Goal: Transaction & Acquisition: Purchase product/service

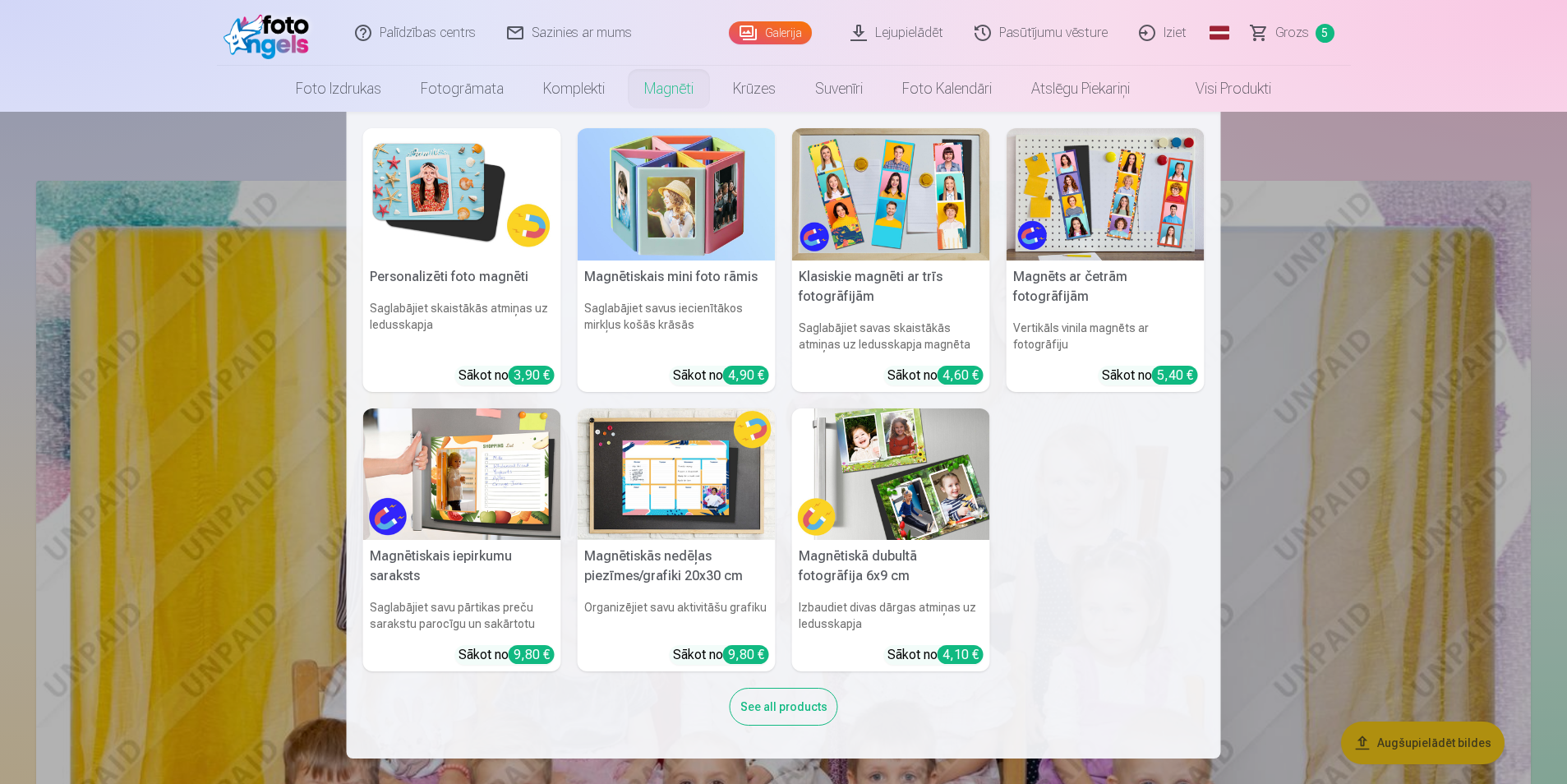
click at [664, 92] on link "Magnēti" at bounding box center [669, 88] width 89 height 46
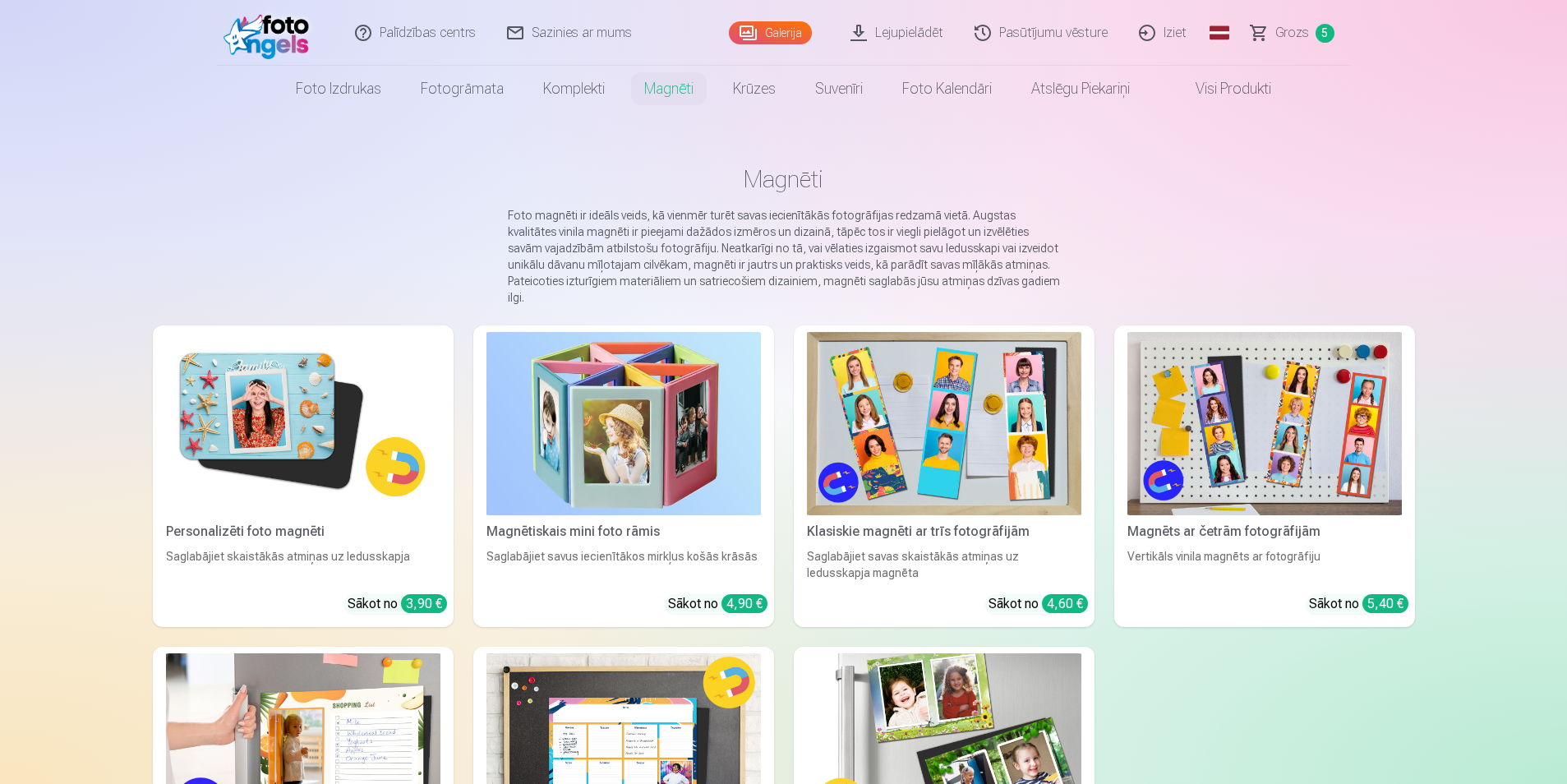
click at [887, 407] on img at bounding box center [944, 424] width 274 height 183
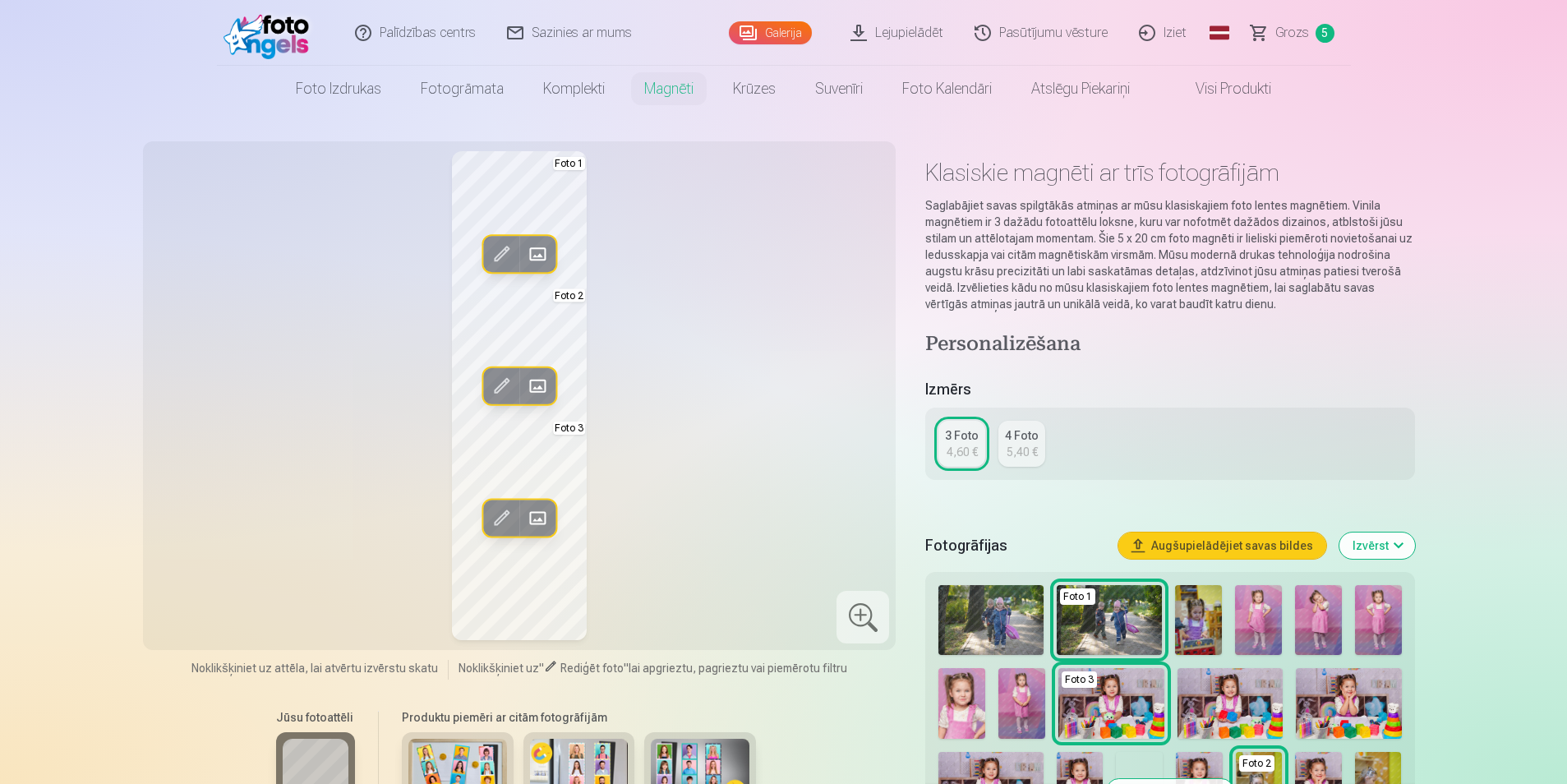
click at [502, 250] on span at bounding box center [501, 253] width 26 height 26
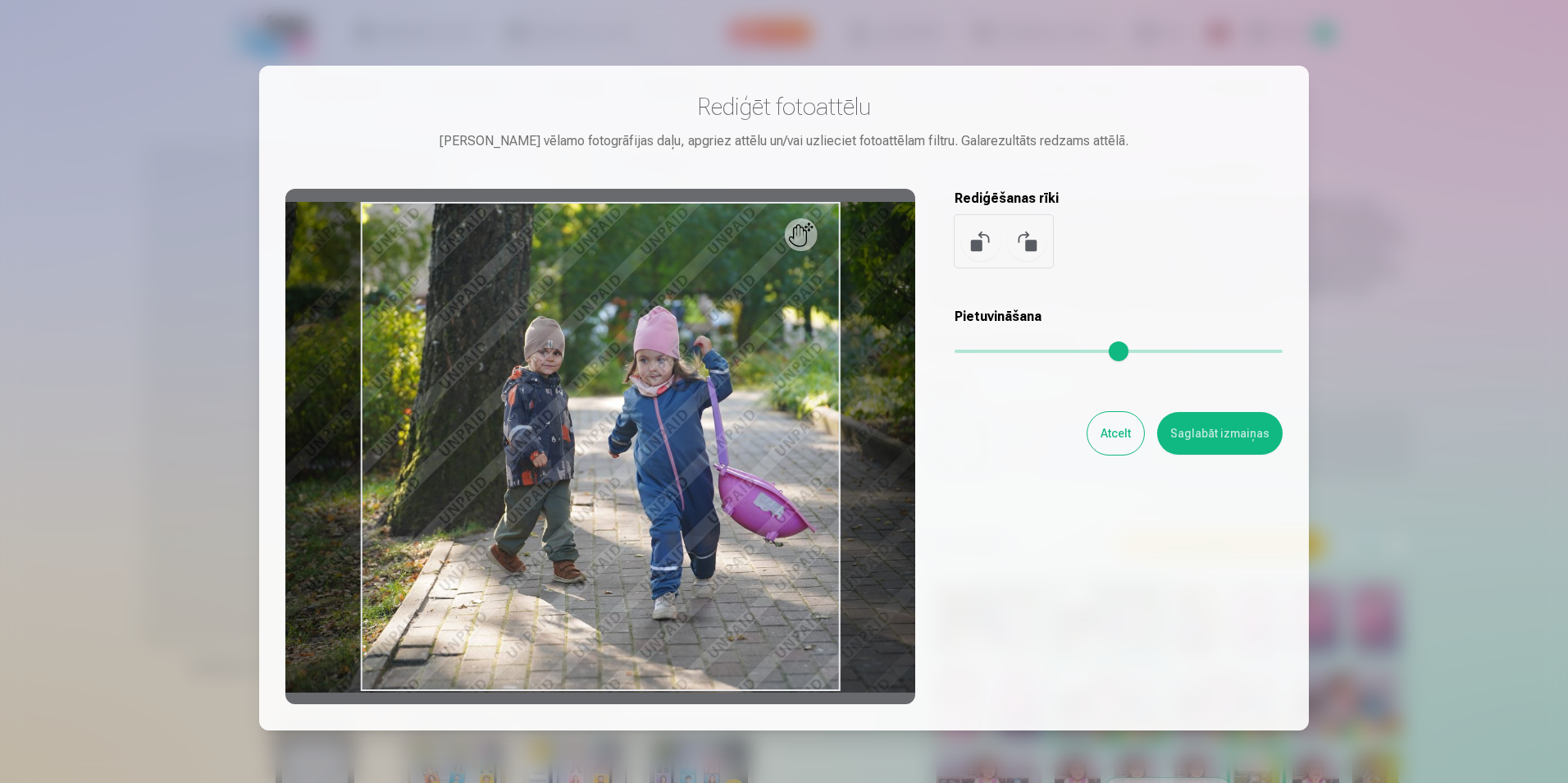
click at [1026, 238] on button at bounding box center [1026, 240] width 39 height 39
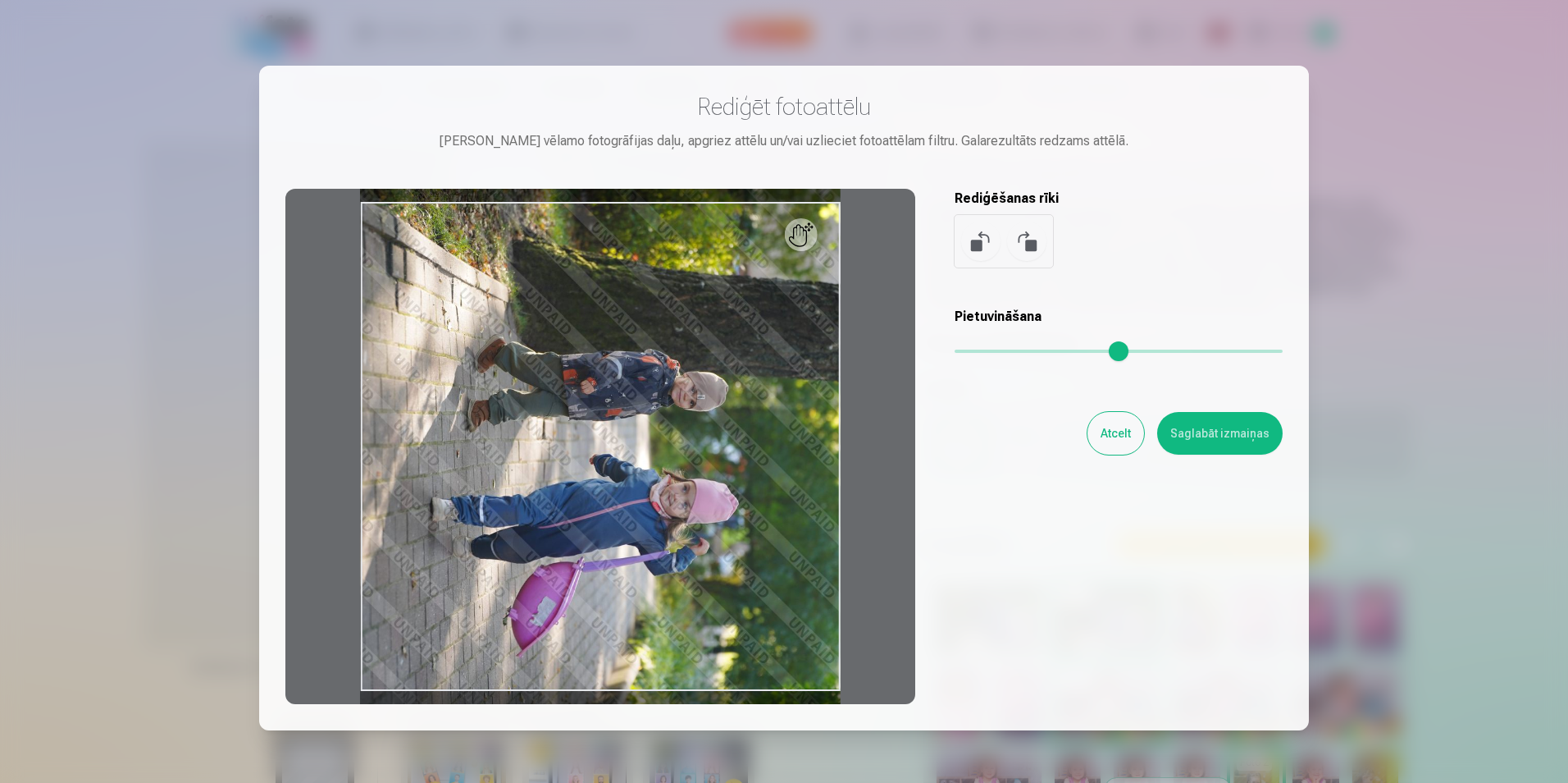
click at [1026, 238] on button at bounding box center [1026, 240] width 39 height 39
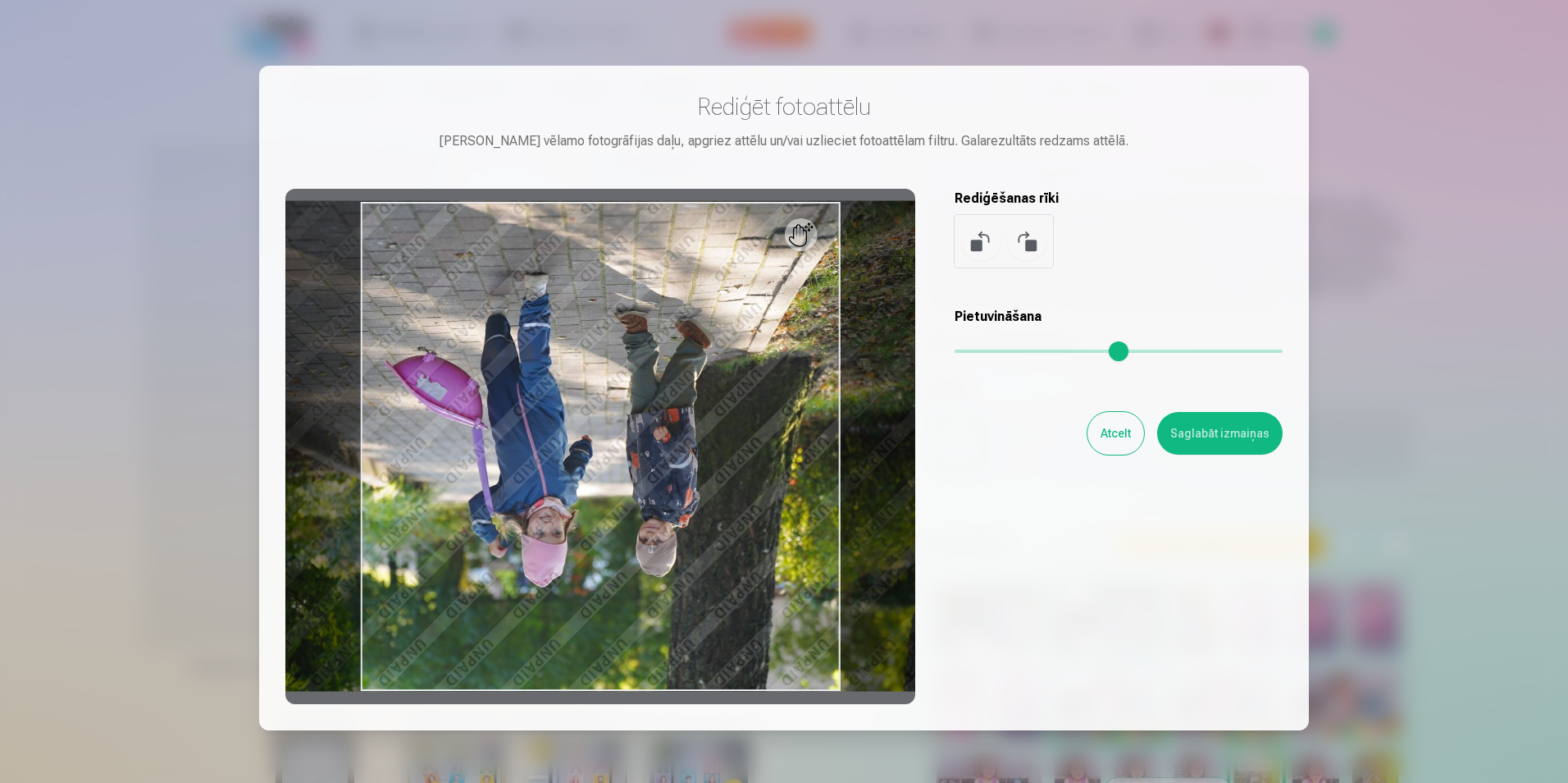
click at [1026, 238] on button at bounding box center [1026, 240] width 39 height 39
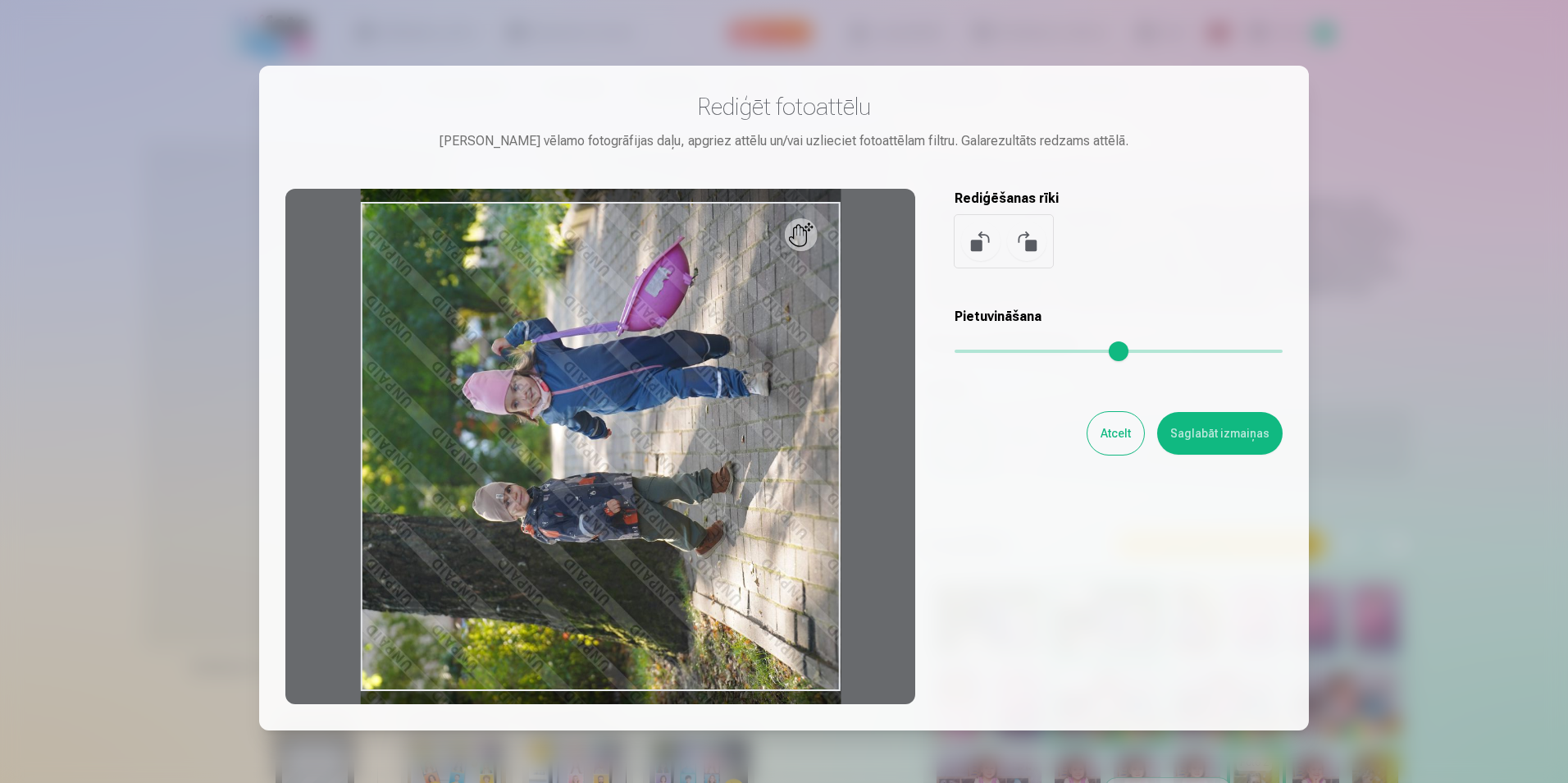
click at [1026, 238] on button at bounding box center [1026, 240] width 39 height 39
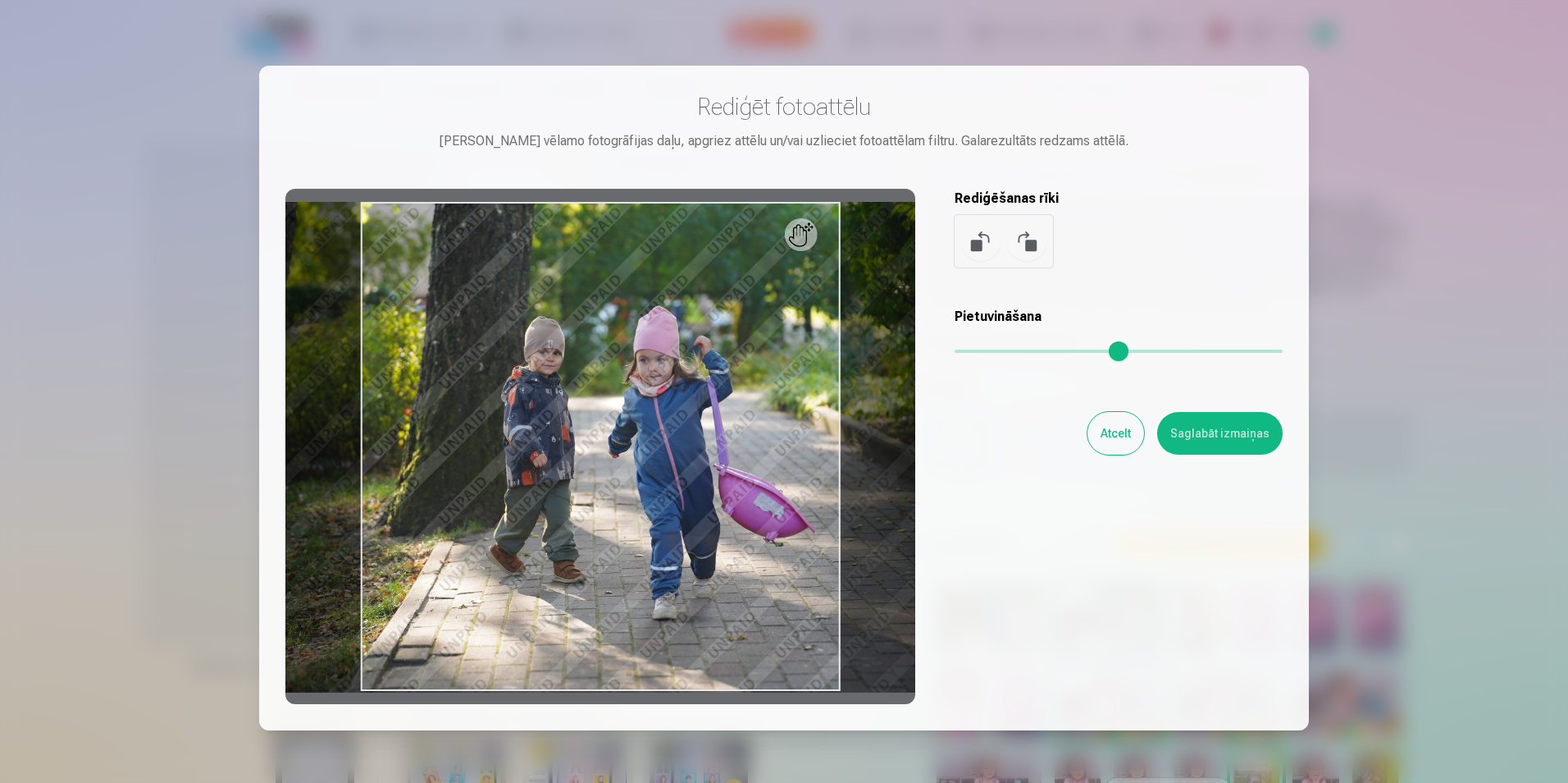
click at [756, 99] on h3 "Rediģēt fotoattēlu" at bounding box center [784, 106] width 997 height 30
click at [1122, 434] on button "Atcelt" at bounding box center [1115, 432] width 56 height 43
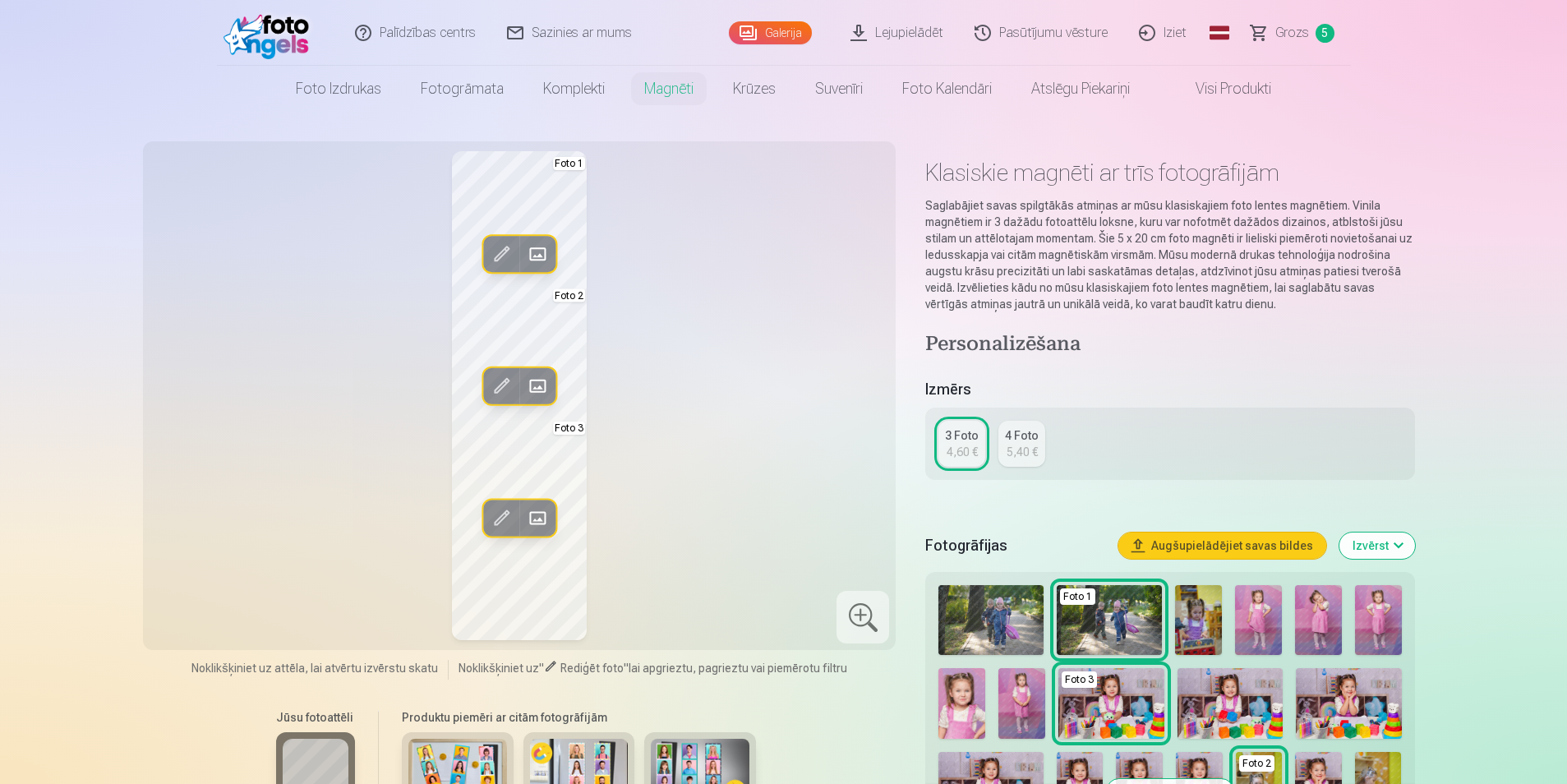
click at [540, 258] on span at bounding box center [537, 253] width 26 height 26
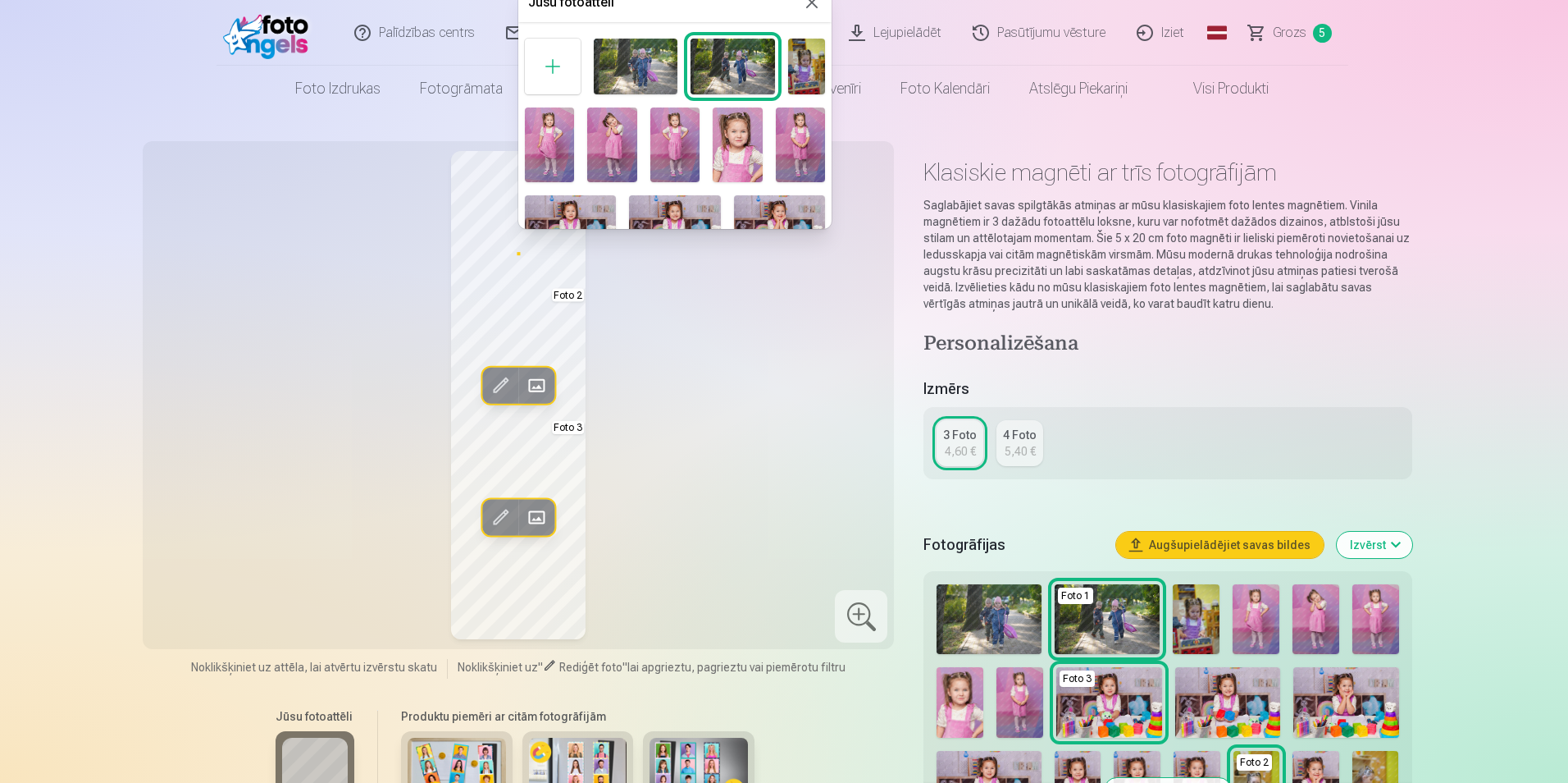
click at [551, 138] on img at bounding box center [549, 145] width 49 height 74
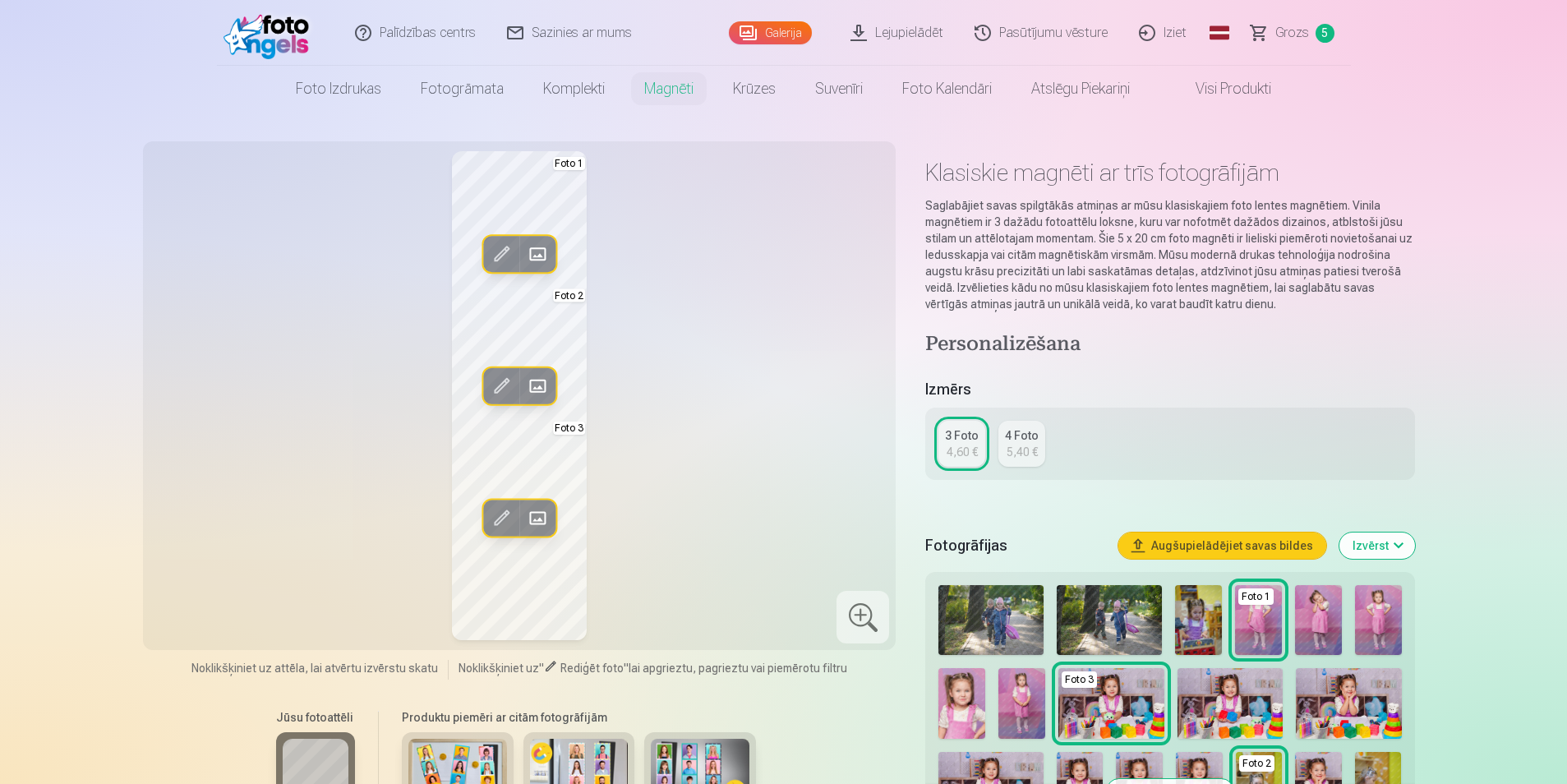
click at [540, 386] on span at bounding box center [537, 386] width 26 height 26
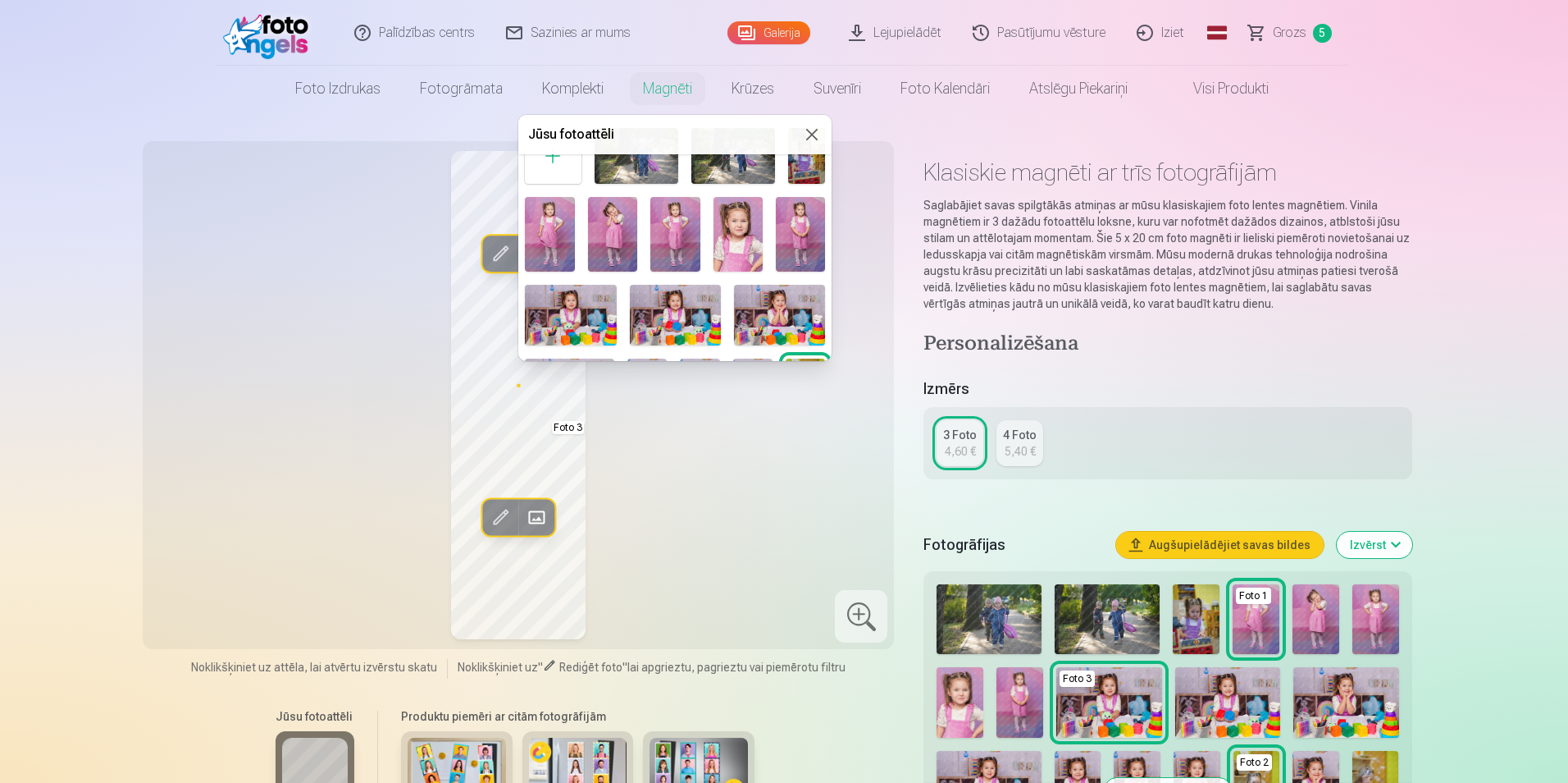
scroll to position [82, 0]
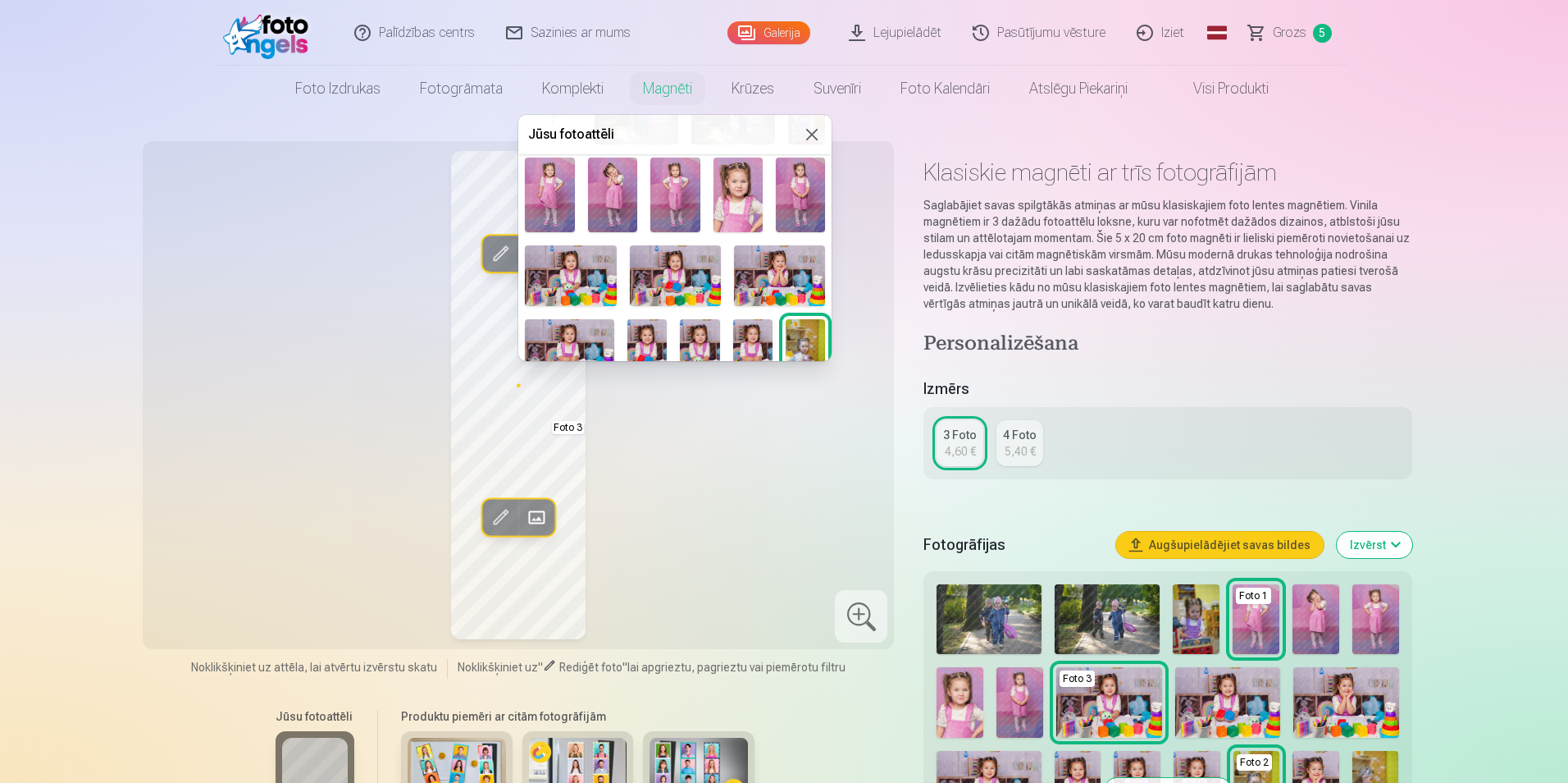
click at [761, 288] on img at bounding box center [779, 276] width 91 height 61
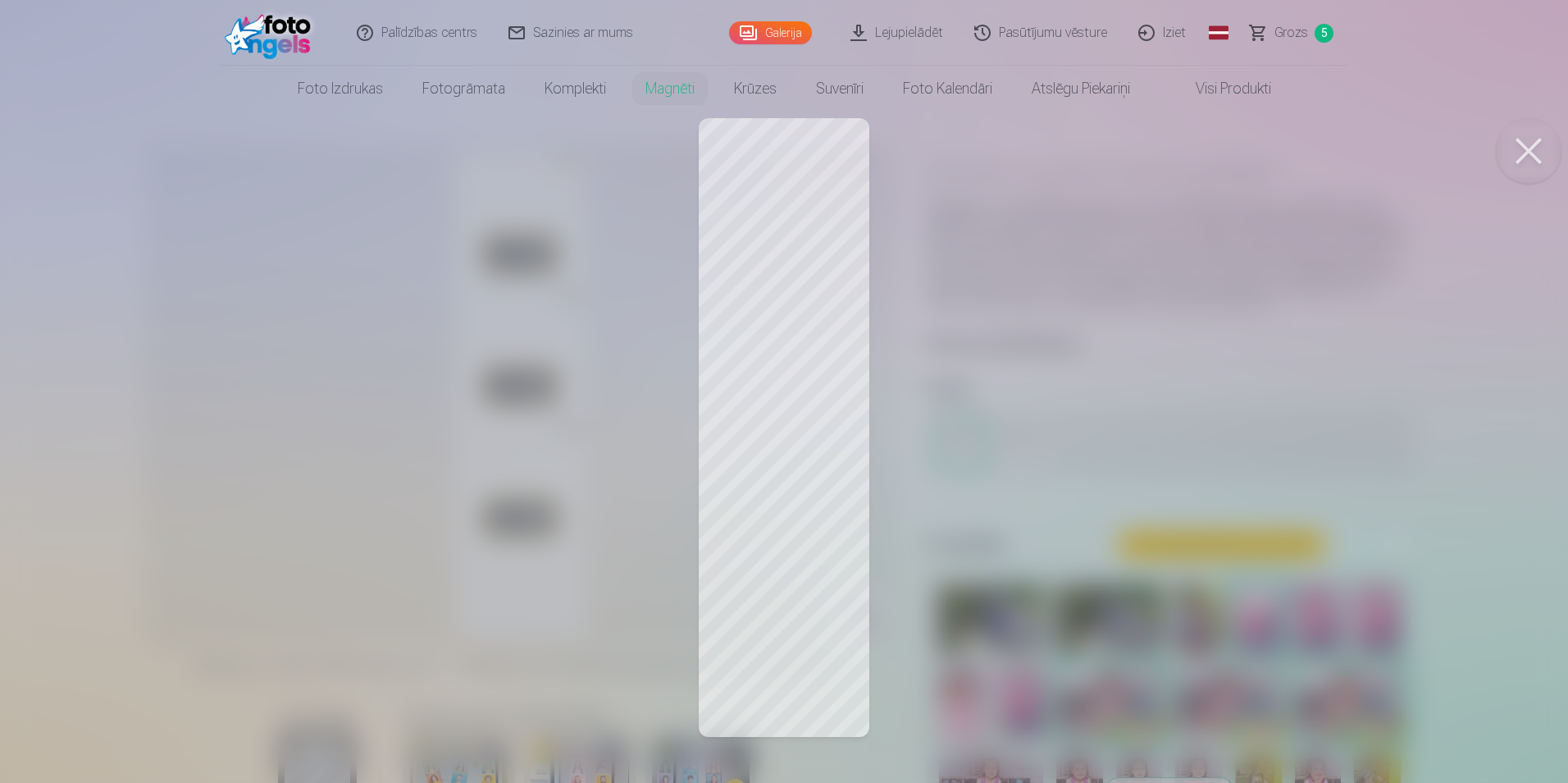
click at [1534, 159] on button at bounding box center [1528, 150] width 65 height 65
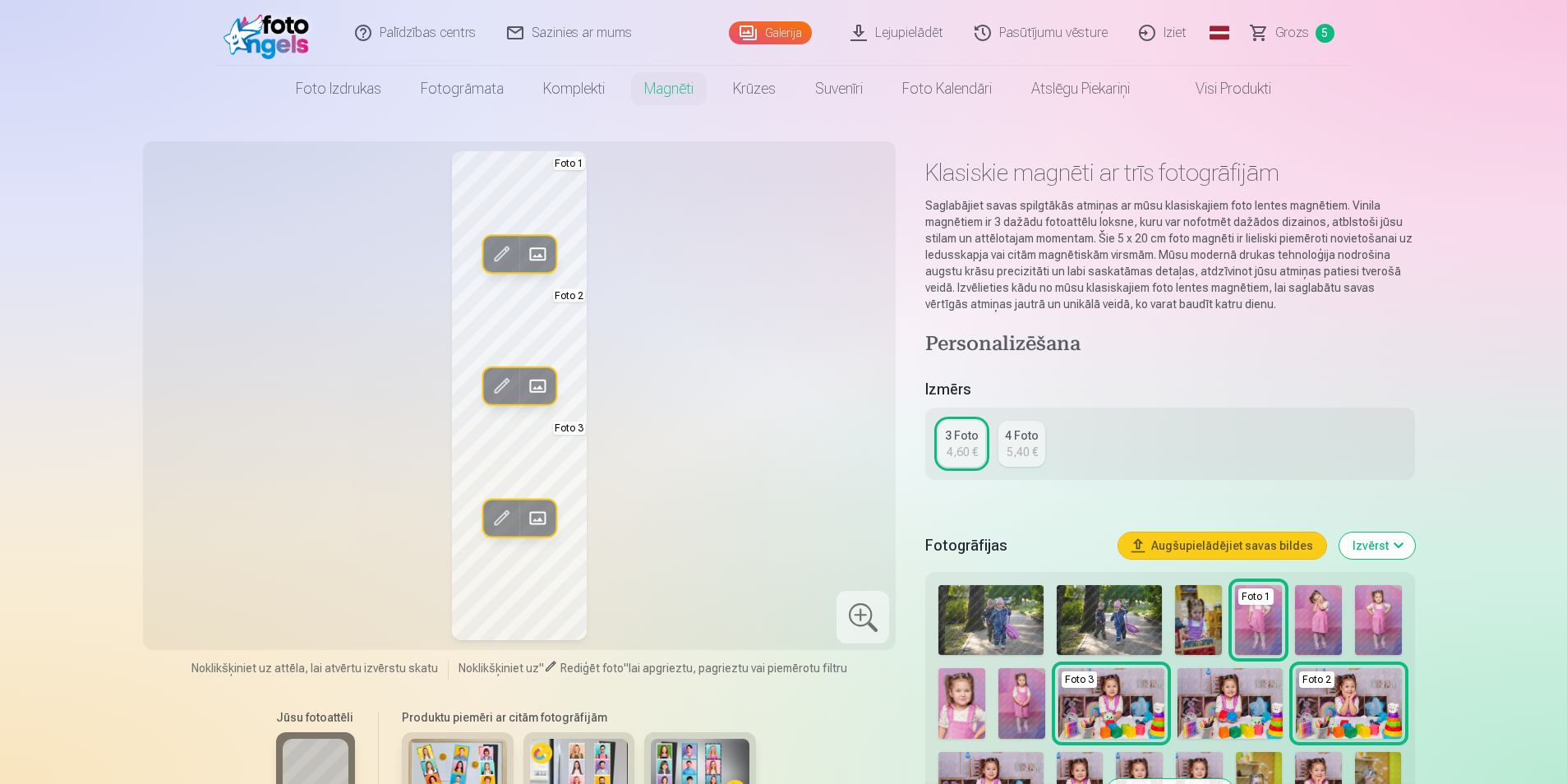
click at [540, 252] on span at bounding box center [537, 253] width 26 height 26
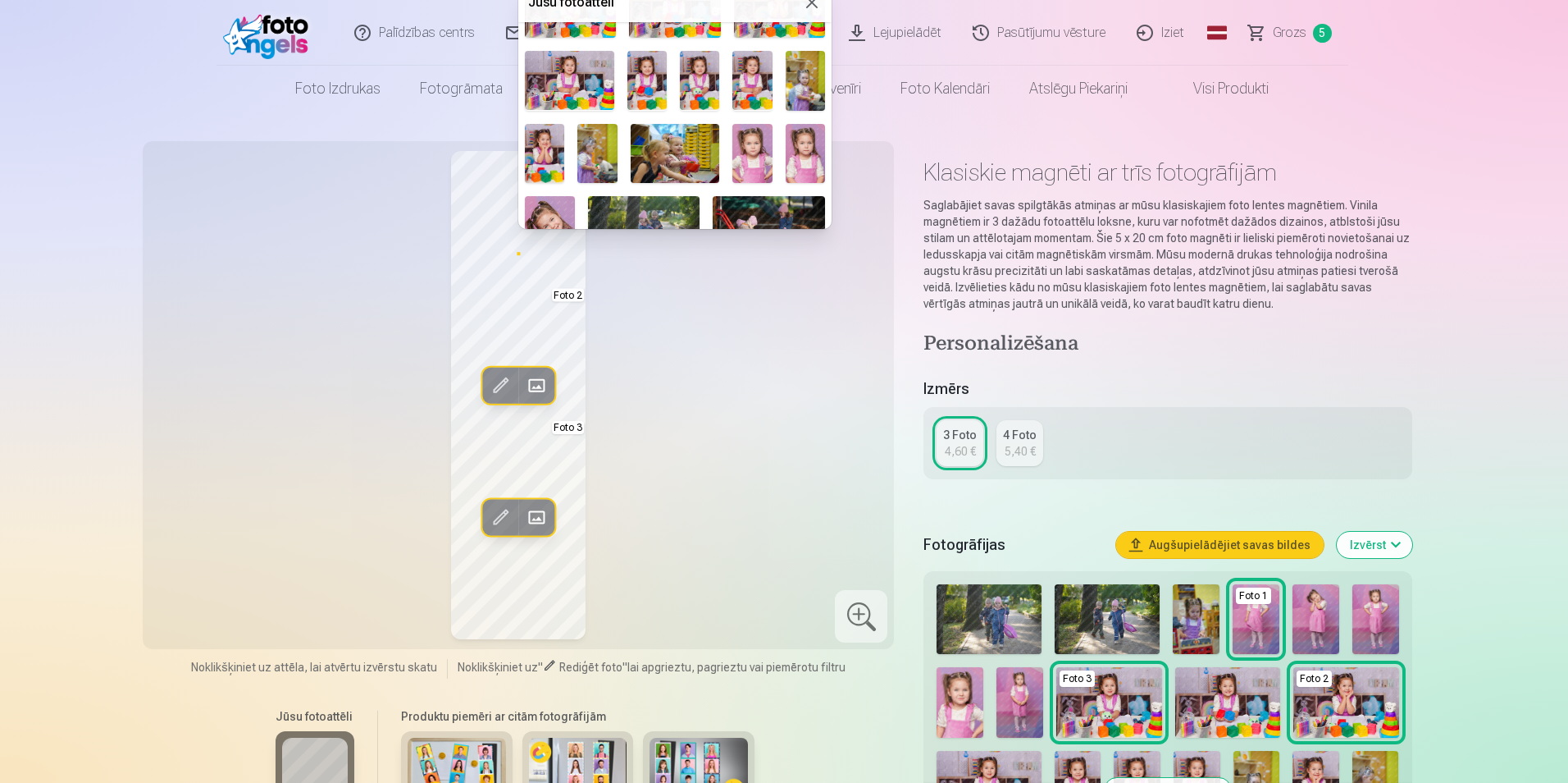
scroll to position [246, 0]
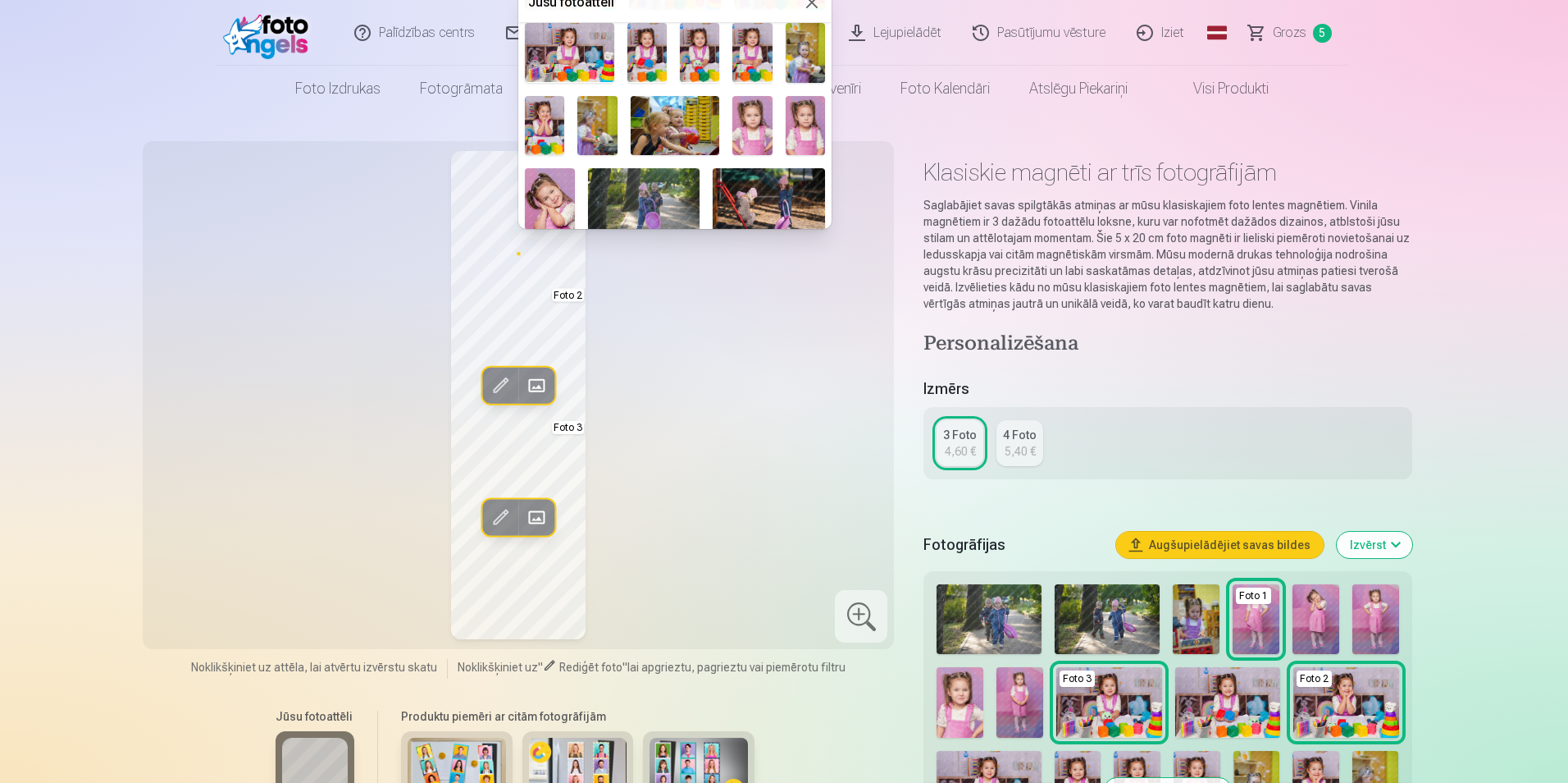
click at [572, 193] on img at bounding box center [549, 206] width 50 height 74
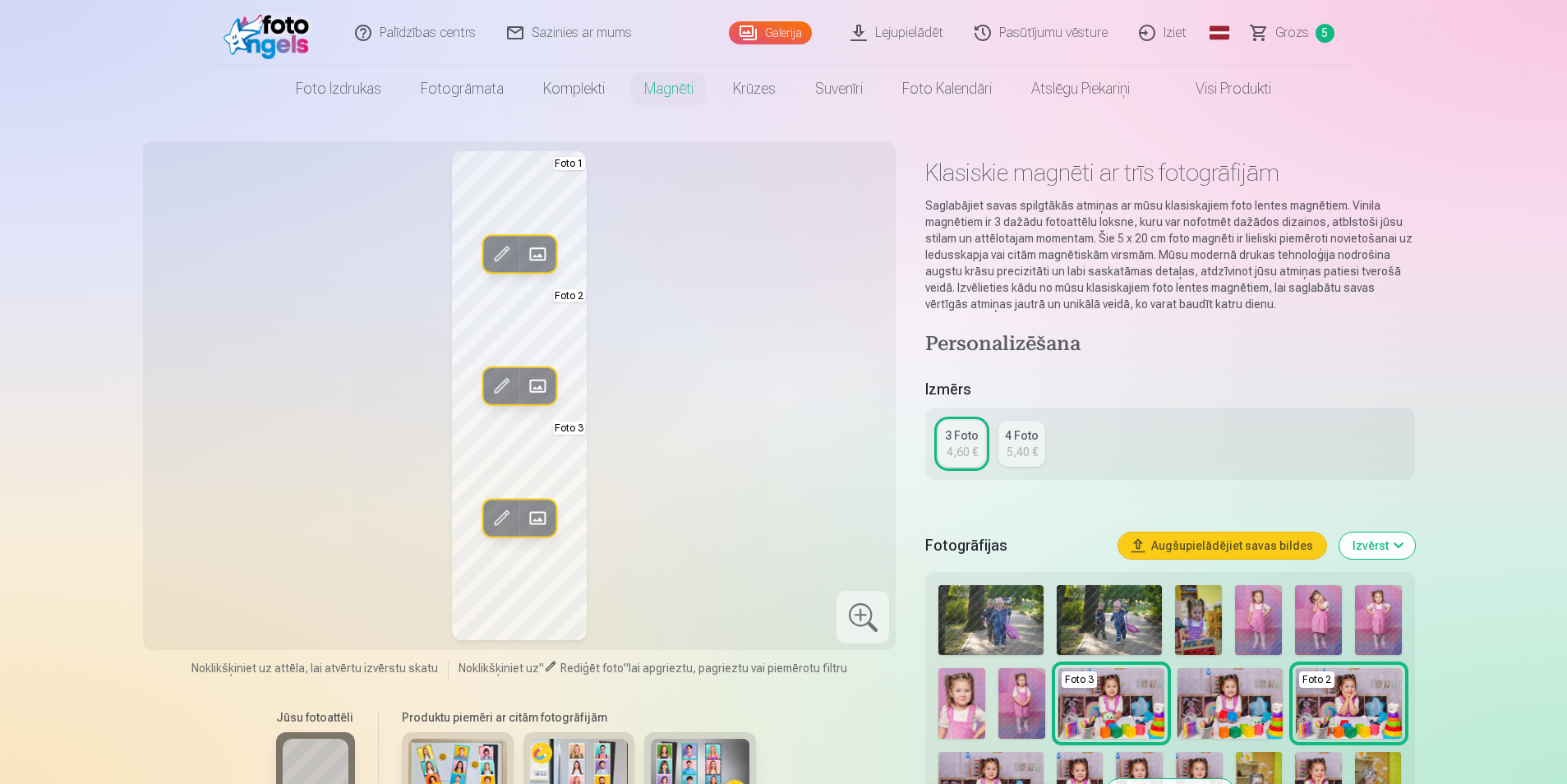
click at [537, 382] on span at bounding box center [537, 386] width 26 height 26
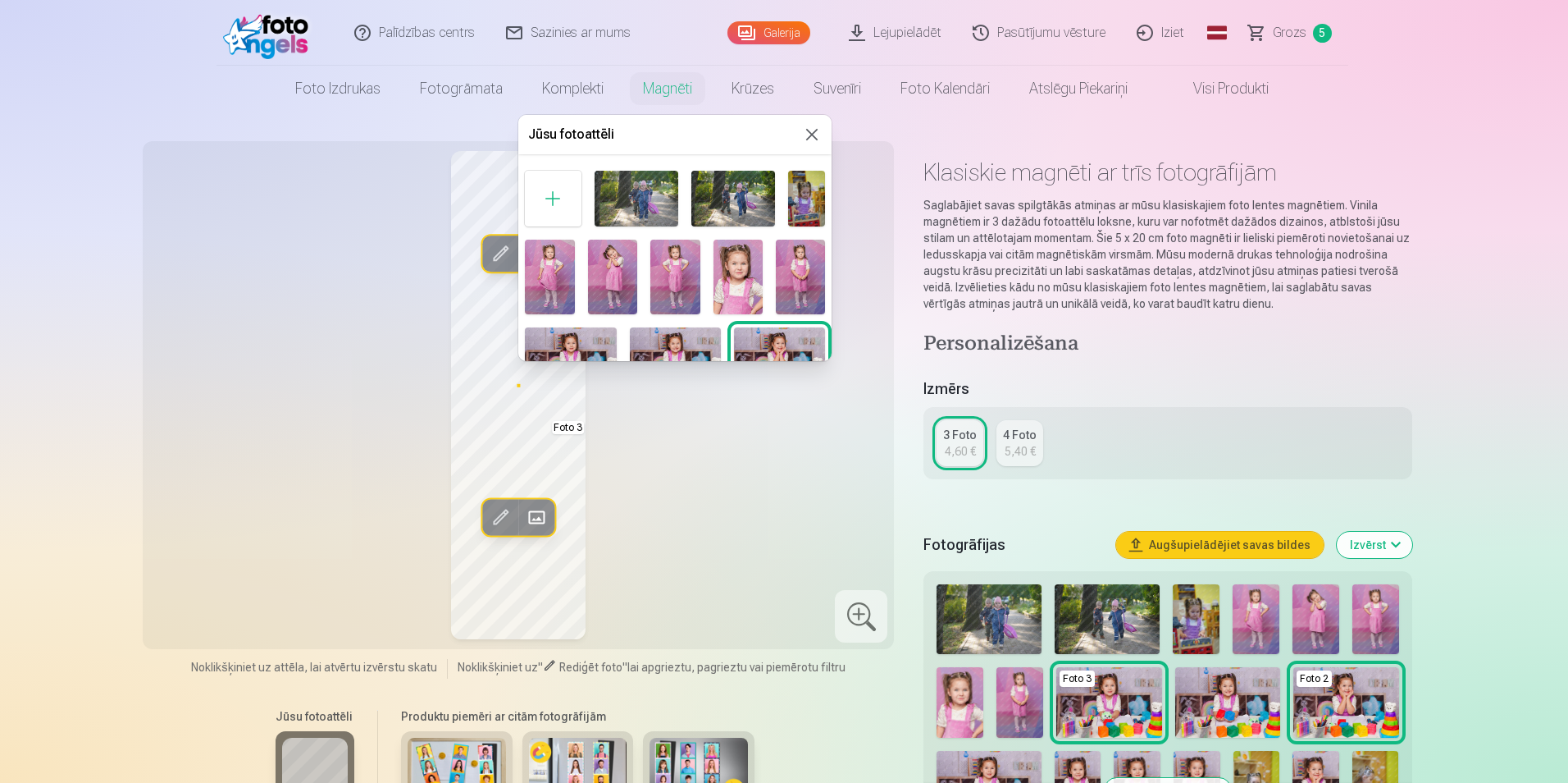
click at [553, 283] on img at bounding box center [549, 276] width 49 height 74
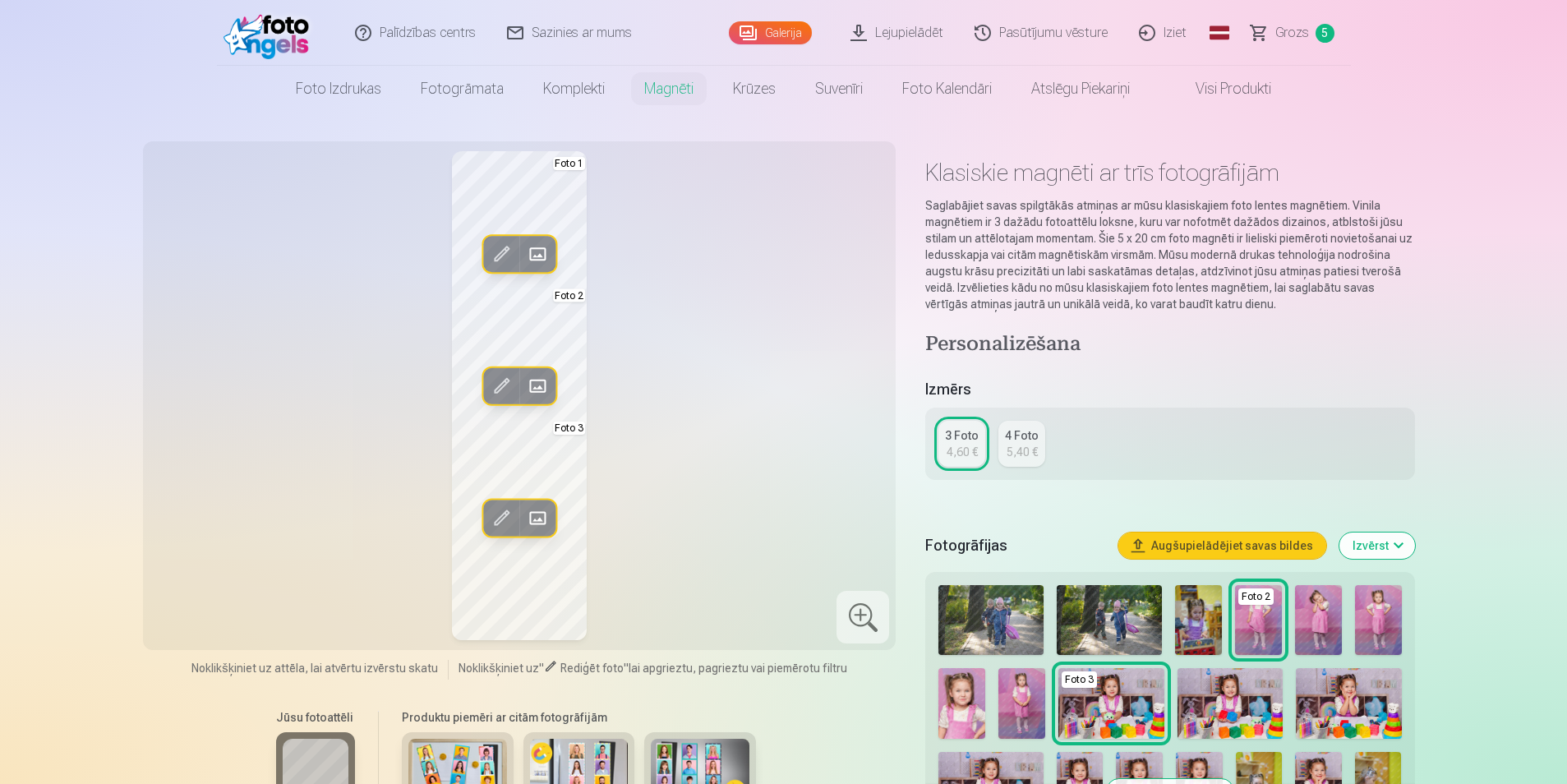
click at [545, 516] on span at bounding box center [537, 517] width 26 height 26
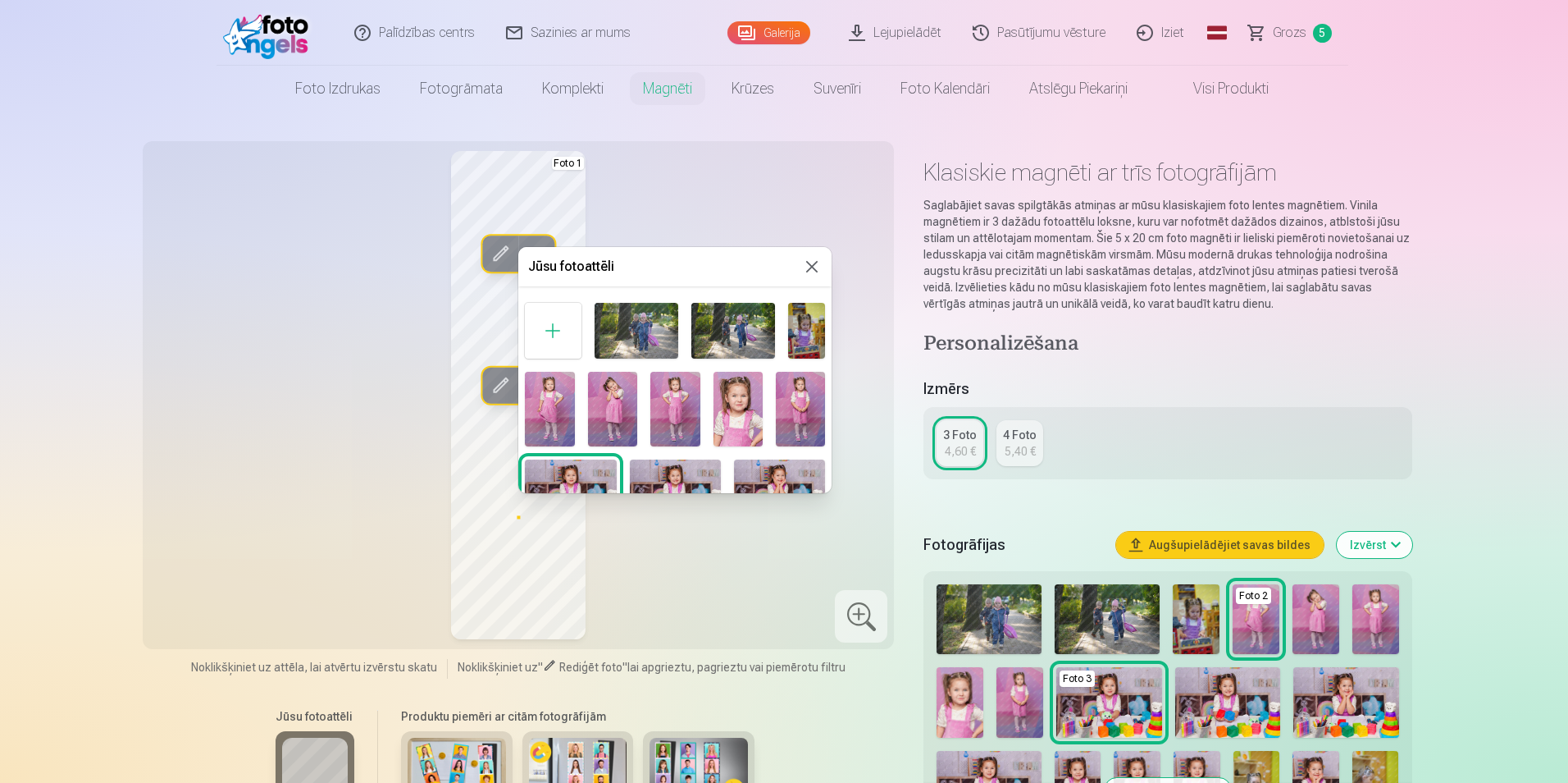
click at [743, 416] on img at bounding box center [738, 409] width 49 height 74
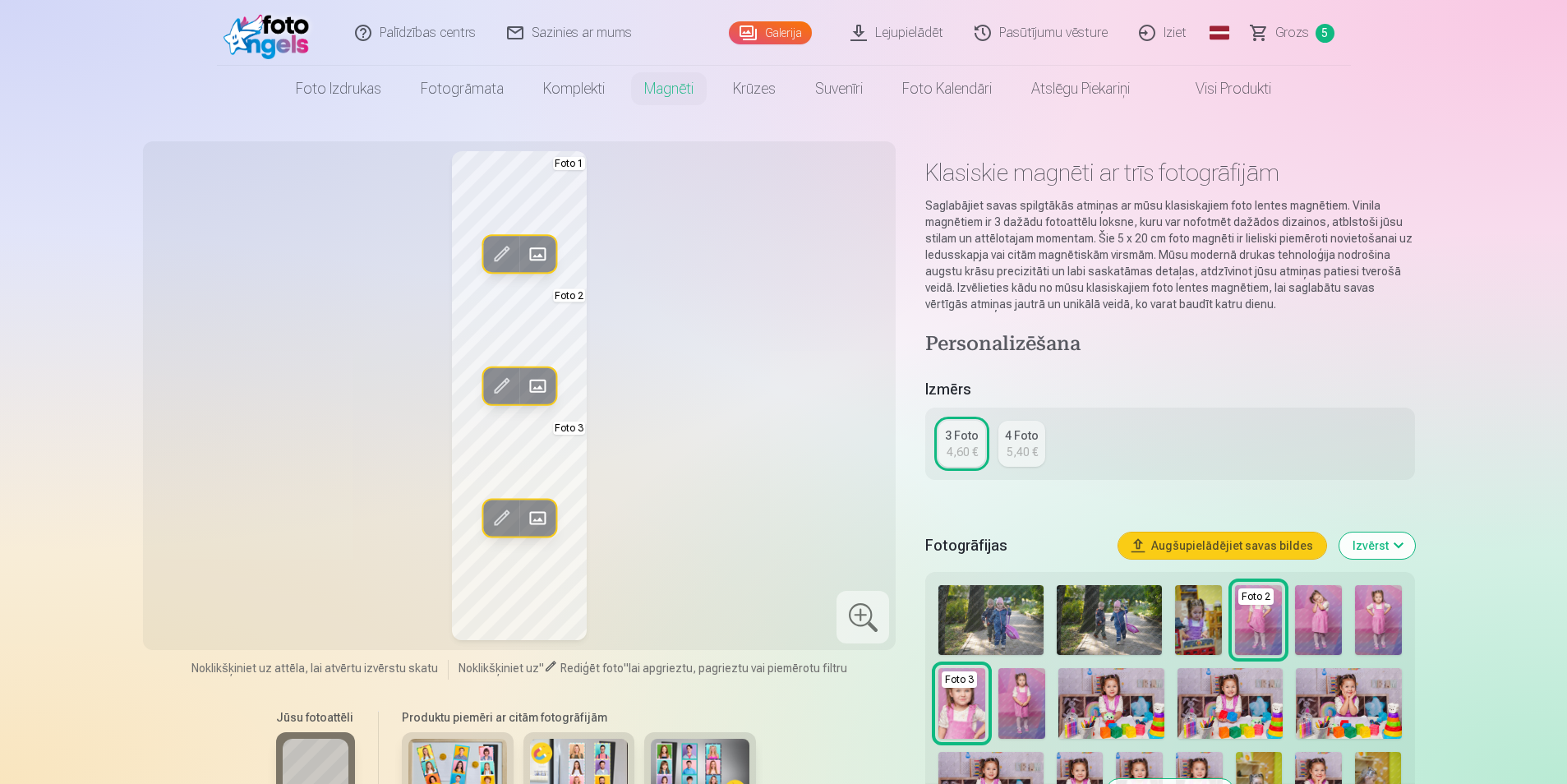
click at [547, 524] on span at bounding box center [537, 517] width 26 height 26
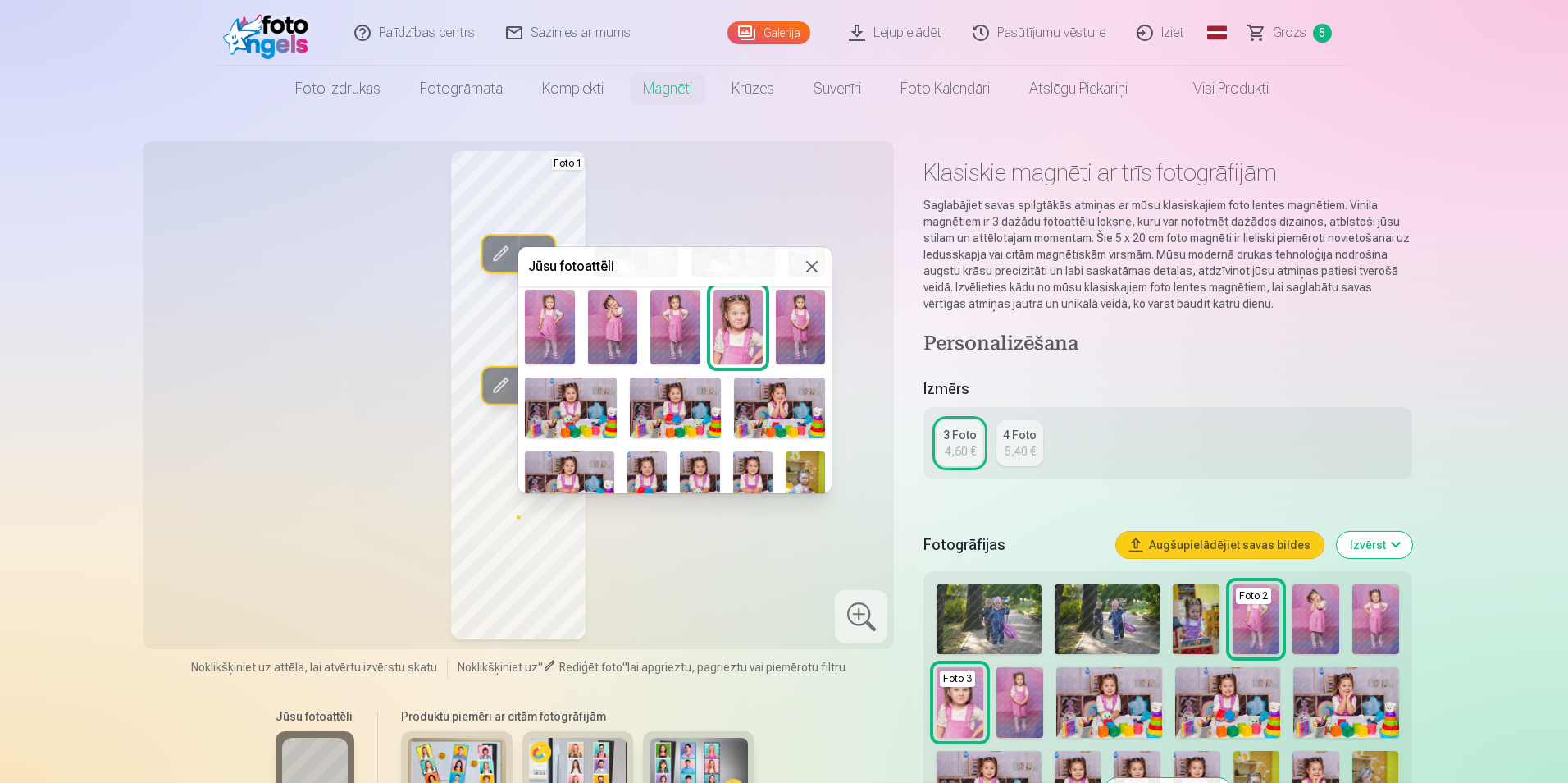
scroll to position [164, 0]
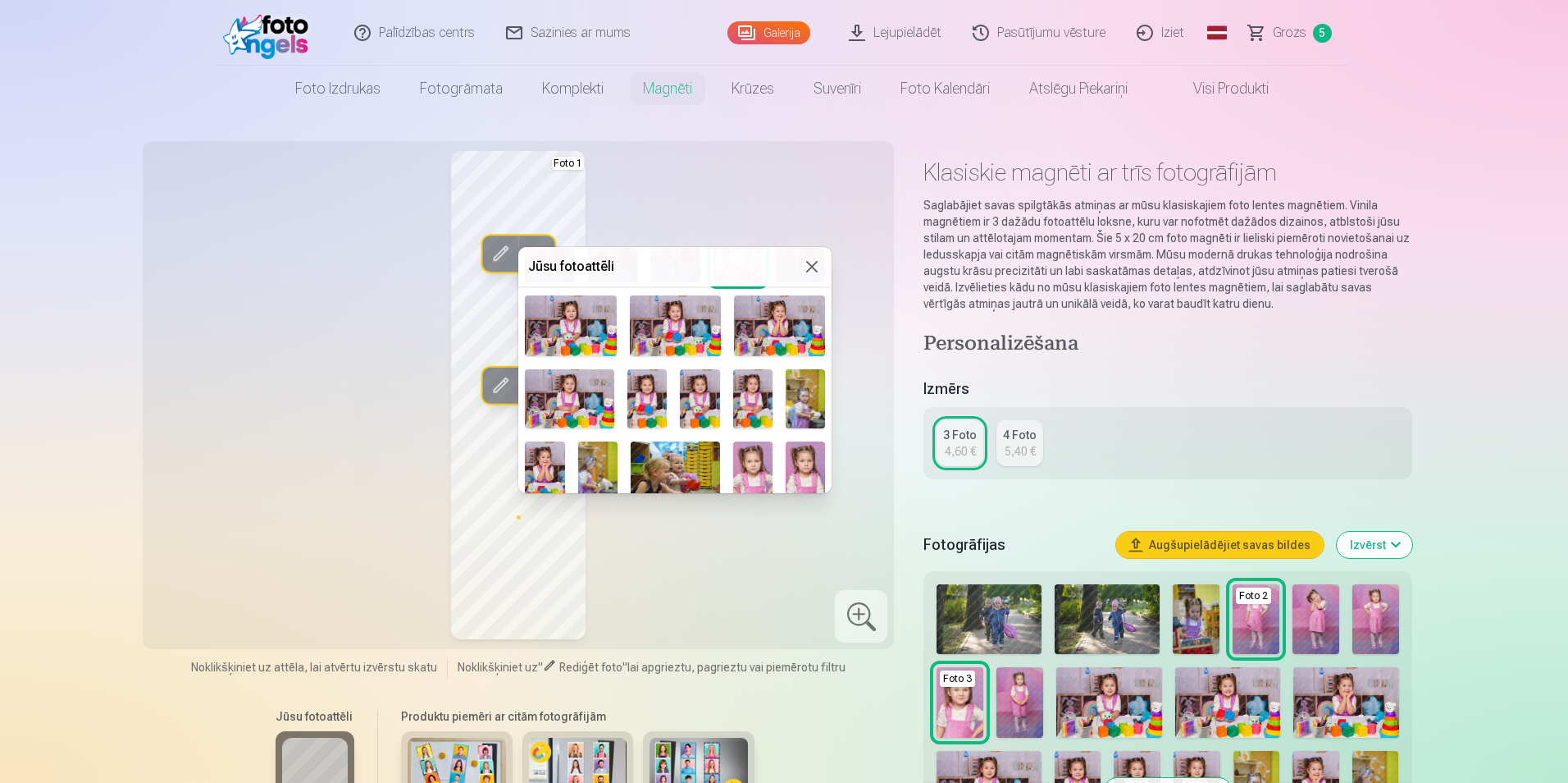
click at [649, 402] on img at bounding box center [646, 398] width 39 height 59
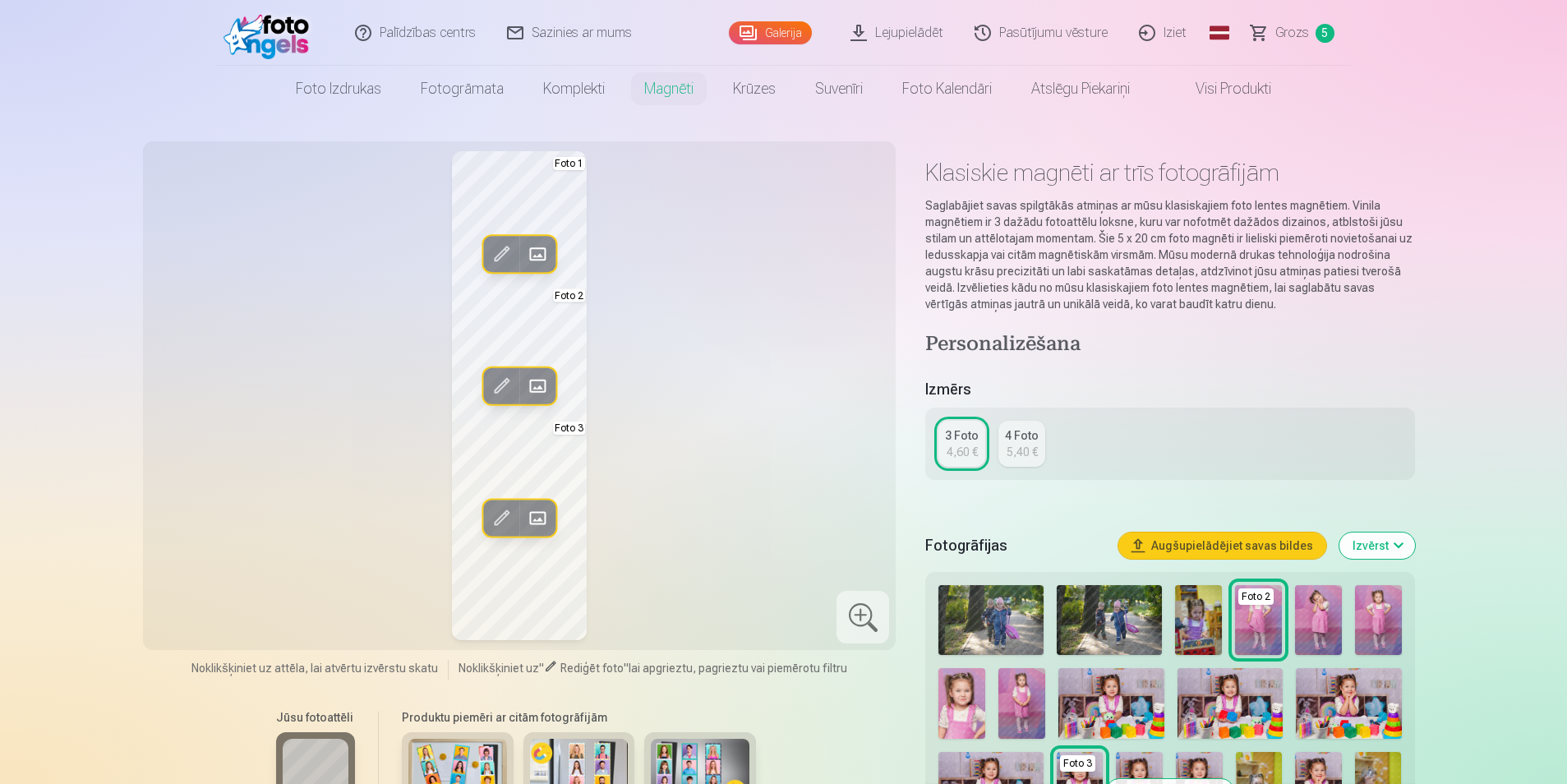
click at [537, 515] on span at bounding box center [537, 517] width 26 height 26
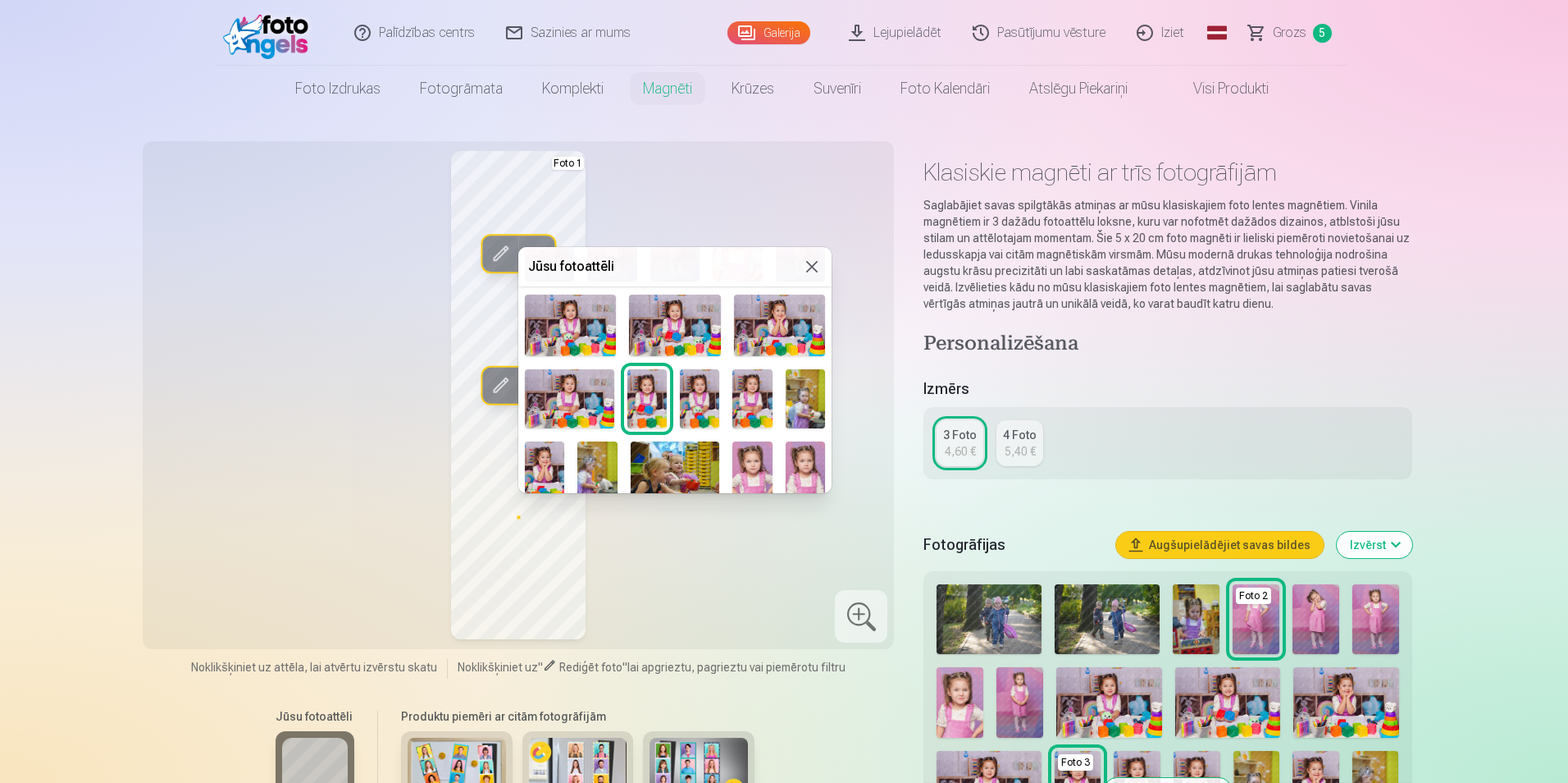
click at [553, 464] on img at bounding box center [544, 471] width 39 height 60
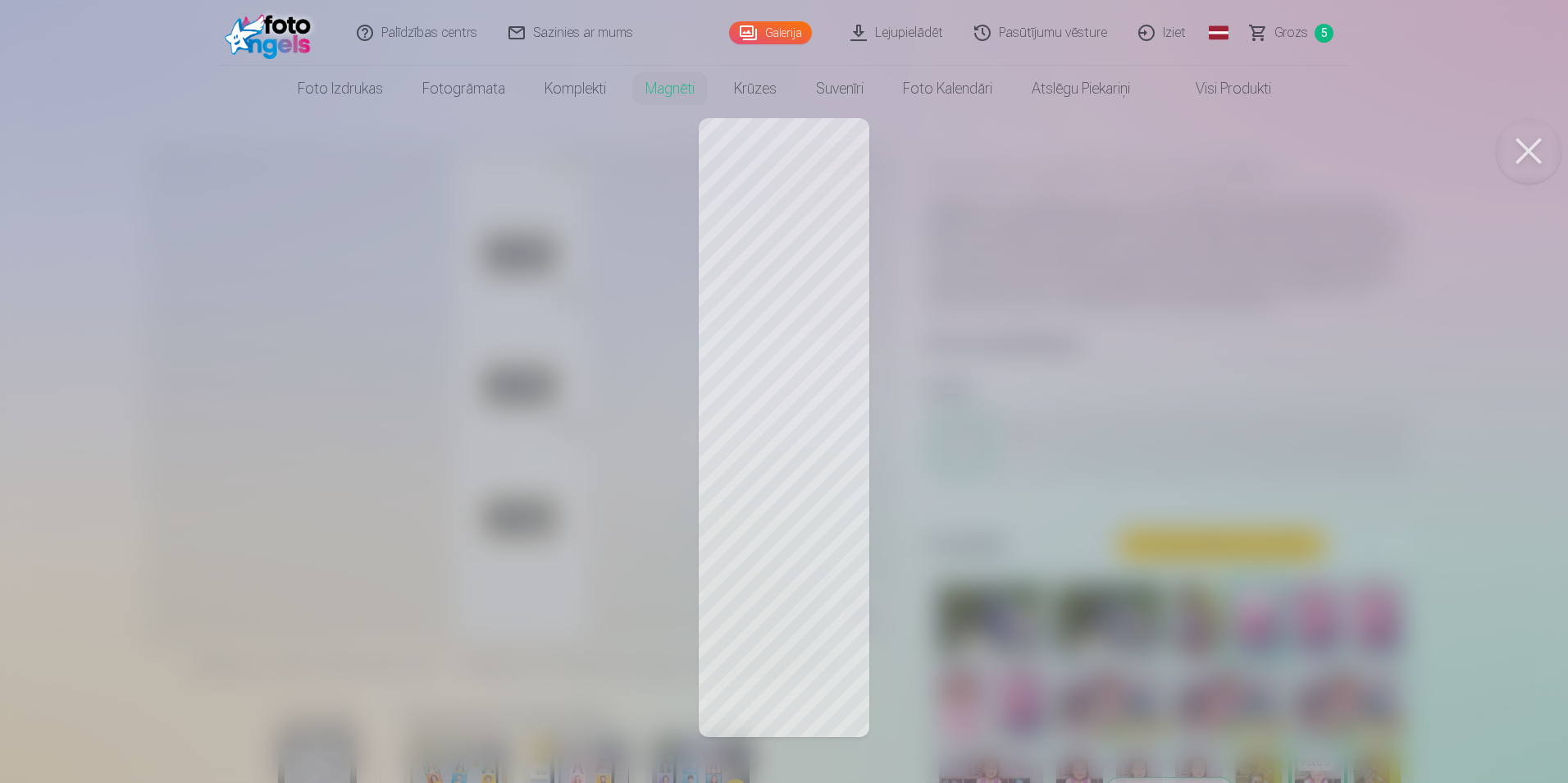
click at [1519, 150] on button at bounding box center [1528, 150] width 65 height 65
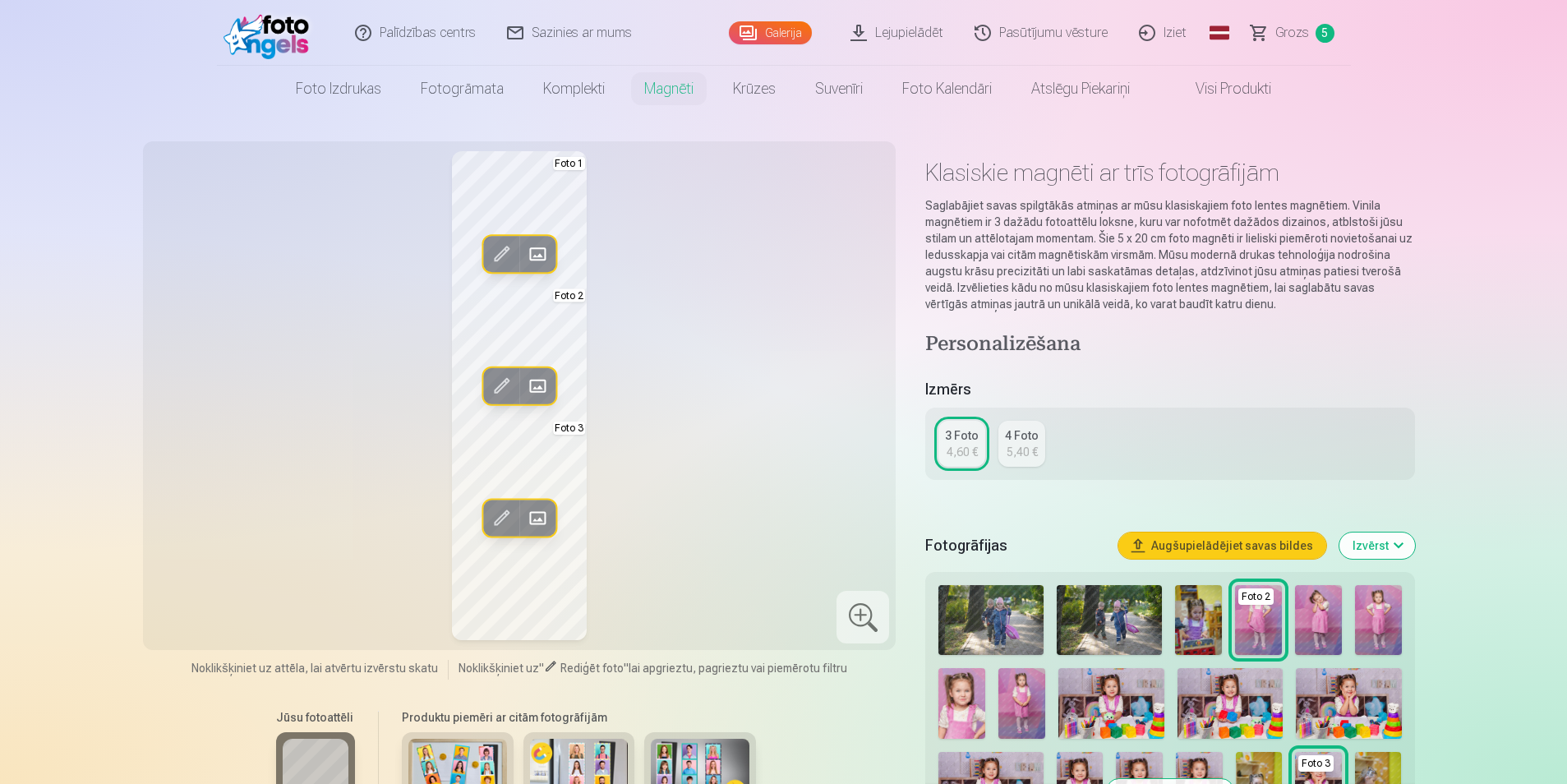
click at [496, 253] on span at bounding box center [501, 253] width 26 height 26
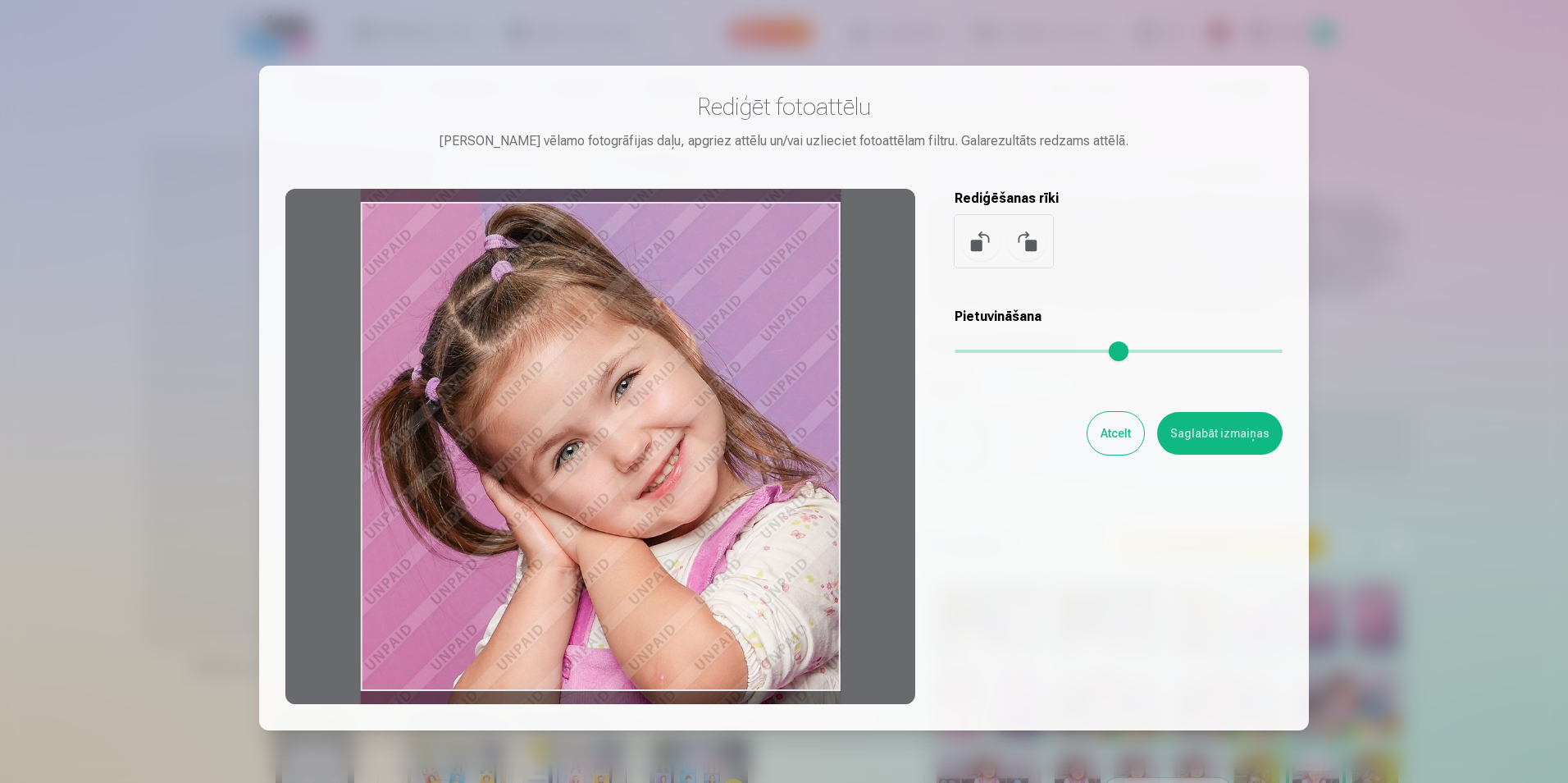
click at [731, 541] on div at bounding box center [600, 446] width 630 height 515
click at [1237, 446] on button "Saglabāt izmaiņas" at bounding box center [1219, 432] width 125 height 43
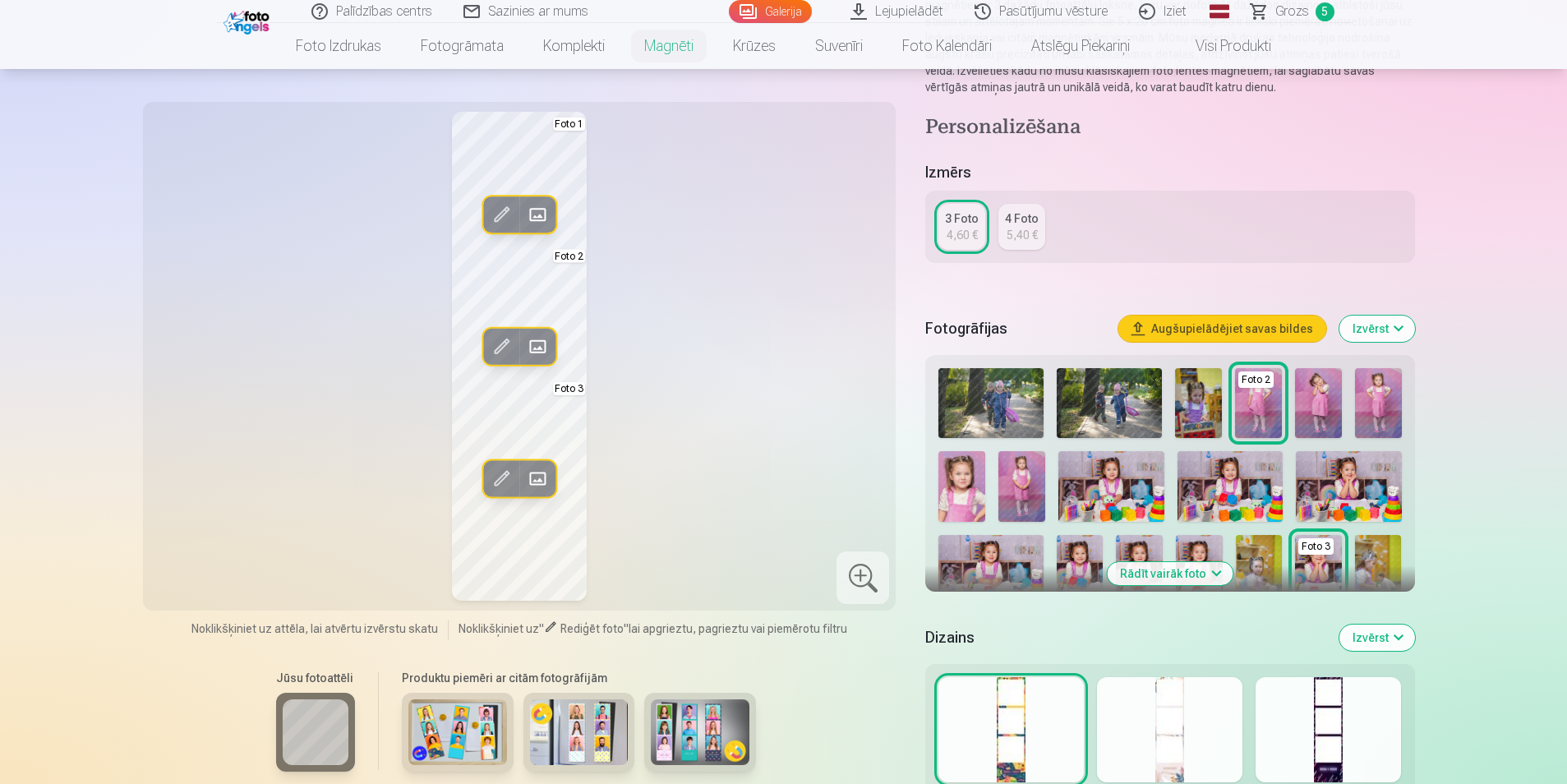
scroll to position [247, 0]
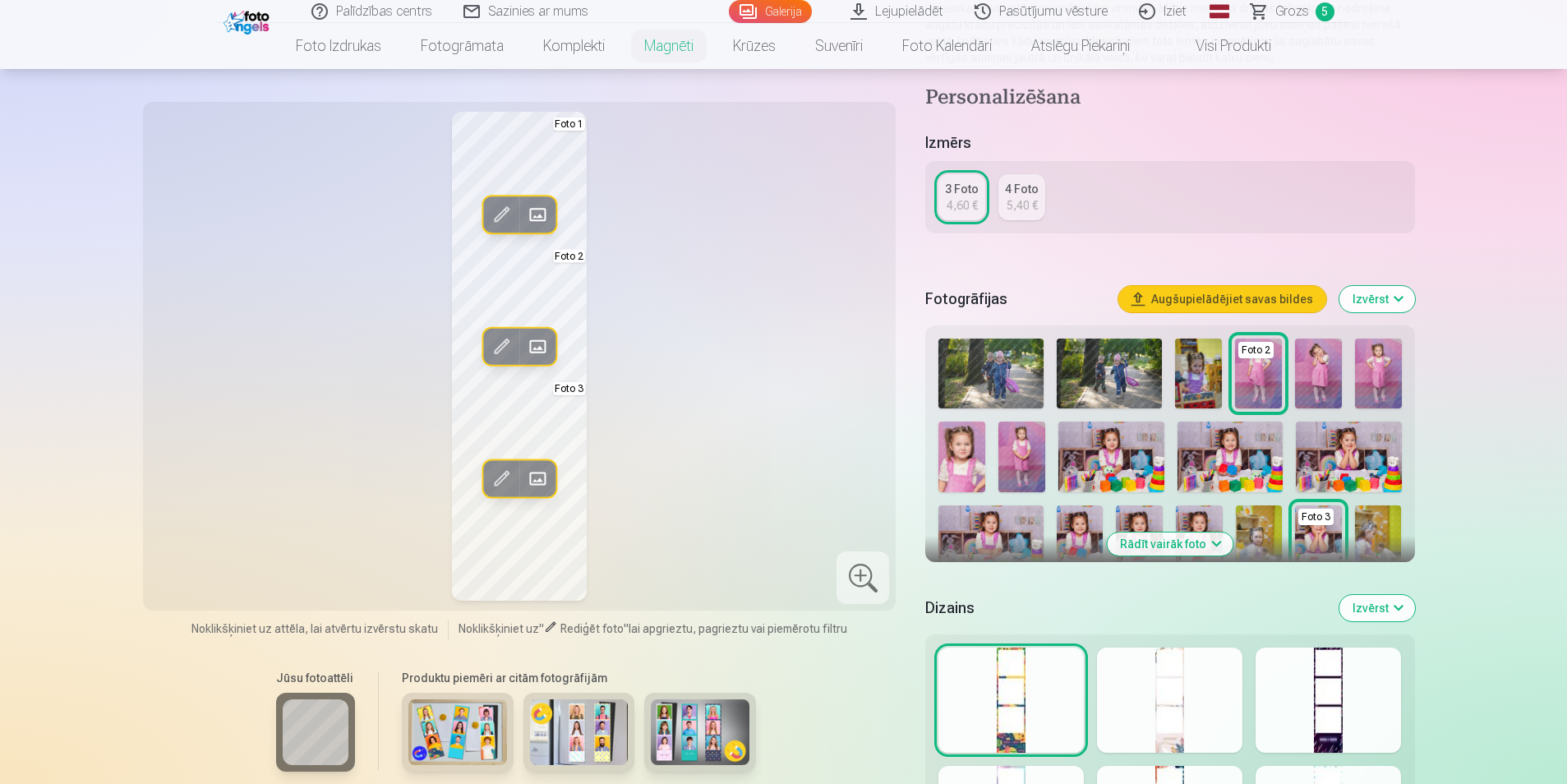
click at [1316, 717] on div at bounding box center [1328, 700] width 145 height 105
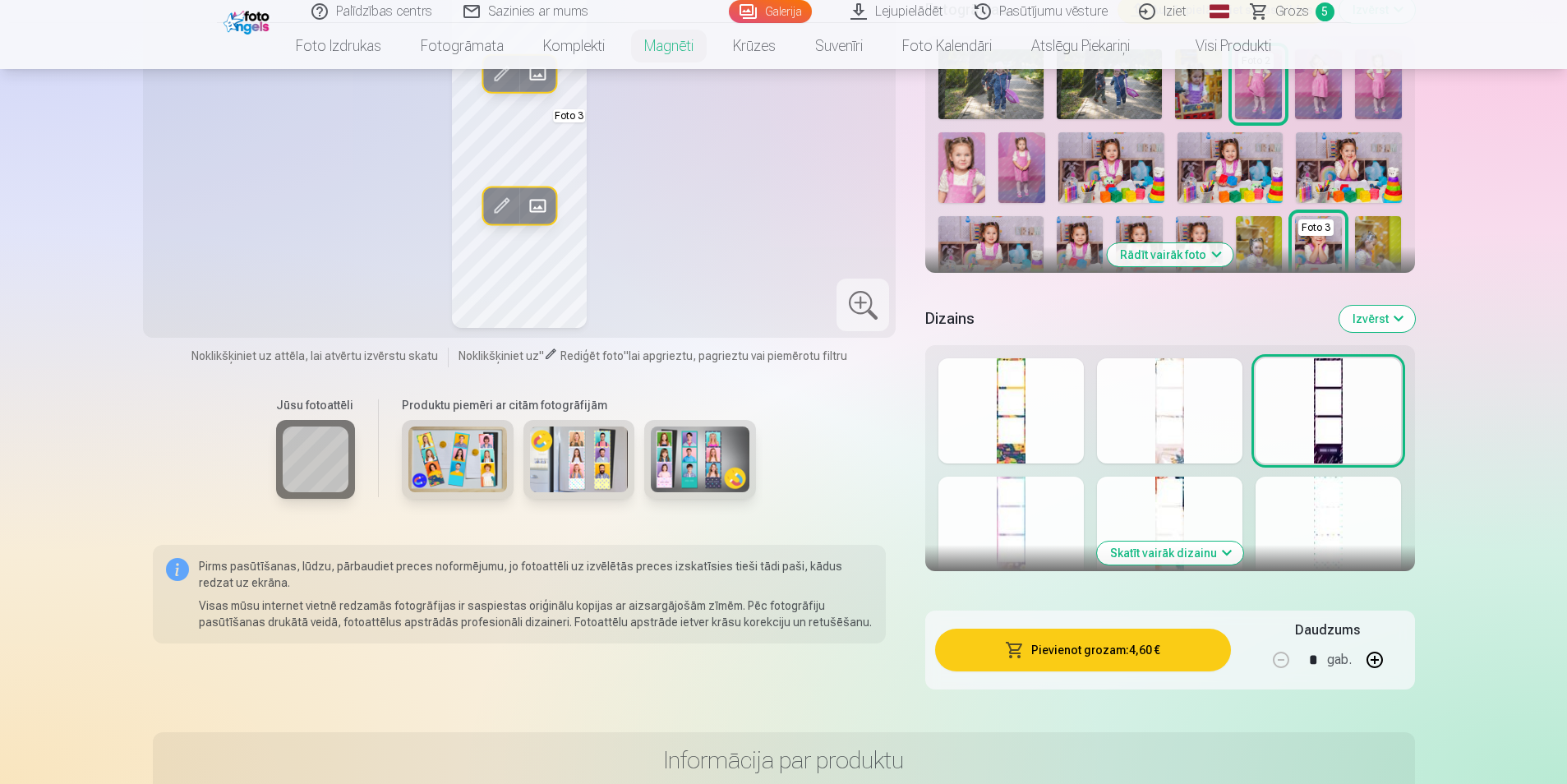
scroll to position [575, 0]
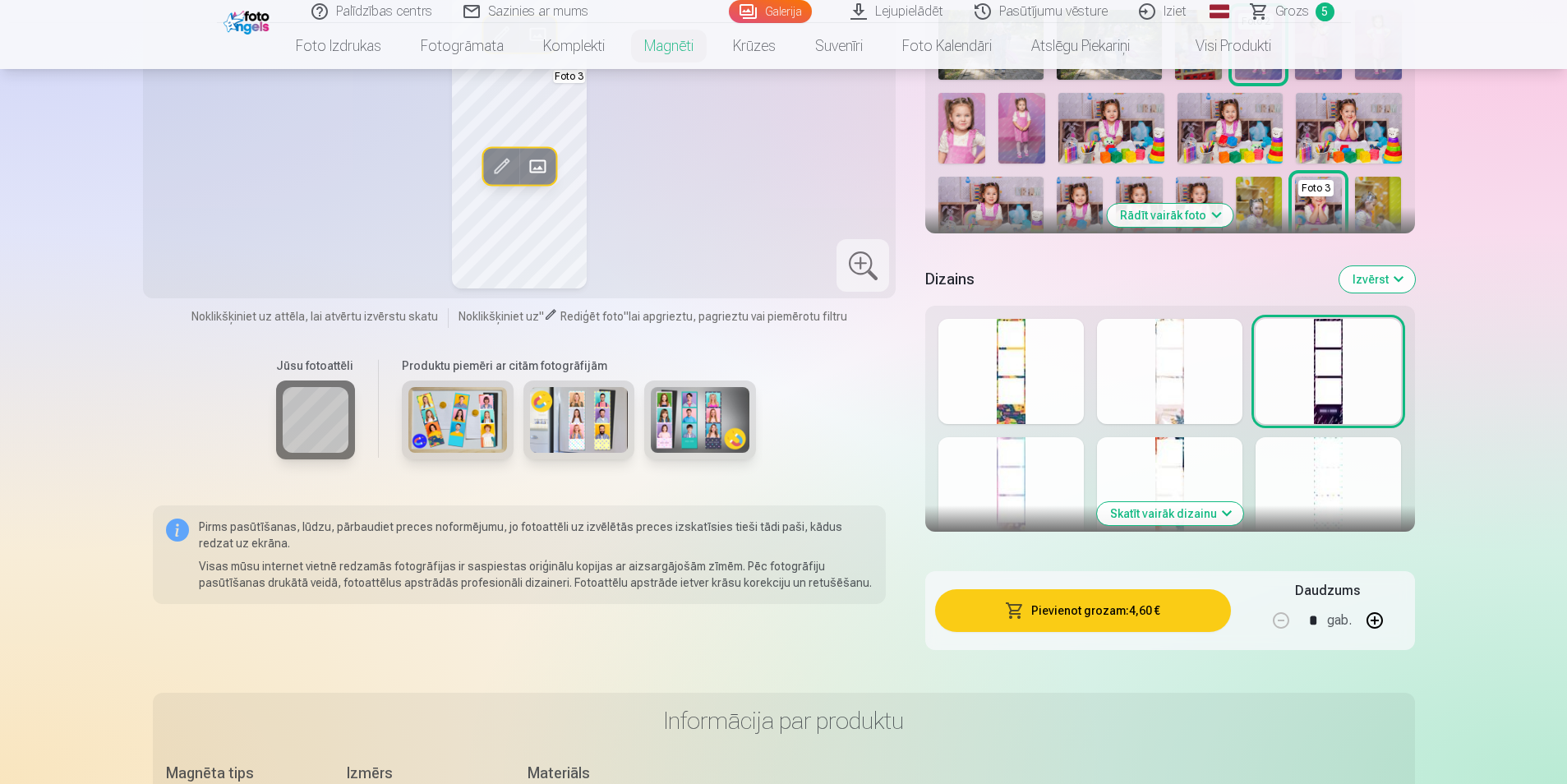
click at [1223, 520] on button "Skatīt vairāk dizainu" at bounding box center [1169, 513] width 146 height 23
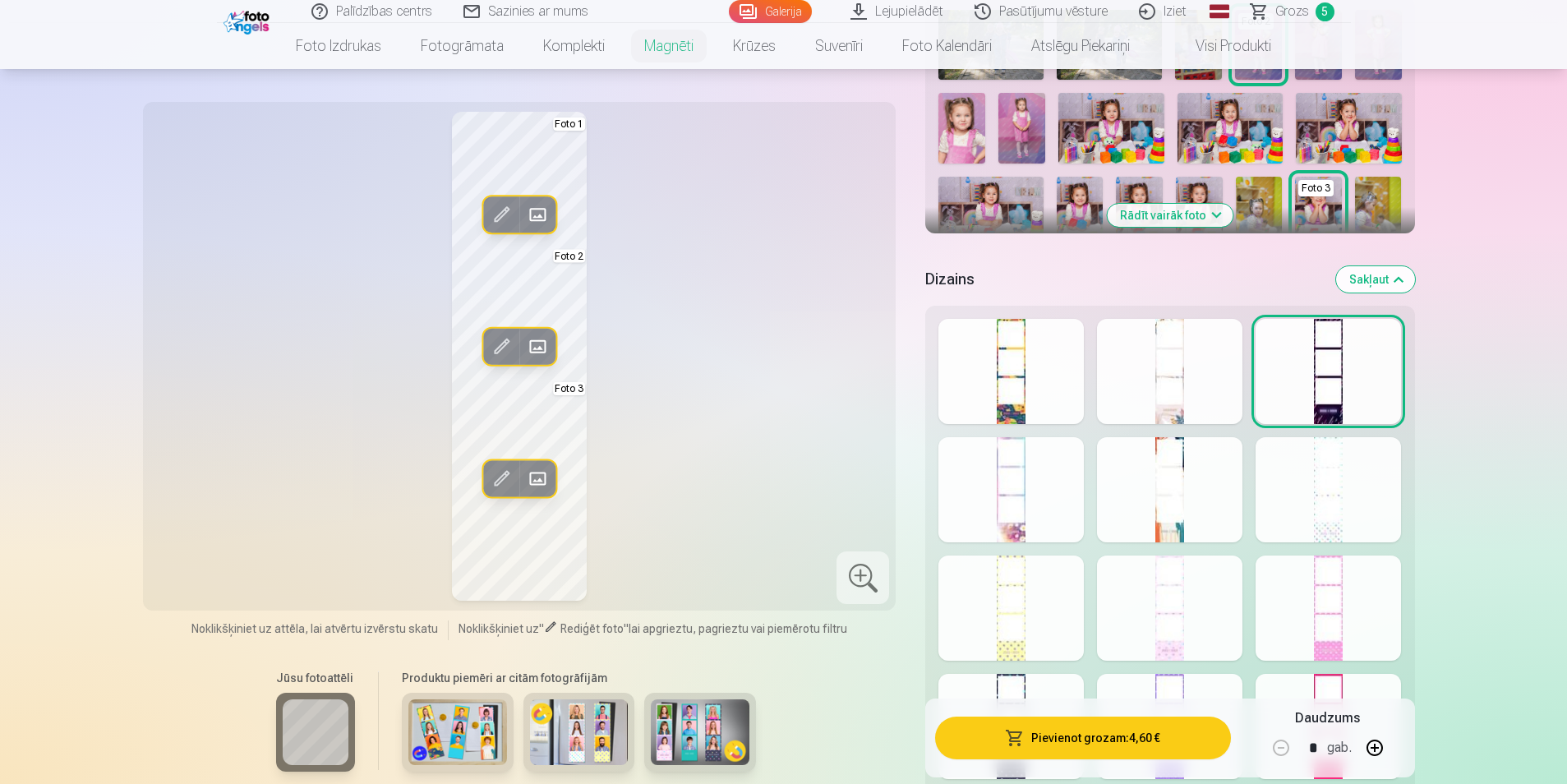
click at [1345, 632] on div at bounding box center [1328, 608] width 145 height 105
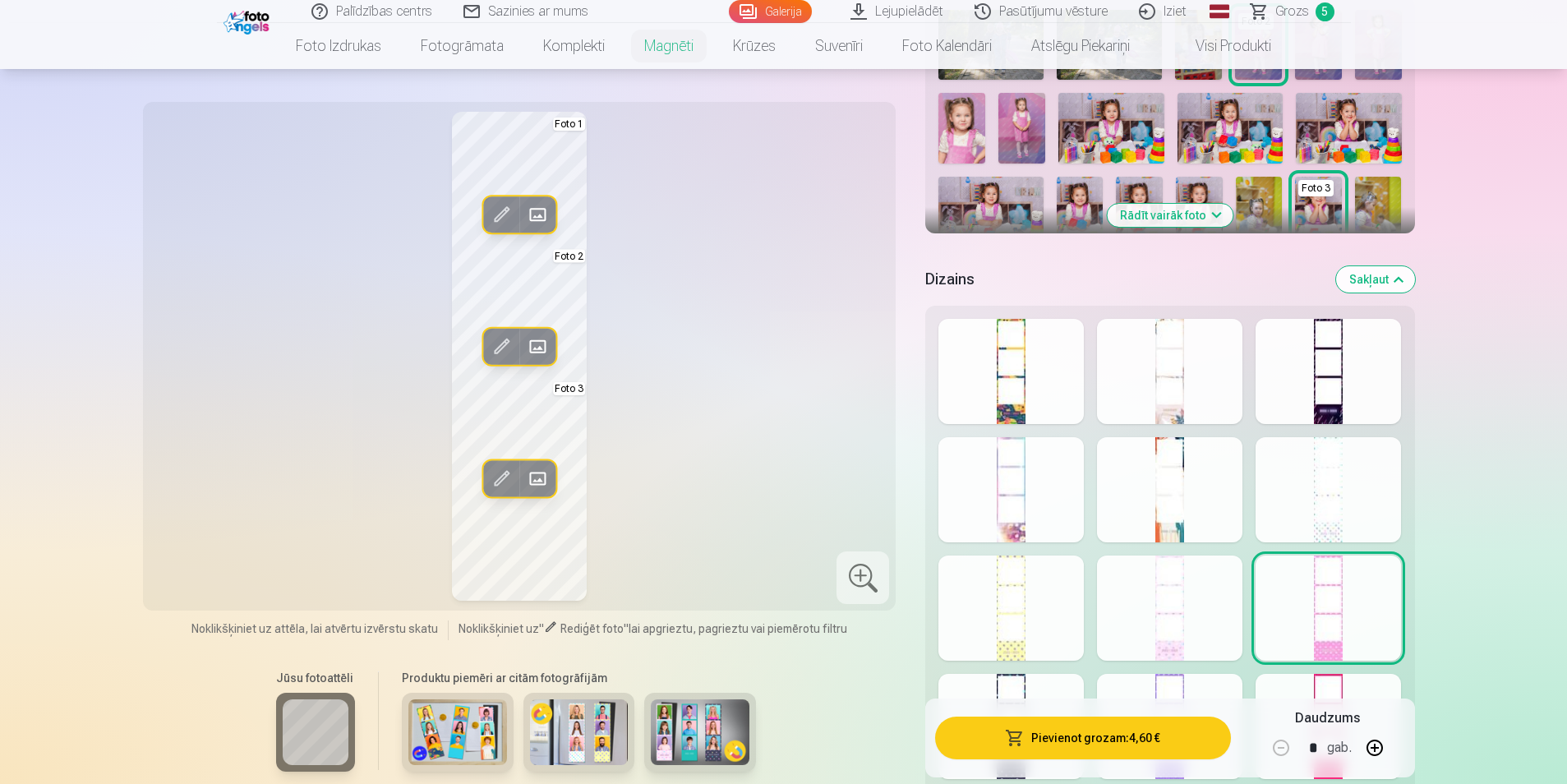
click at [1188, 623] on div at bounding box center [1169, 608] width 145 height 105
click at [1039, 616] on div at bounding box center [1011, 608] width 145 height 105
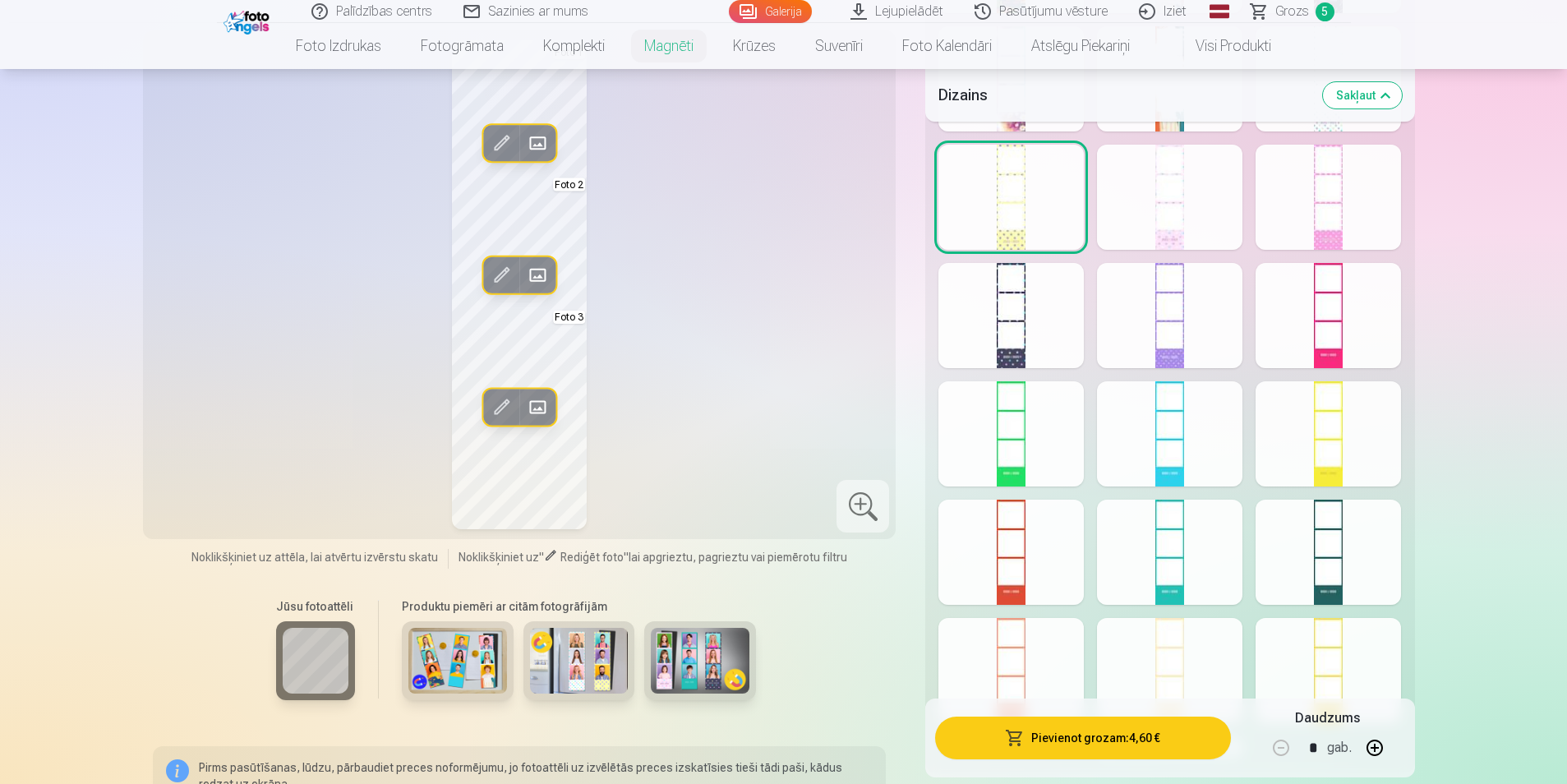
scroll to position [904, 0]
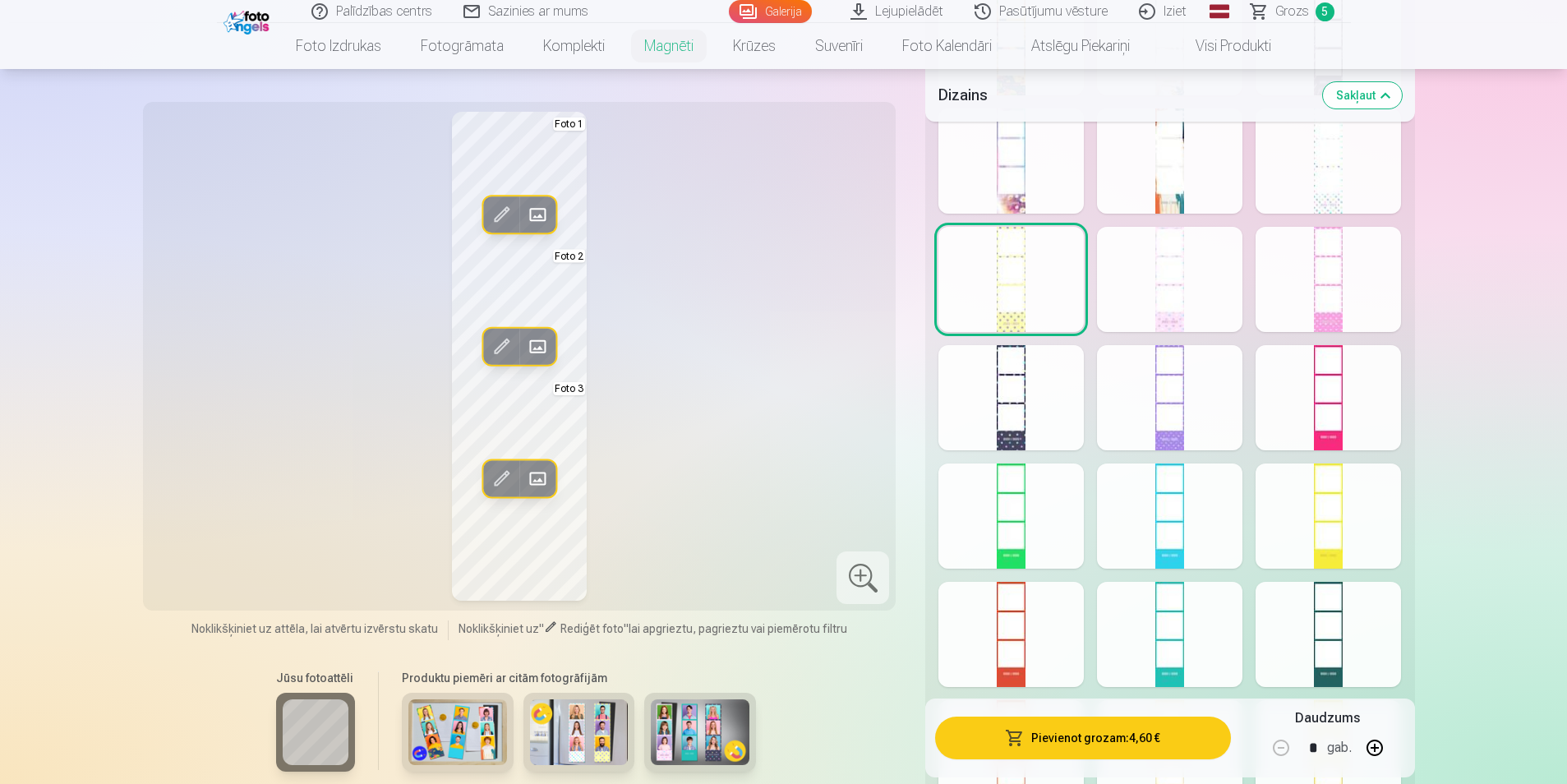
click at [1184, 319] on div at bounding box center [1169, 279] width 145 height 105
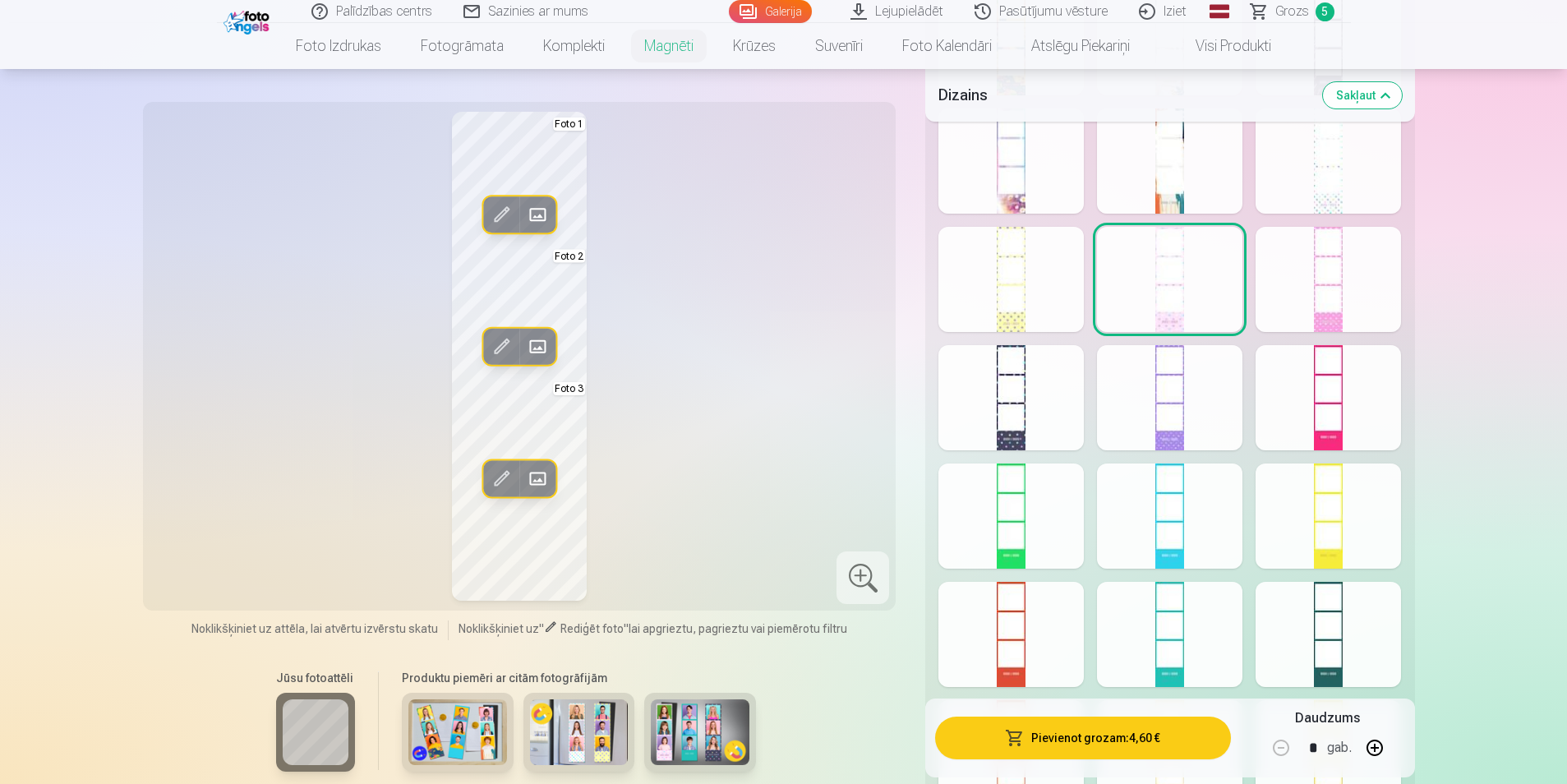
click at [1332, 304] on div at bounding box center [1328, 279] width 145 height 105
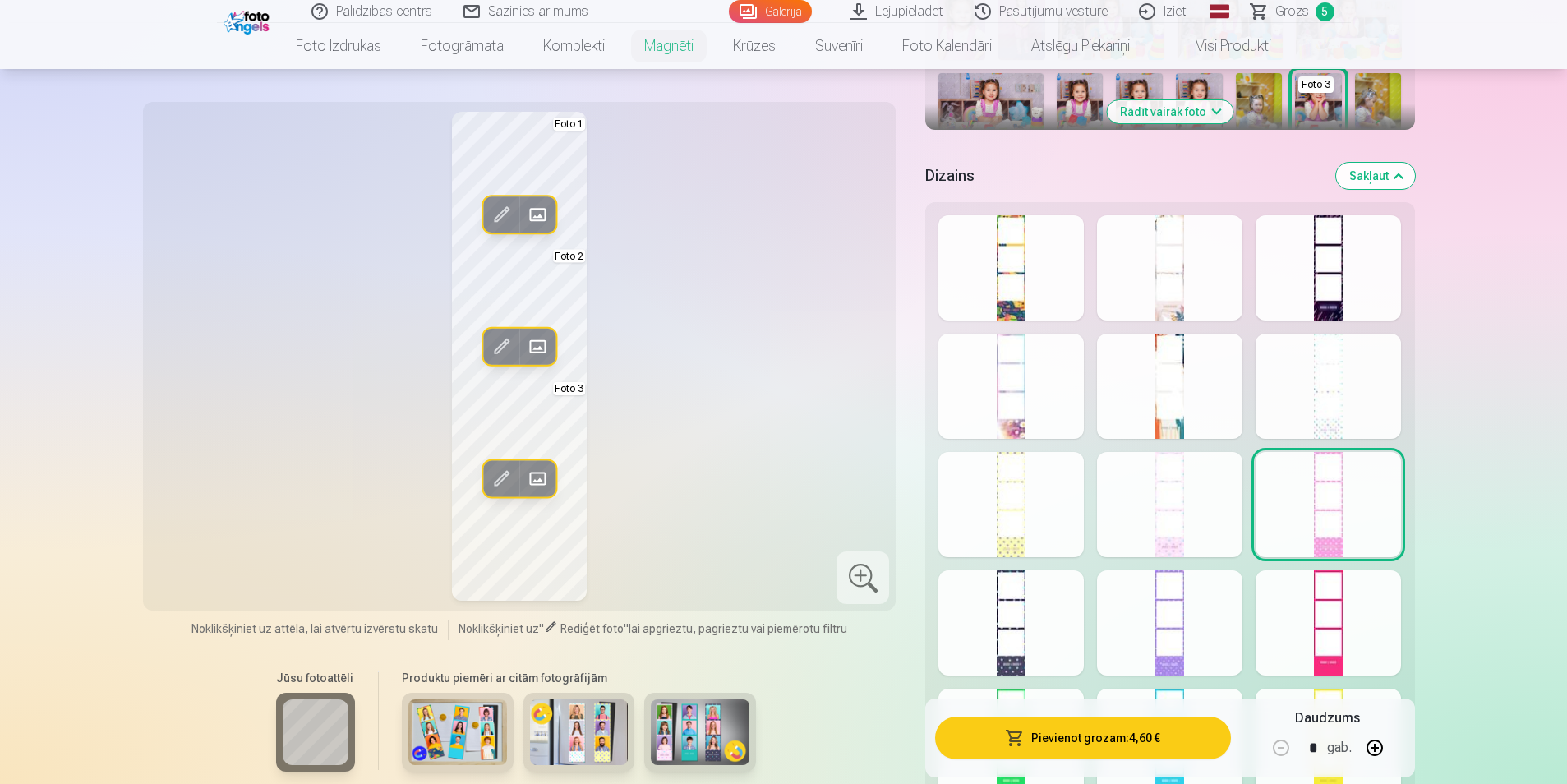
scroll to position [657, 0]
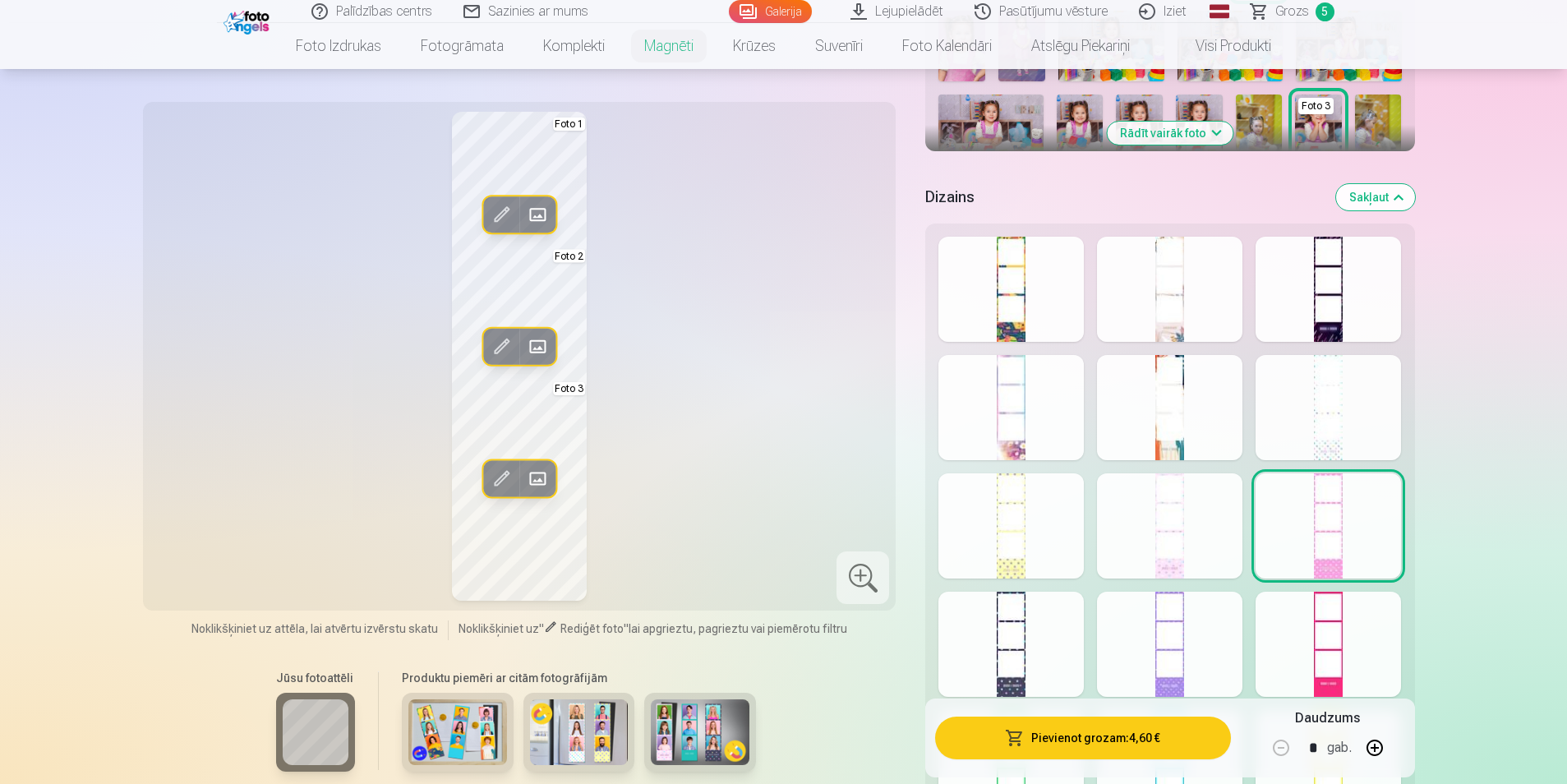
click at [1010, 446] on div at bounding box center [1011, 407] width 145 height 105
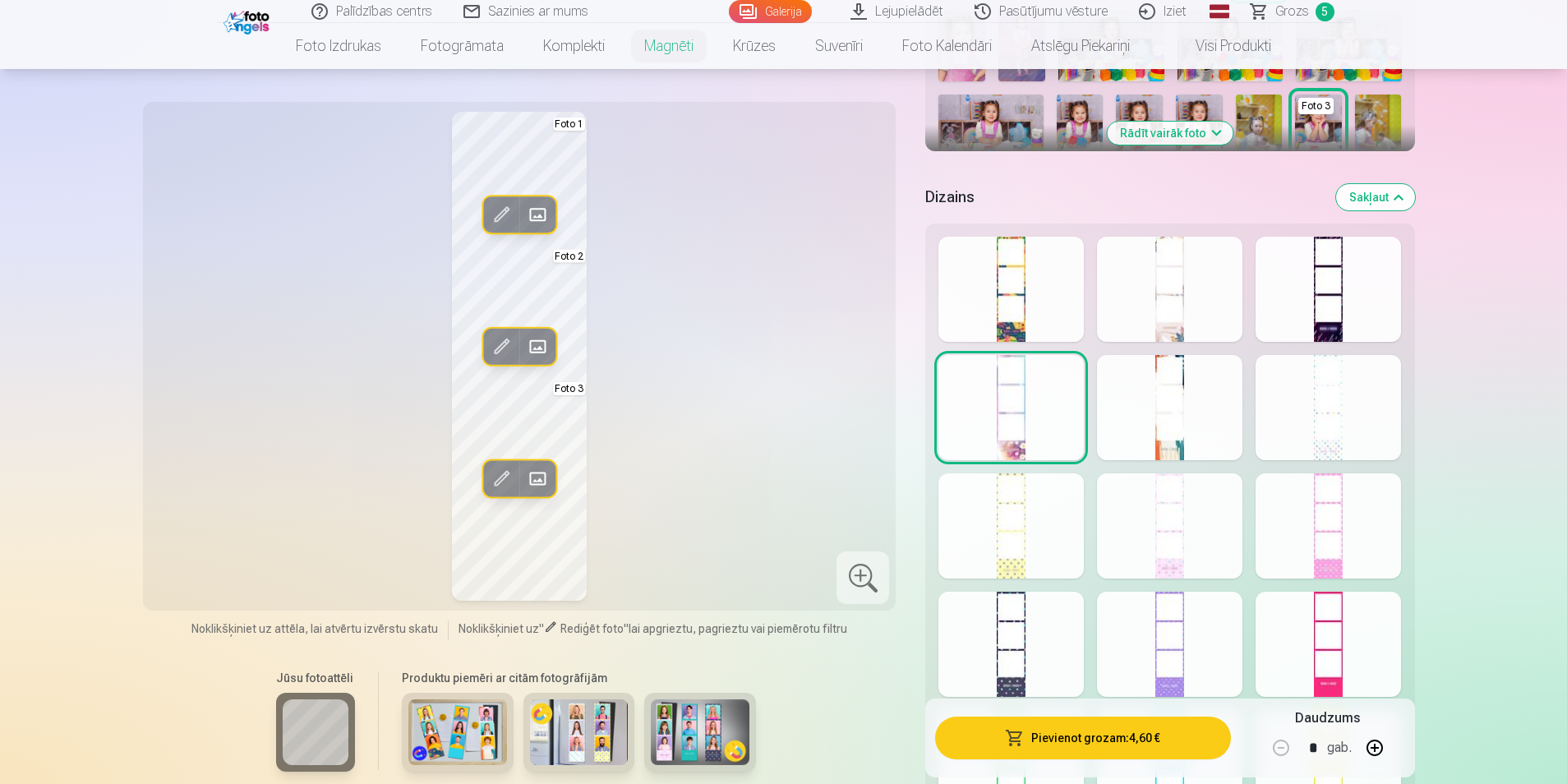
click at [1131, 307] on div at bounding box center [1169, 289] width 145 height 105
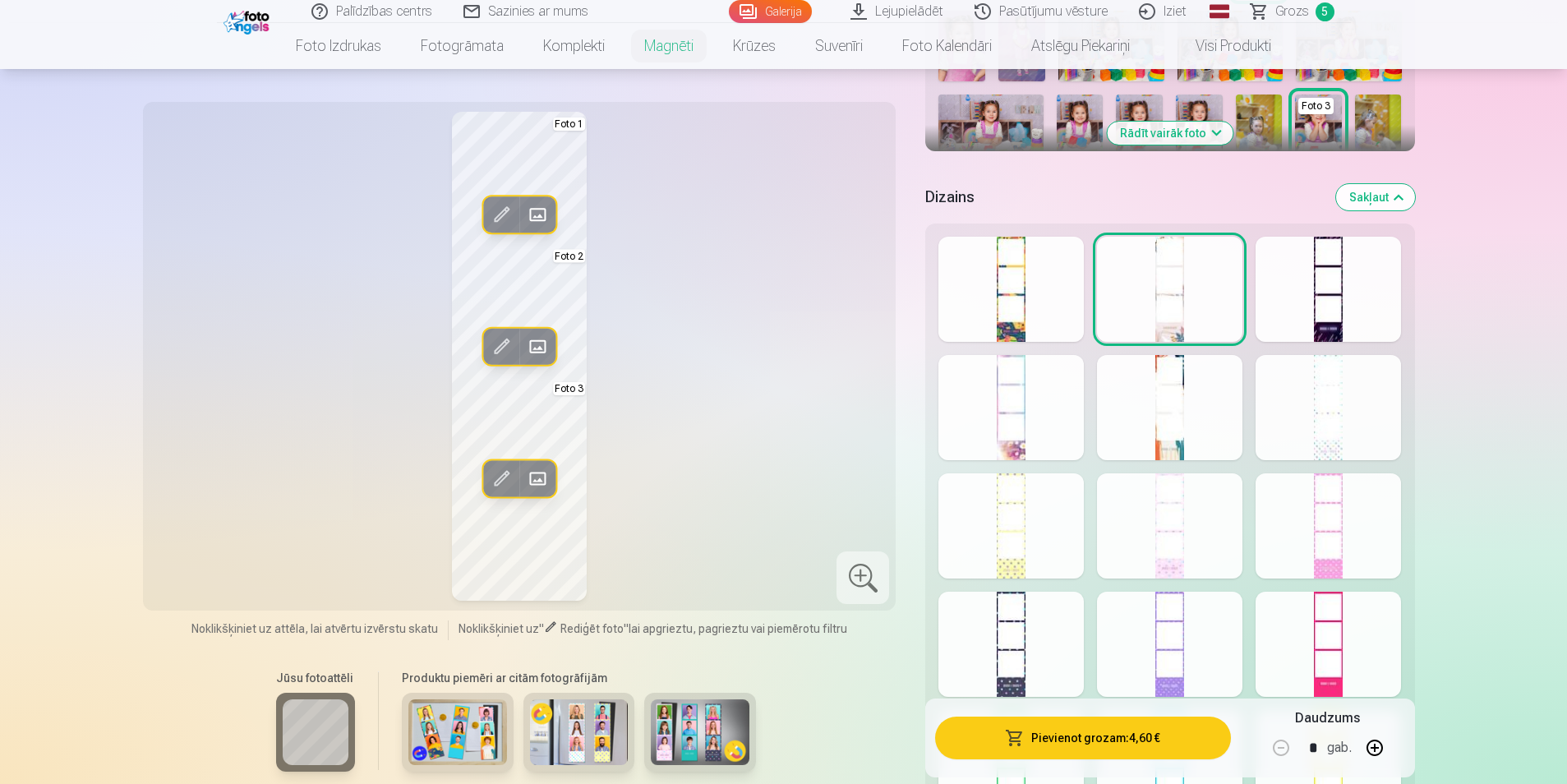
click at [977, 426] on div at bounding box center [1011, 407] width 145 height 105
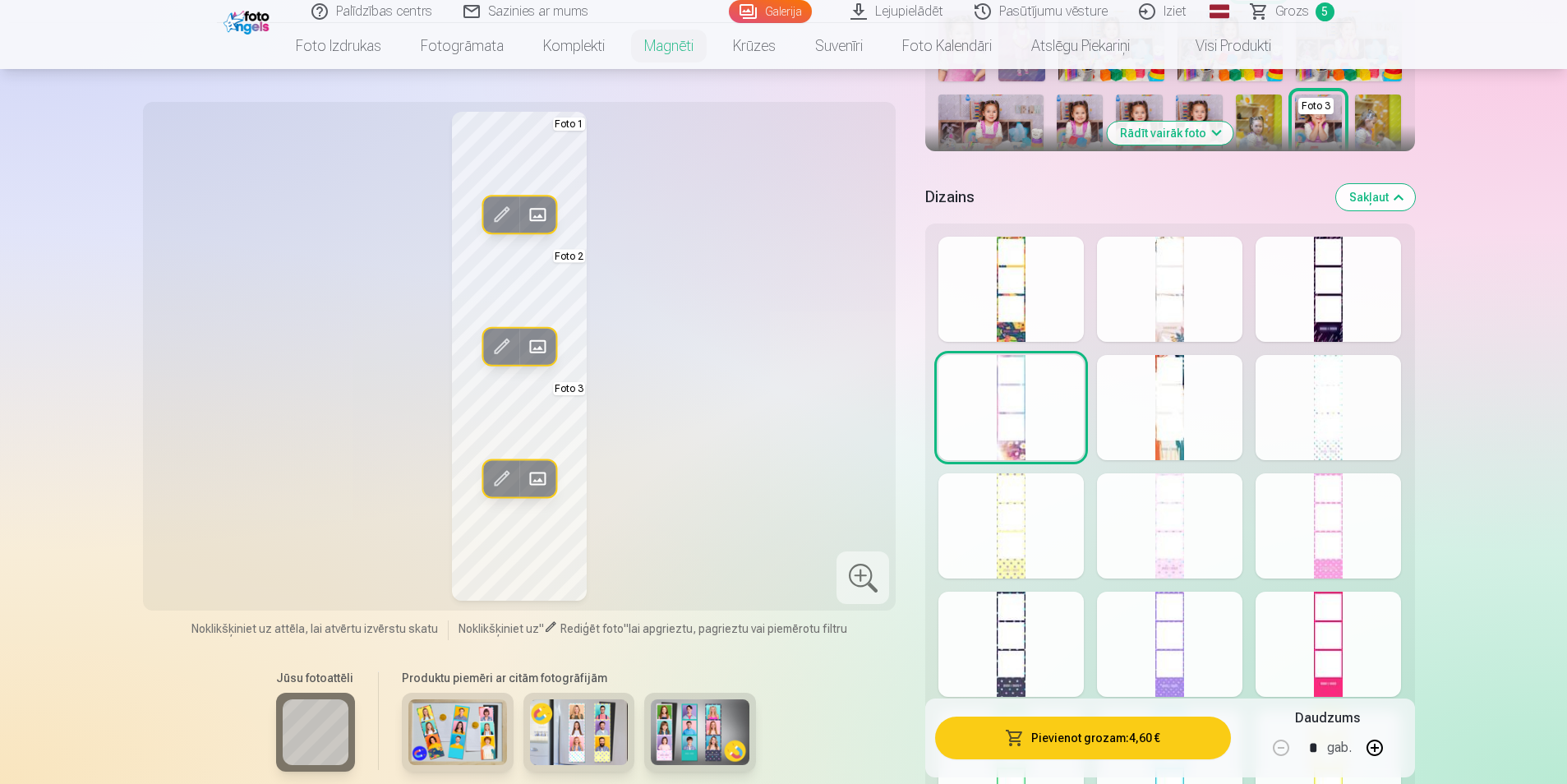
click at [1348, 403] on div at bounding box center [1328, 407] width 145 height 105
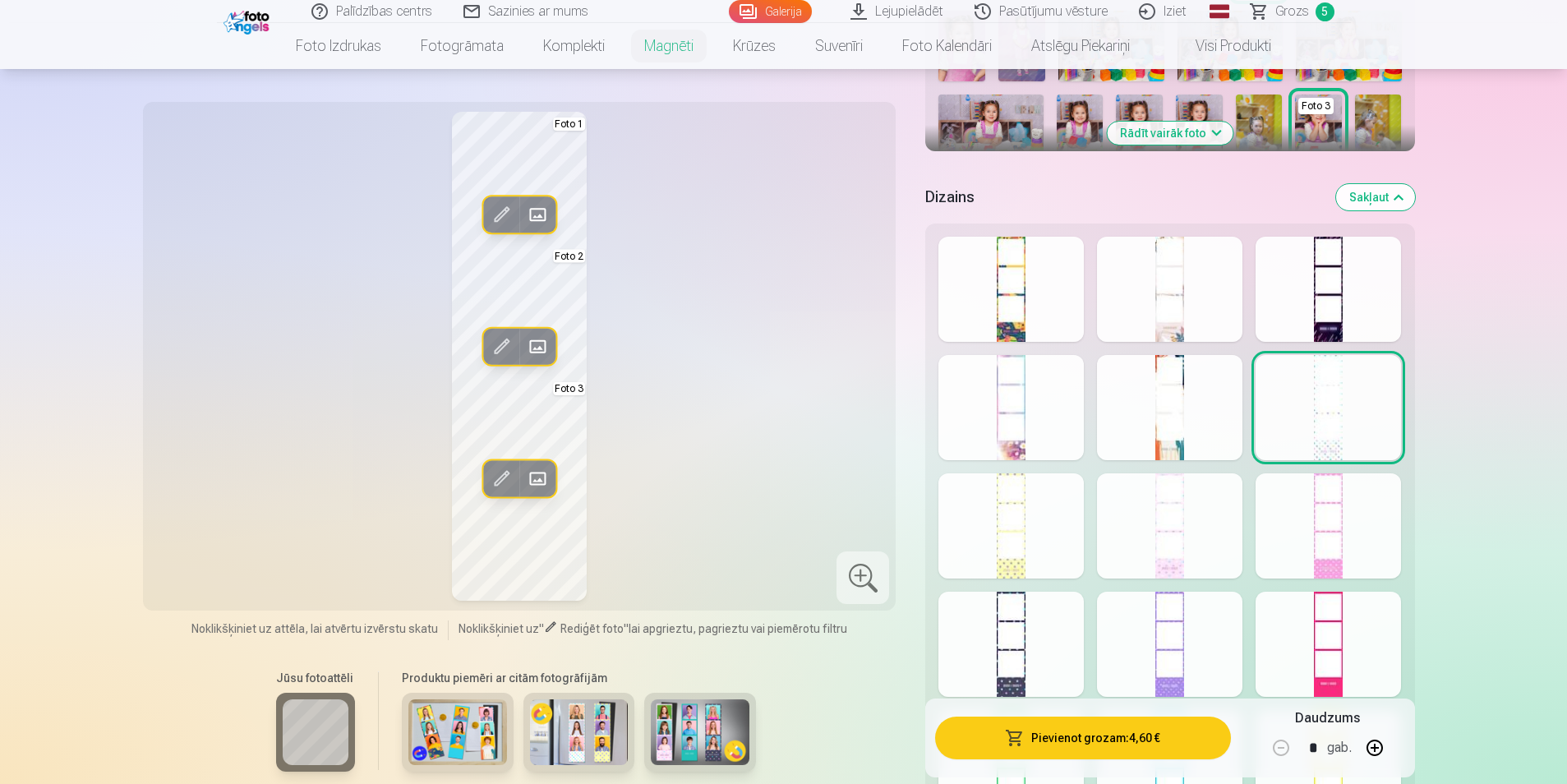
click at [1175, 537] on div at bounding box center [1169, 525] width 145 height 105
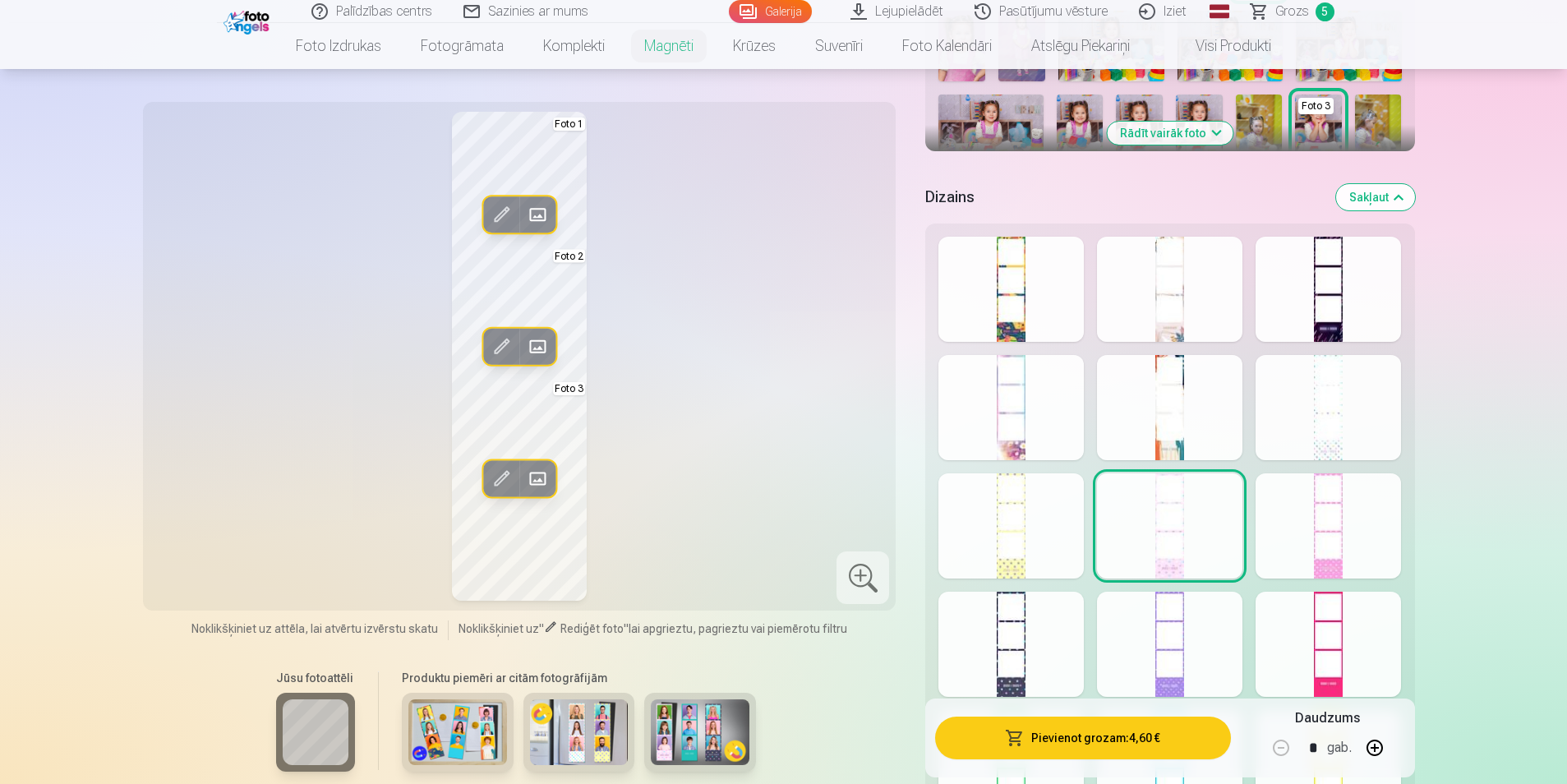
click at [1037, 426] on div at bounding box center [1011, 407] width 145 height 105
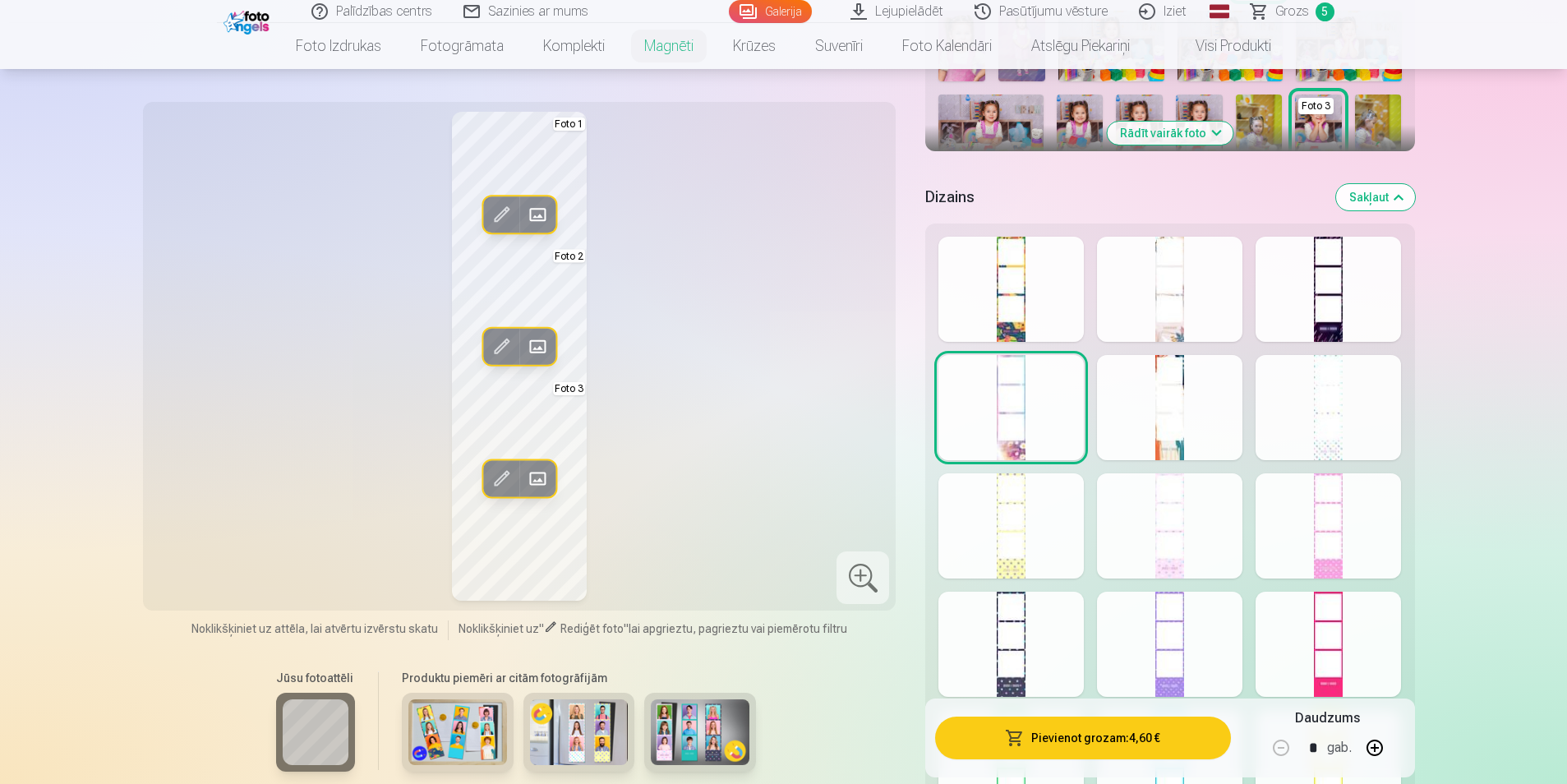
click at [1318, 425] on div at bounding box center [1328, 407] width 145 height 105
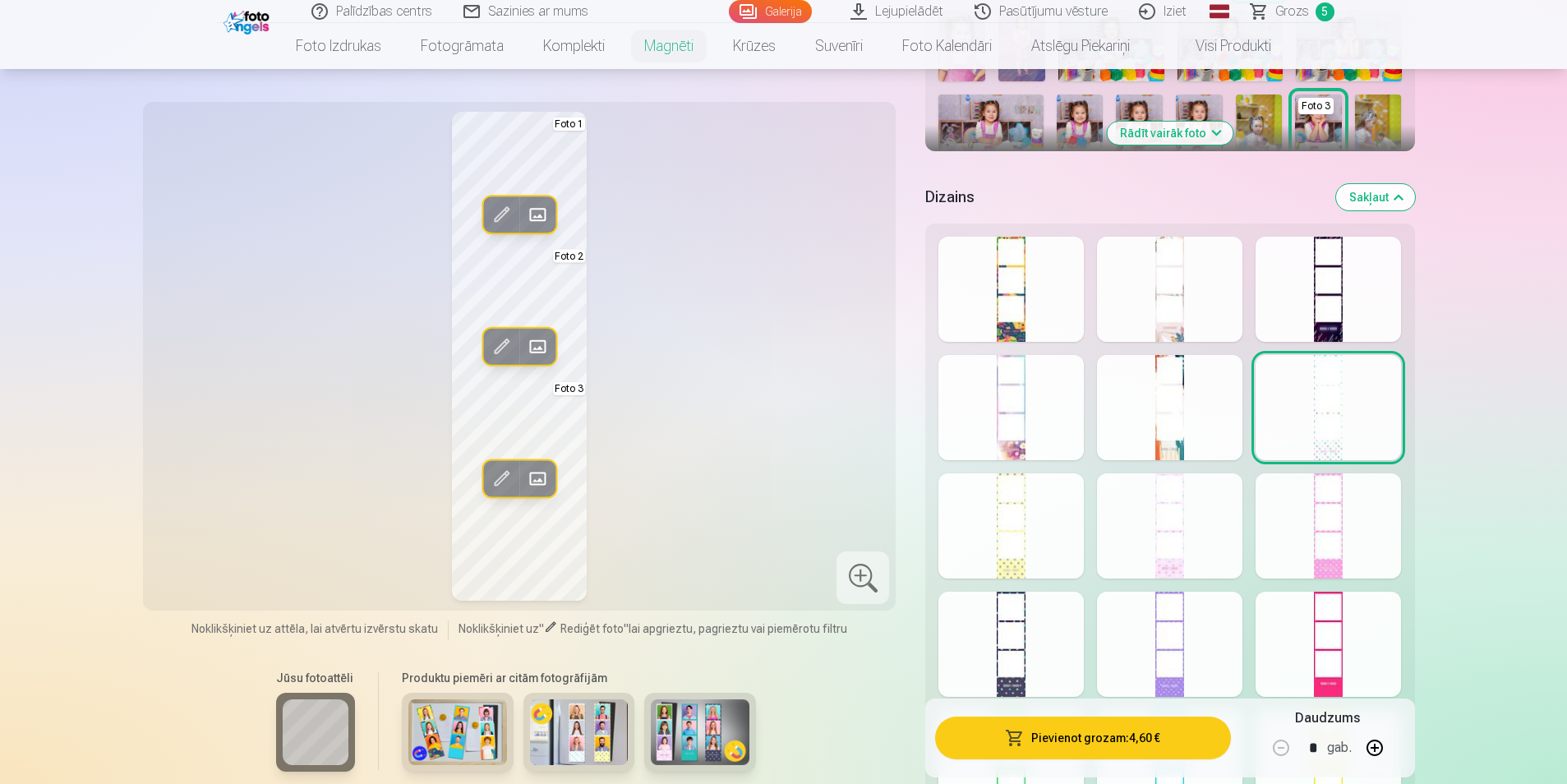
click at [1176, 529] on div at bounding box center [1169, 525] width 145 height 105
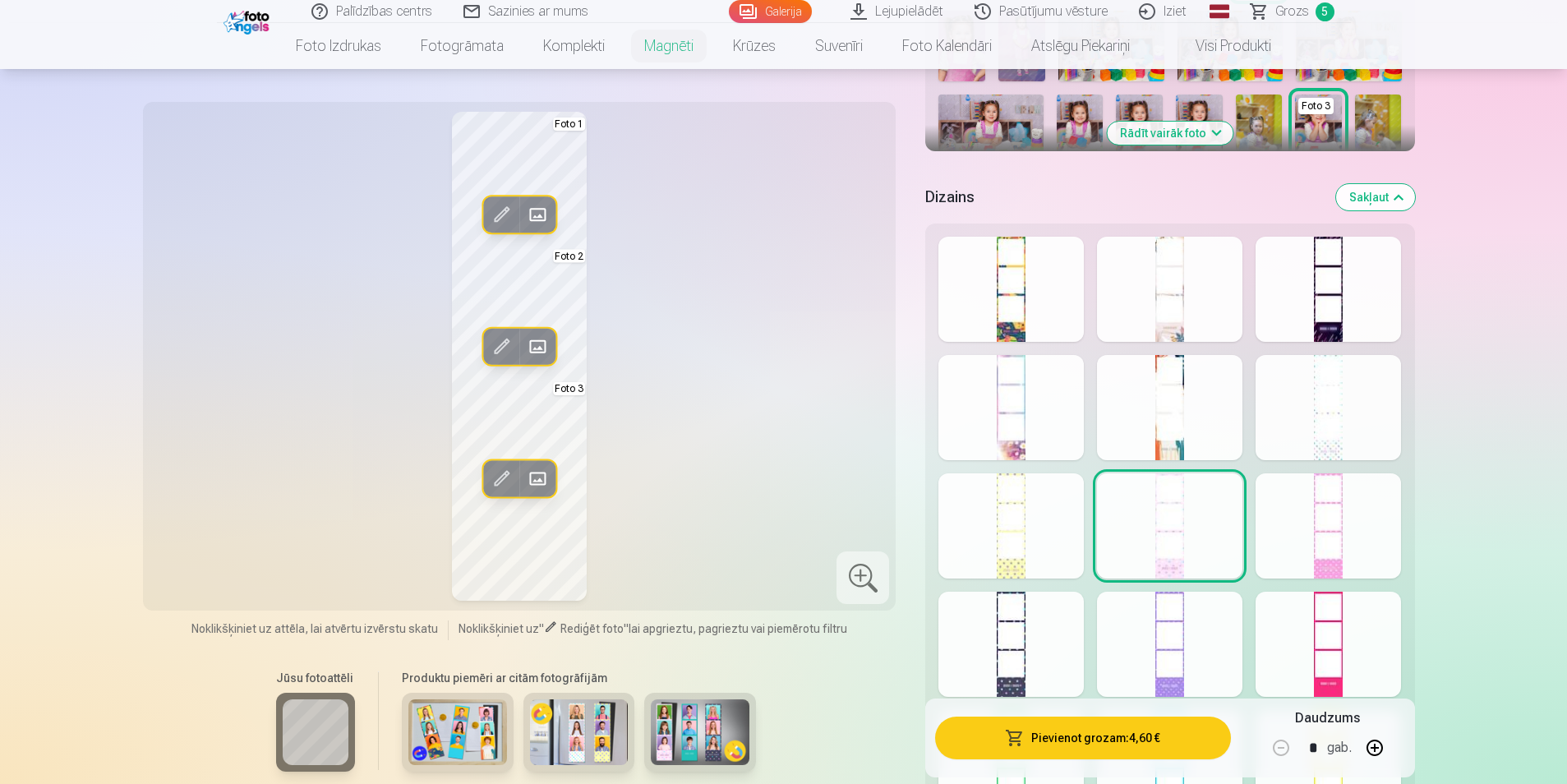
click at [1380, 542] on div at bounding box center [1328, 525] width 145 height 105
click at [1361, 637] on div at bounding box center [1328, 644] width 145 height 105
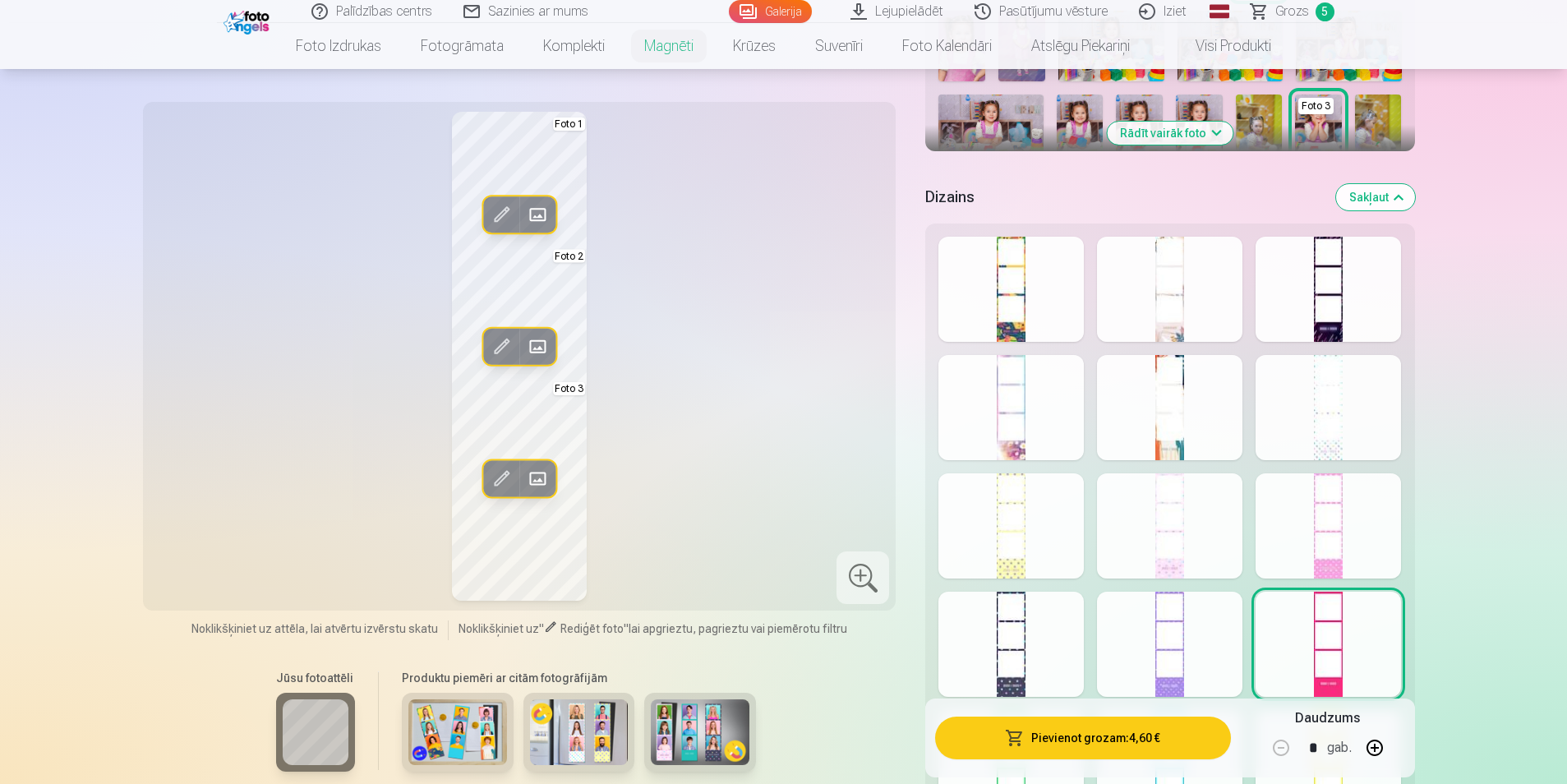
click at [1195, 563] on div at bounding box center [1169, 525] width 145 height 105
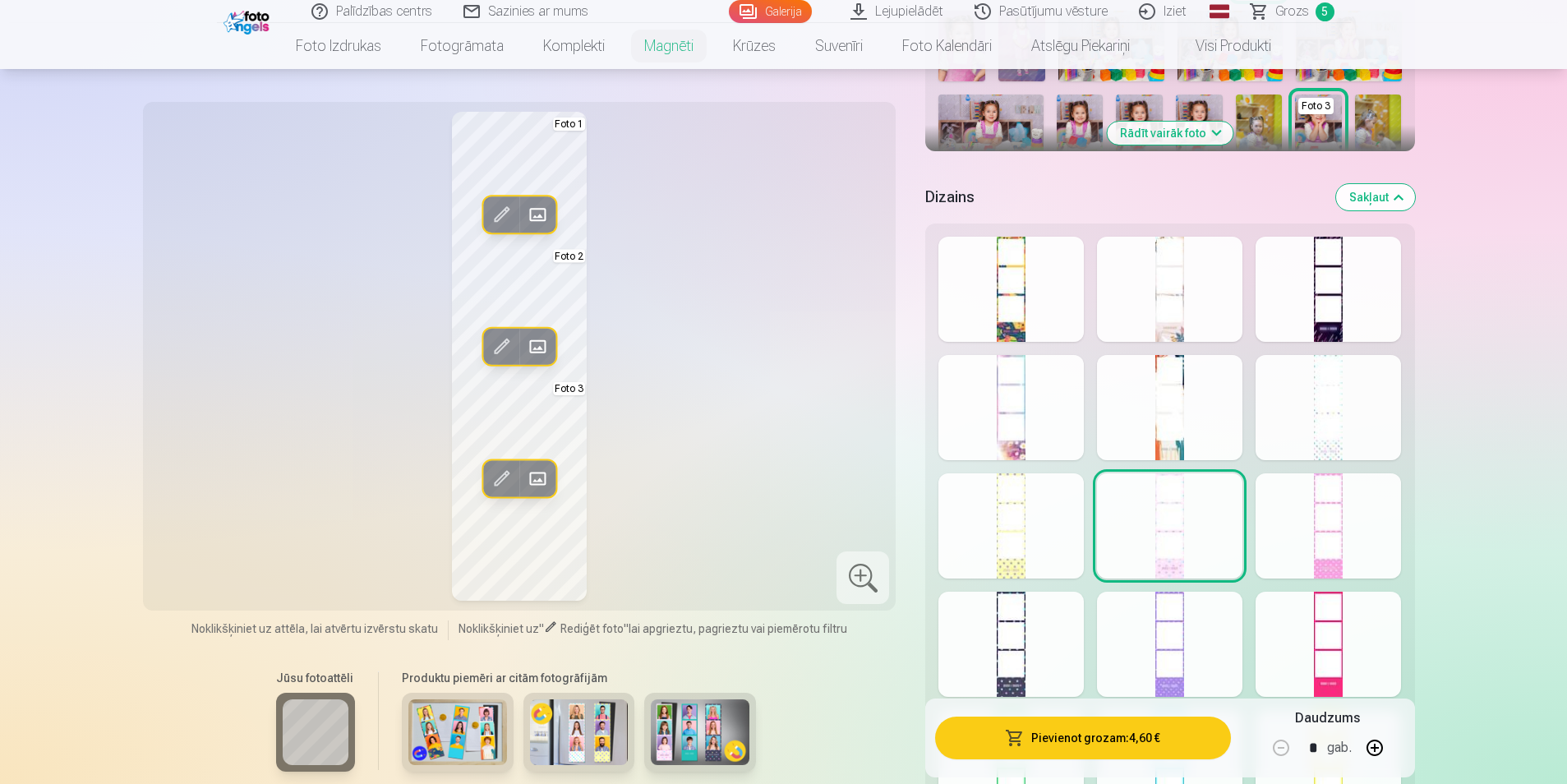
click at [1009, 451] on div at bounding box center [1011, 407] width 145 height 105
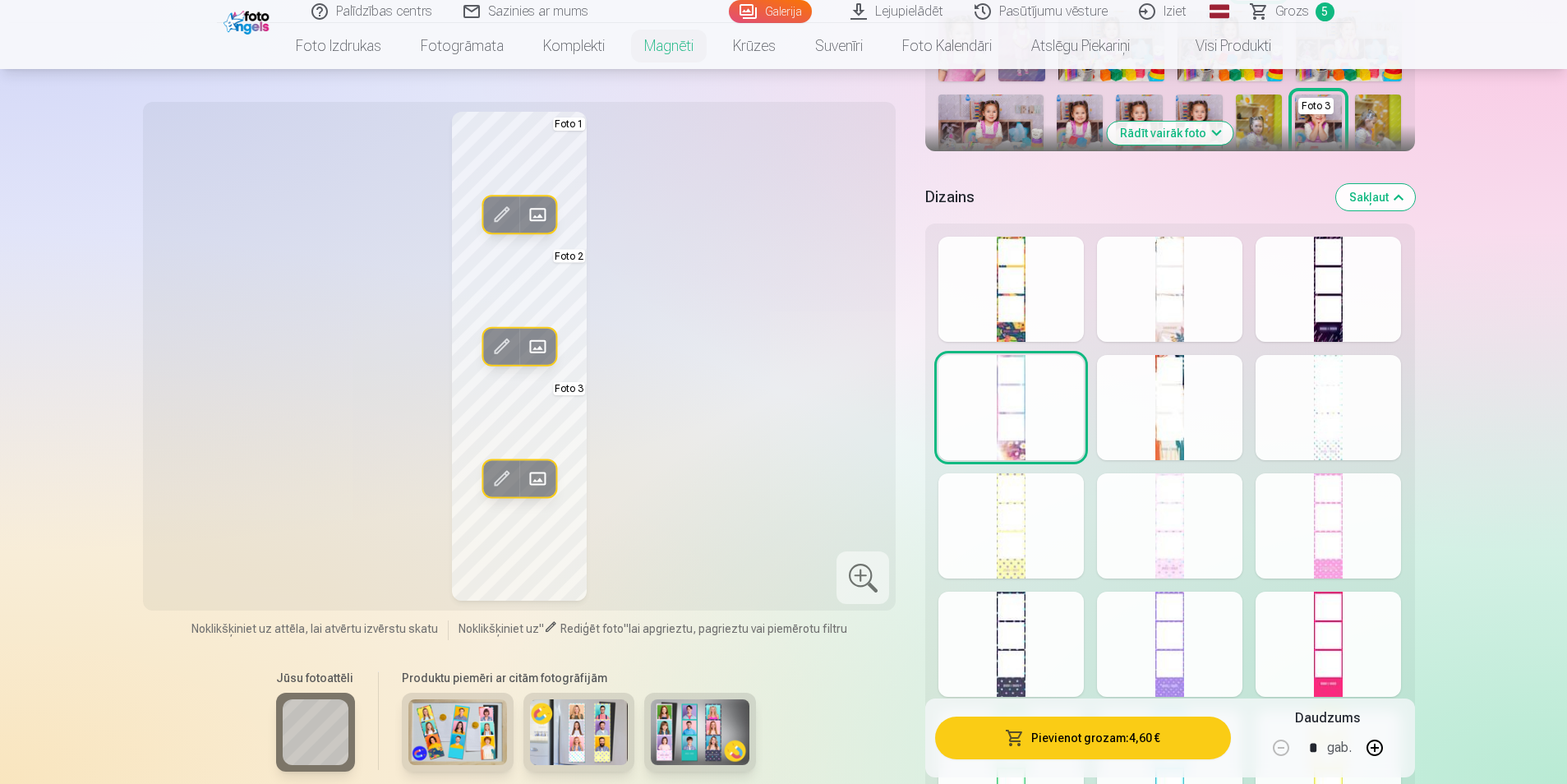
click at [1173, 287] on div at bounding box center [1169, 289] width 145 height 105
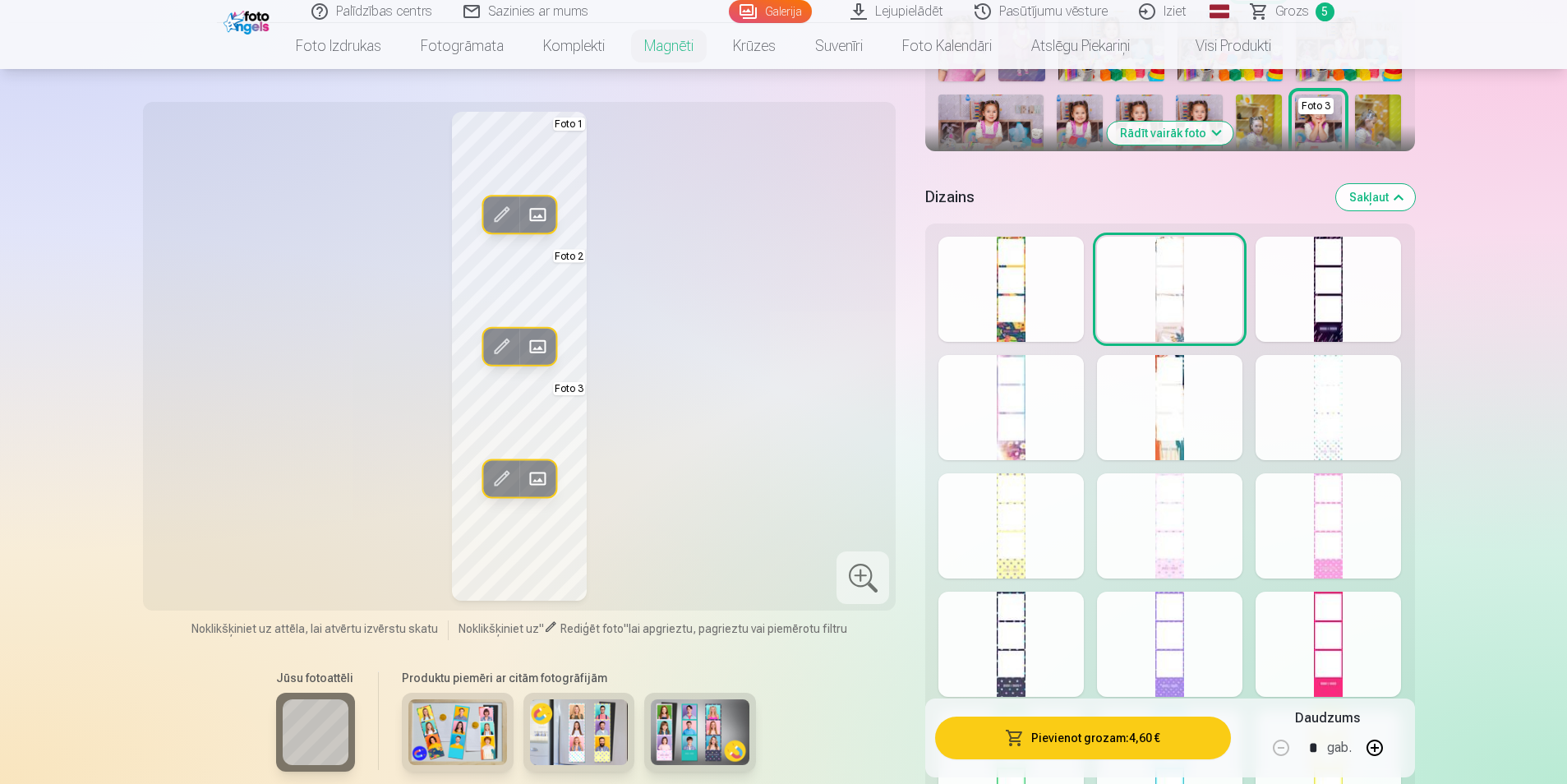
click at [1329, 295] on div at bounding box center [1328, 289] width 145 height 105
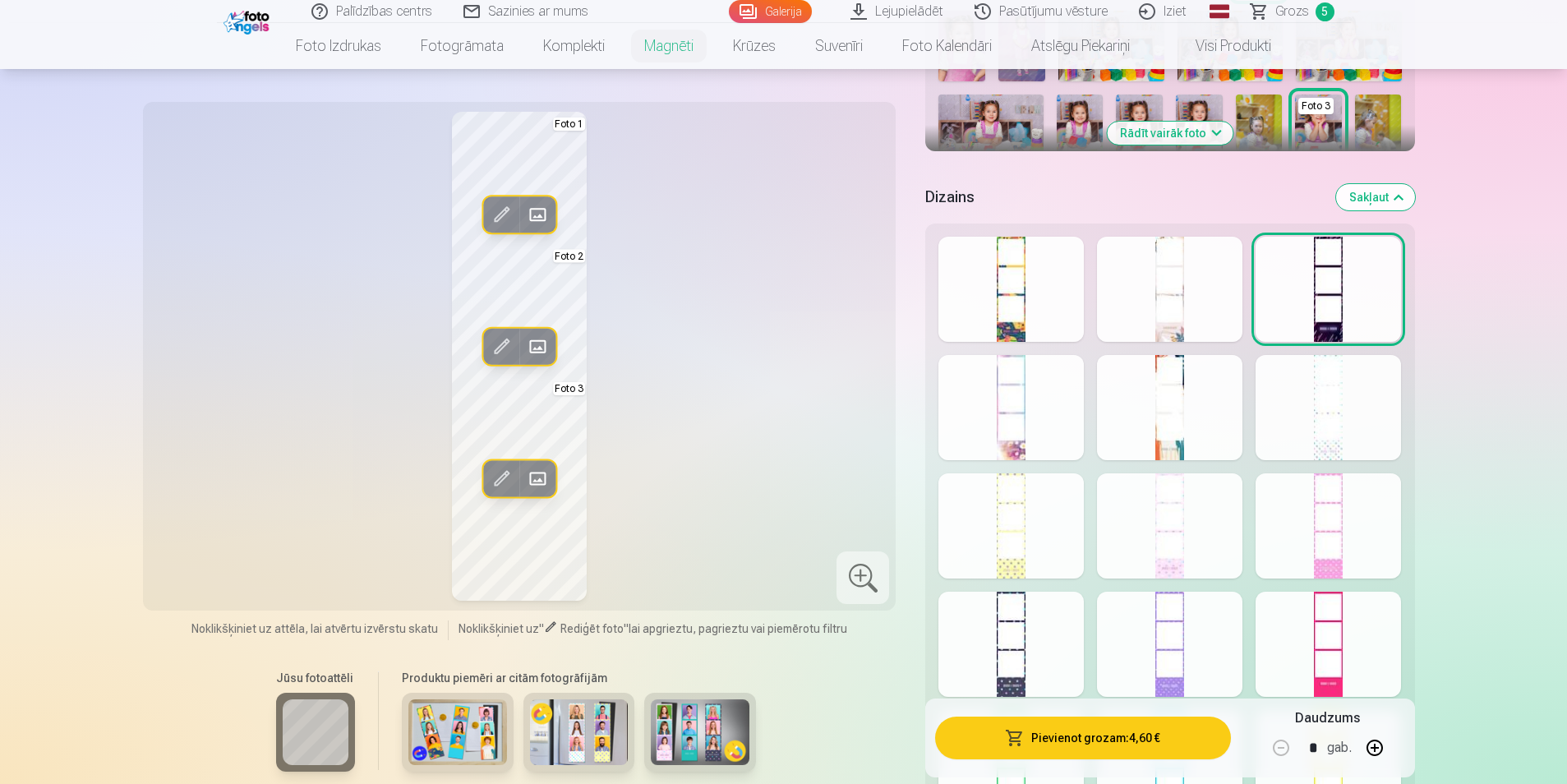
click at [1009, 428] on div at bounding box center [1011, 407] width 145 height 105
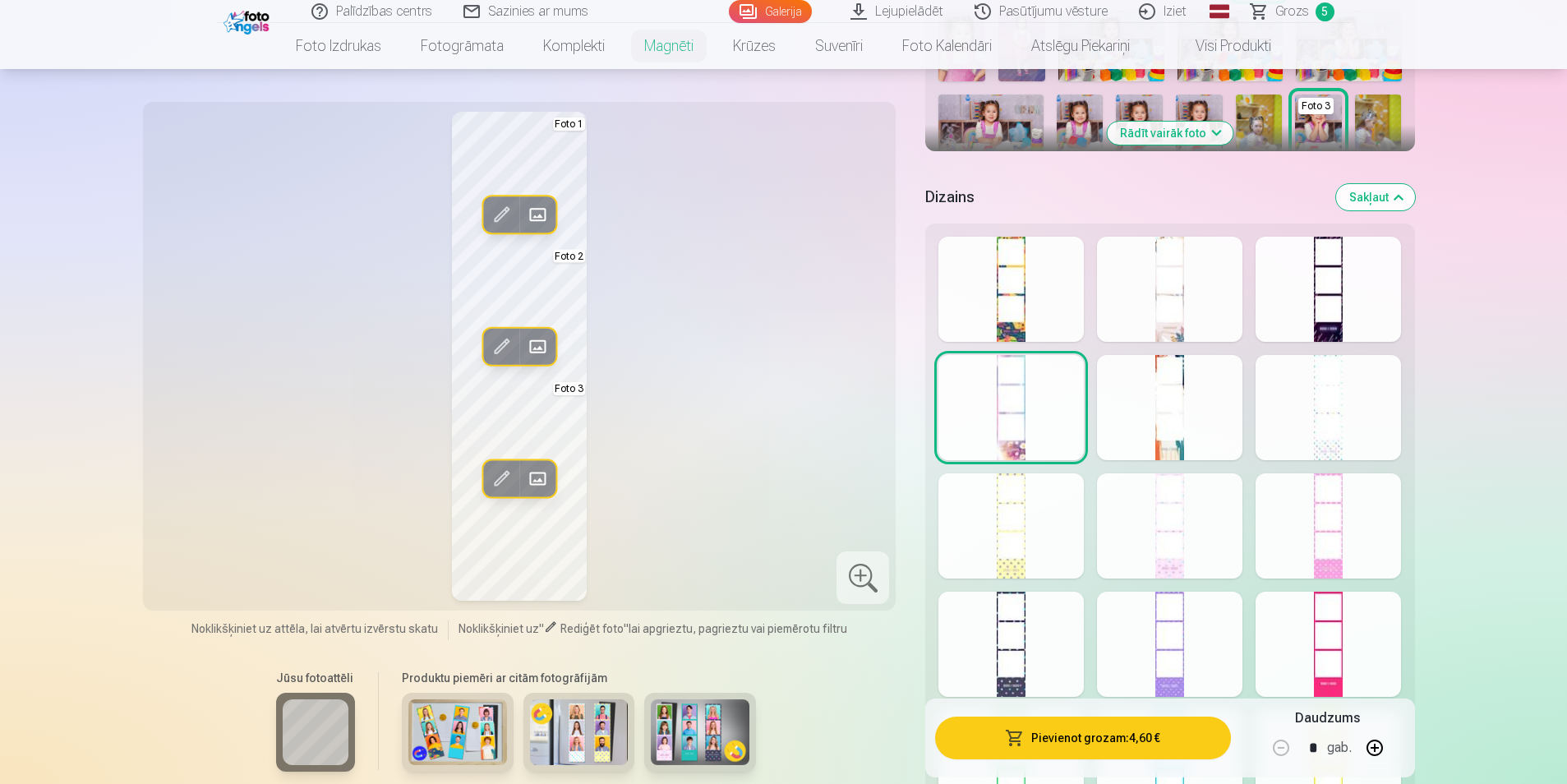
click at [1322, 337] on div at bounding box center [1328, 289] width 145 height 105
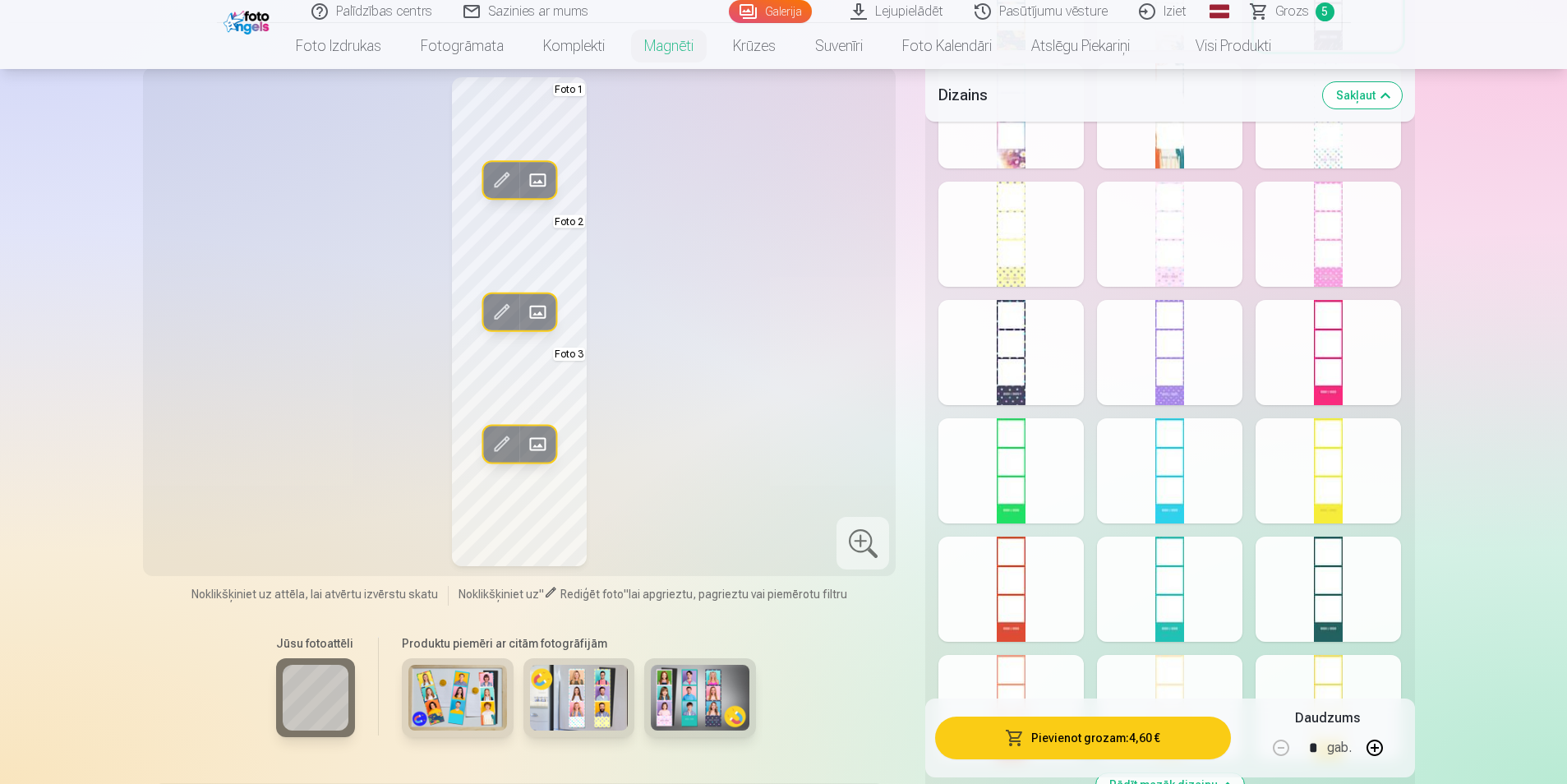
scroll to position [985, 0]
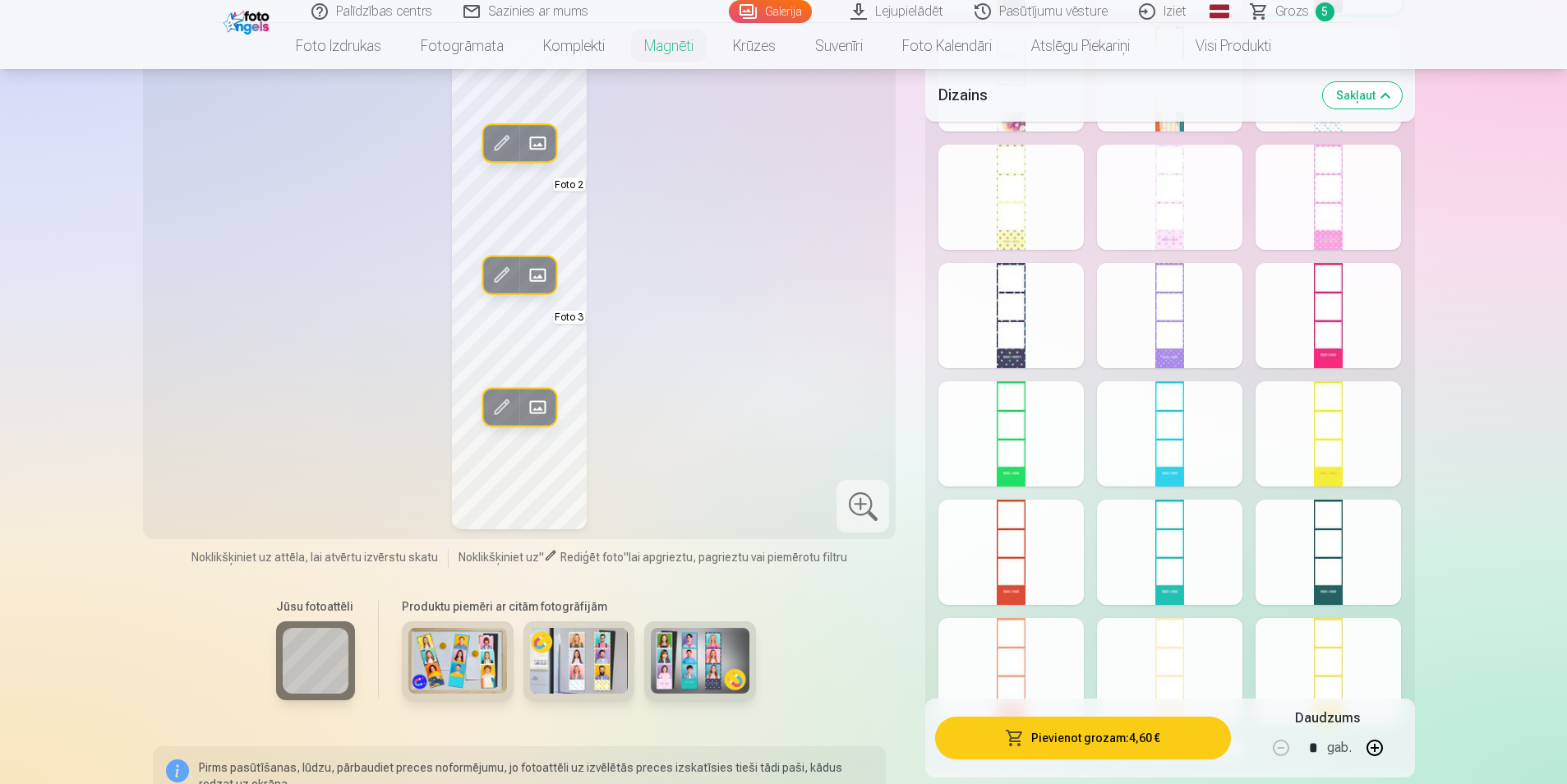
click at [1018, 555] on div at bounding box center [1011, 552] width 145 height 105
click at [1114, 671] on div at bounding box center [1169, 671] width 145 height 105
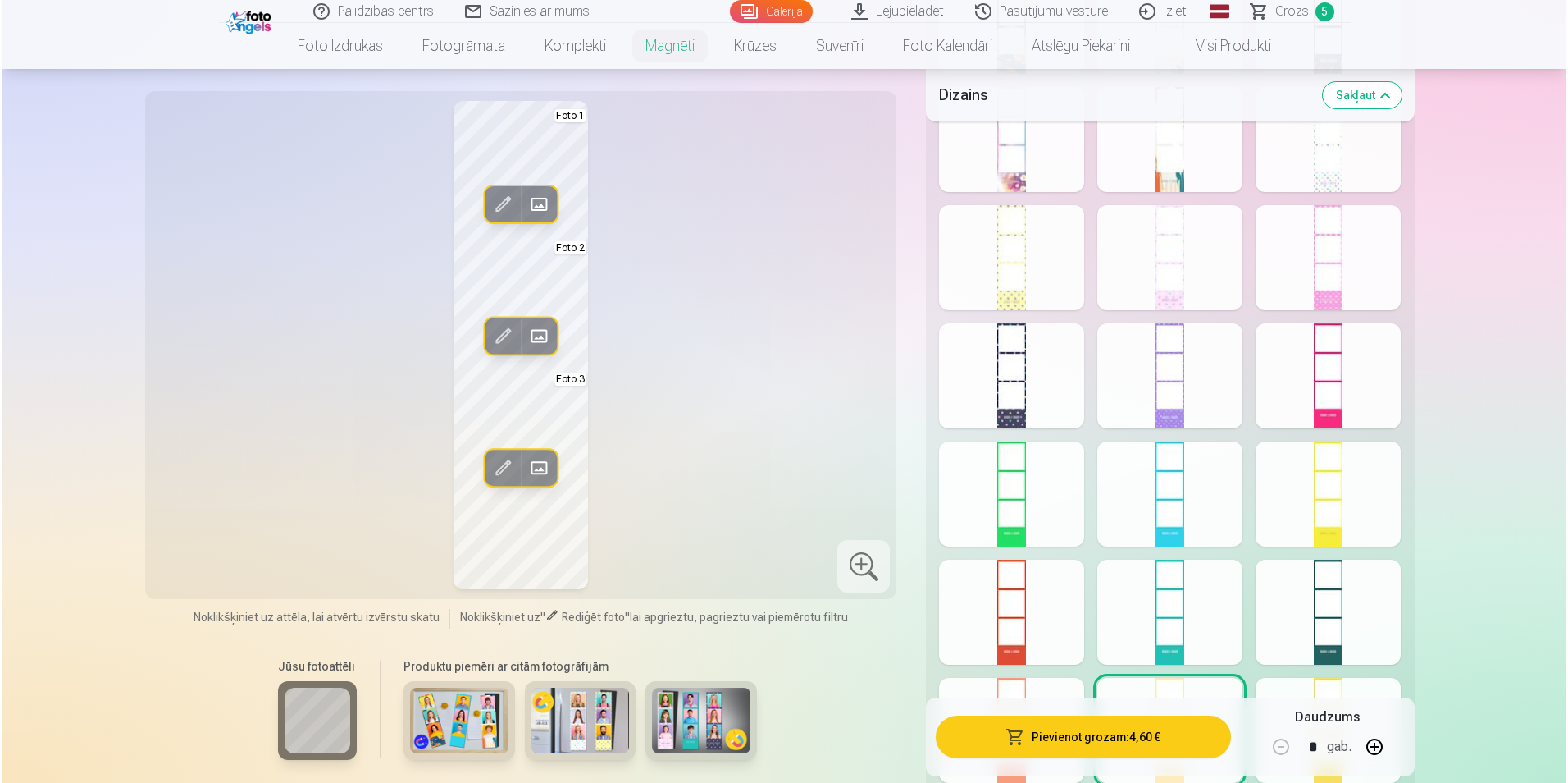
scroll to position [820, 0]
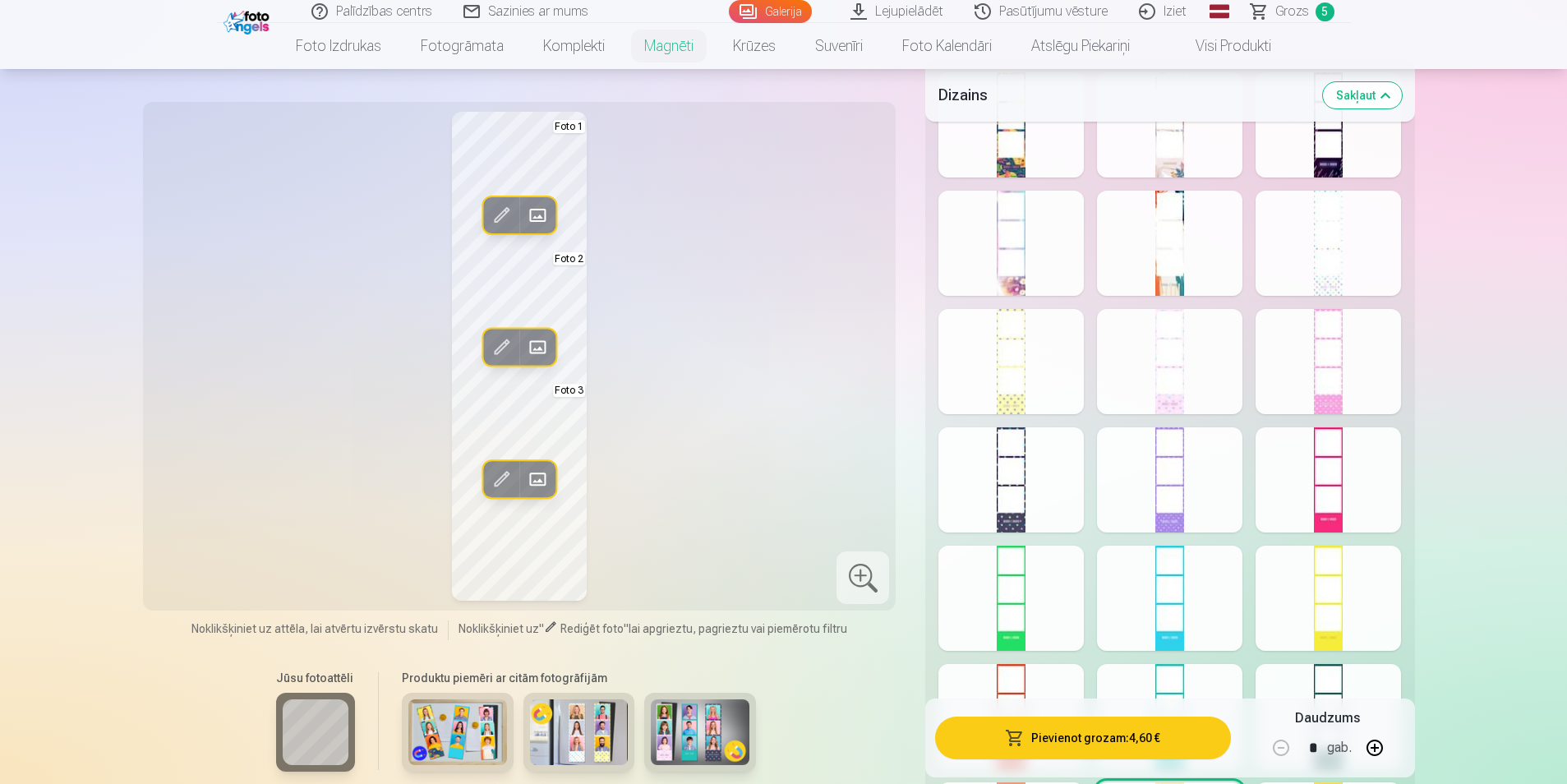
click at [1014, 277] on div at bounding box center [1011, 243] width 145 height 105
click at [1063, 737] on button "Pievienot grozam : 4,60 €" at bounding box center [1082, 737] width 295 height 43
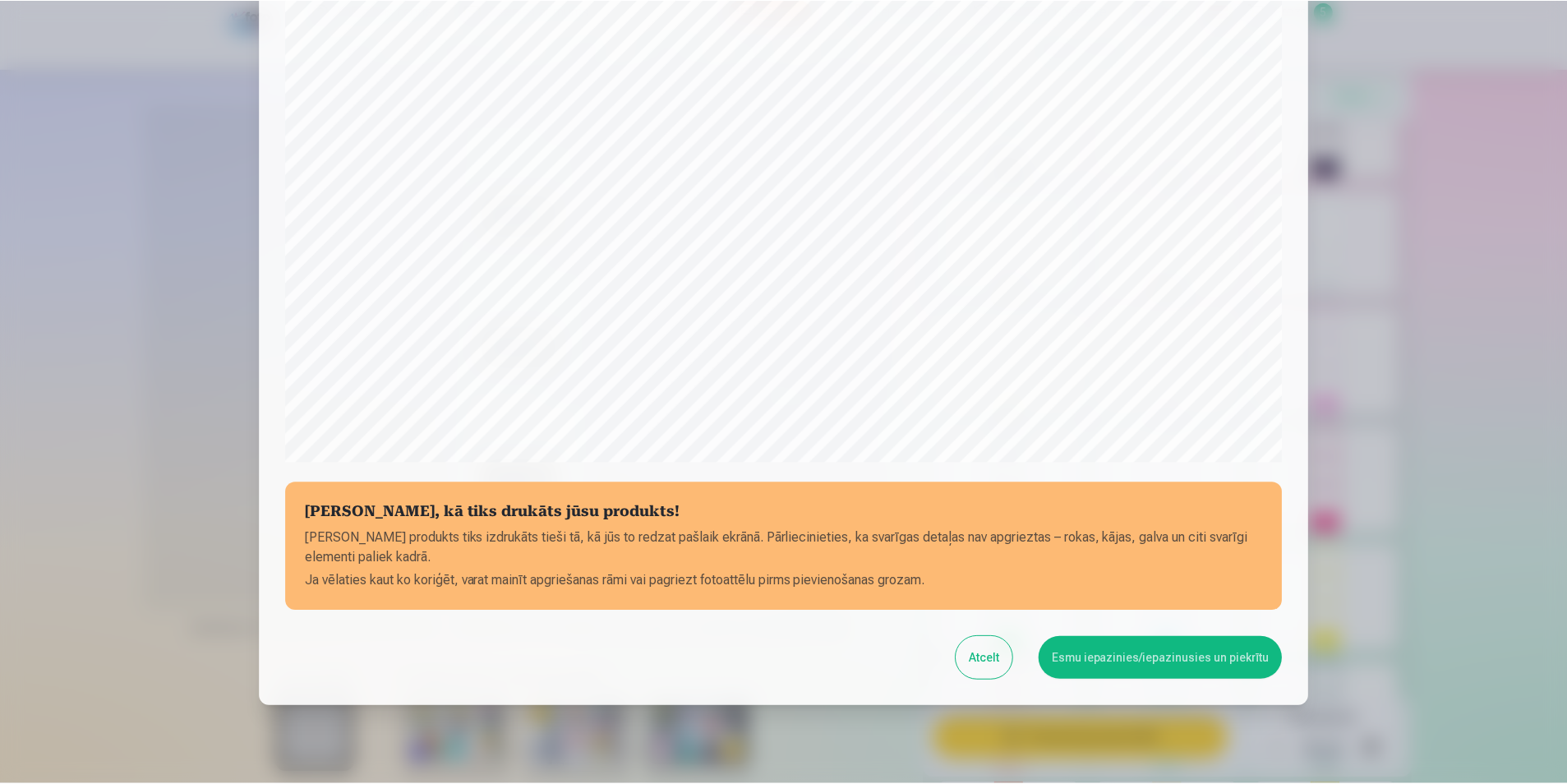
scroll to position [399, 0]
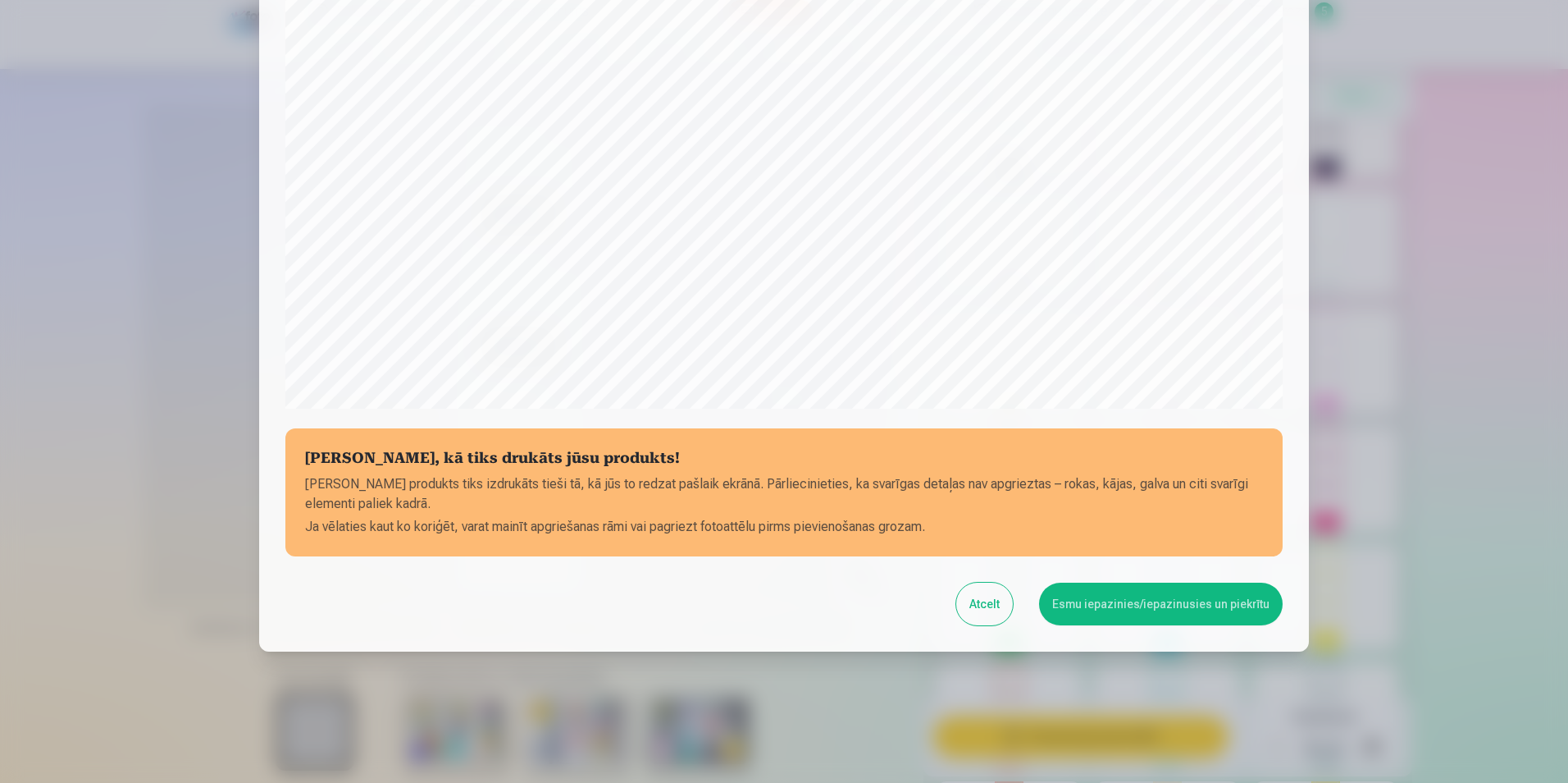
click at [1120, 602] on button "Esmu iepazinies/iepazinusies un piekrītu" at bounding box center [1160, 604] width 244 height 43
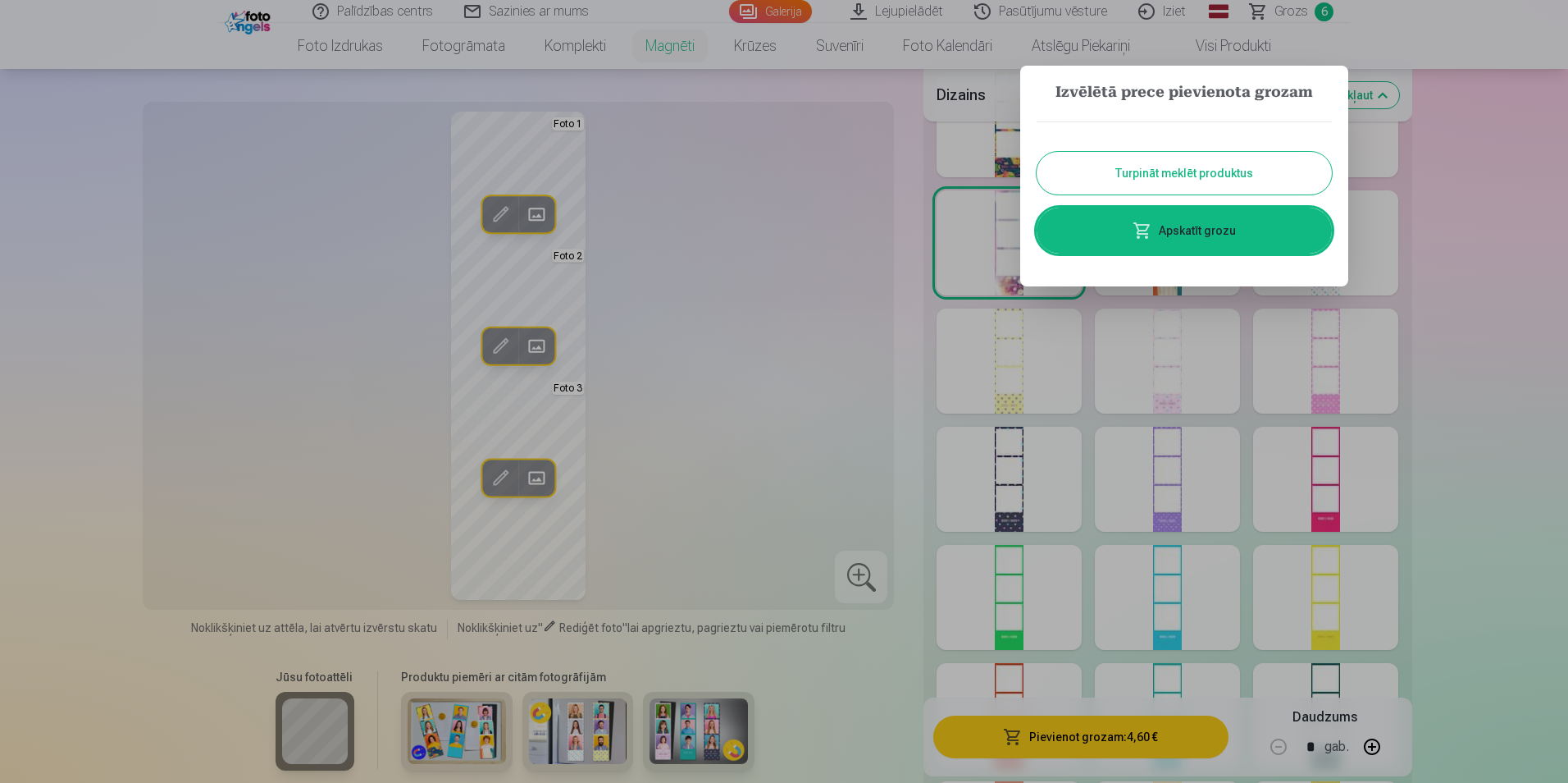
click at [1191, 172] on button "Turpināt meklēt produktus" at bounding box center [1184, 172] width 295 height 43
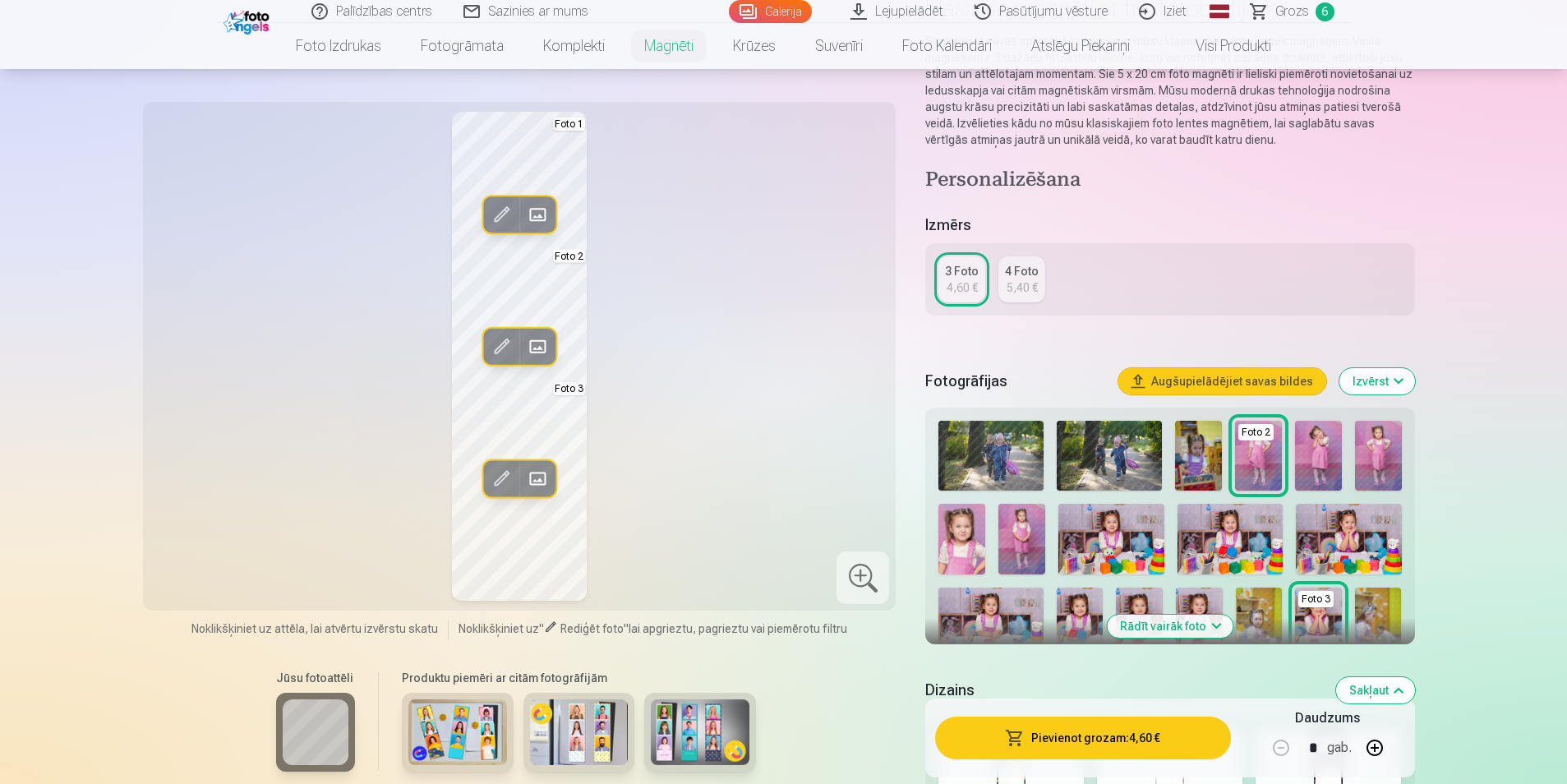
scroll to position [0, 0]
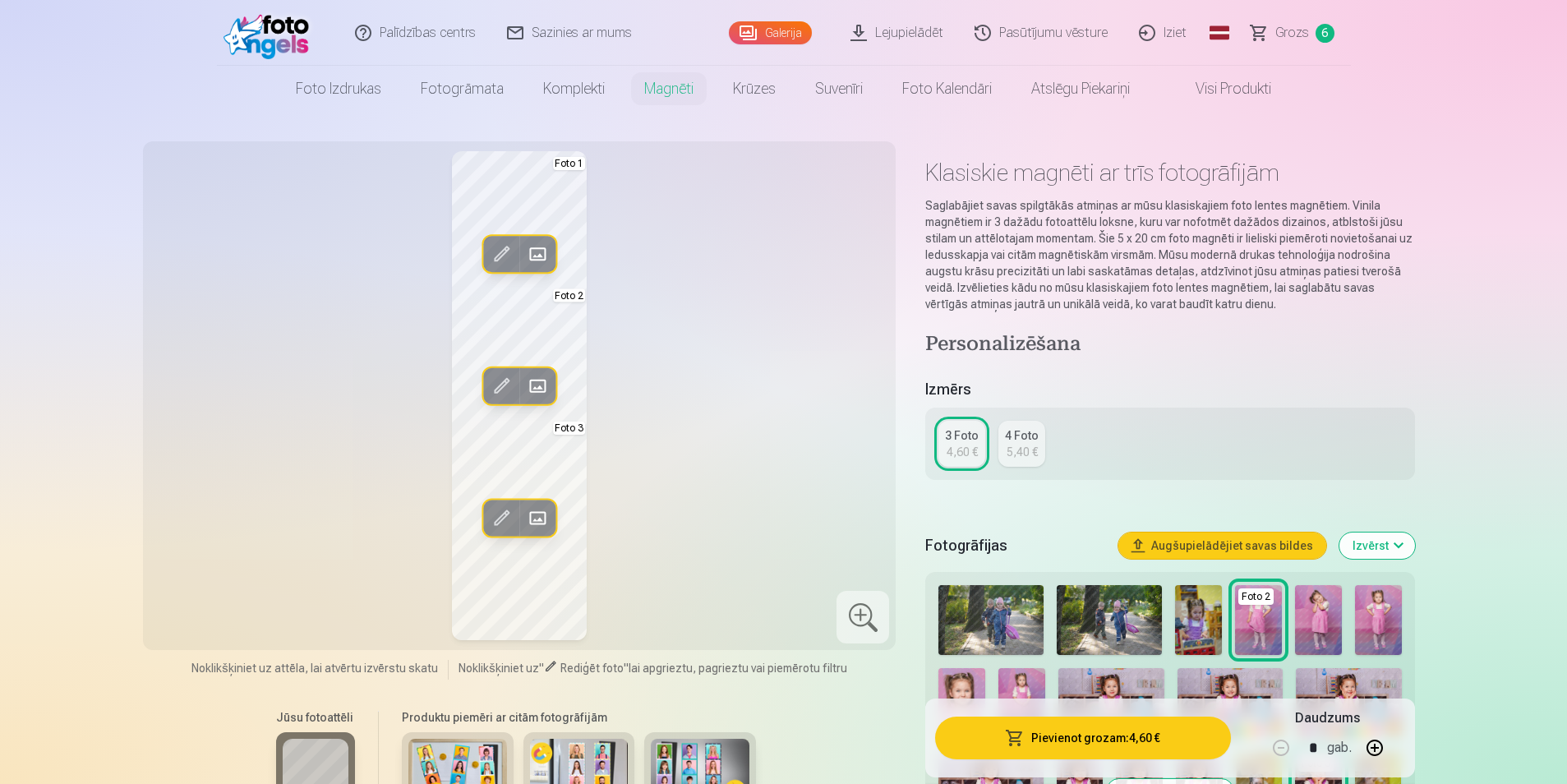
click at [1288, 28] on span "Grozs" at bounding box center [1292, 33] width 34 height 20
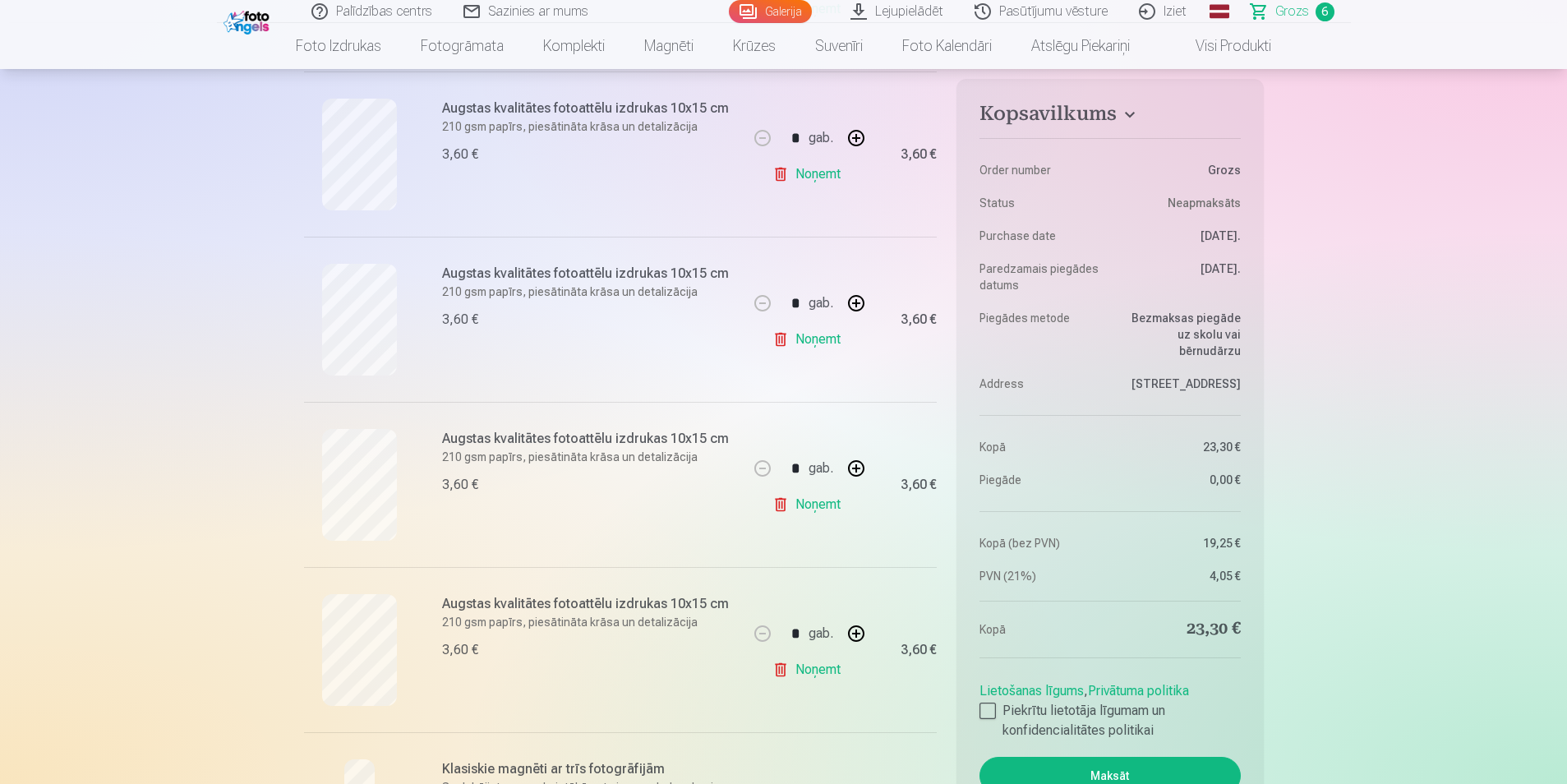
scroll to position [493, 0]
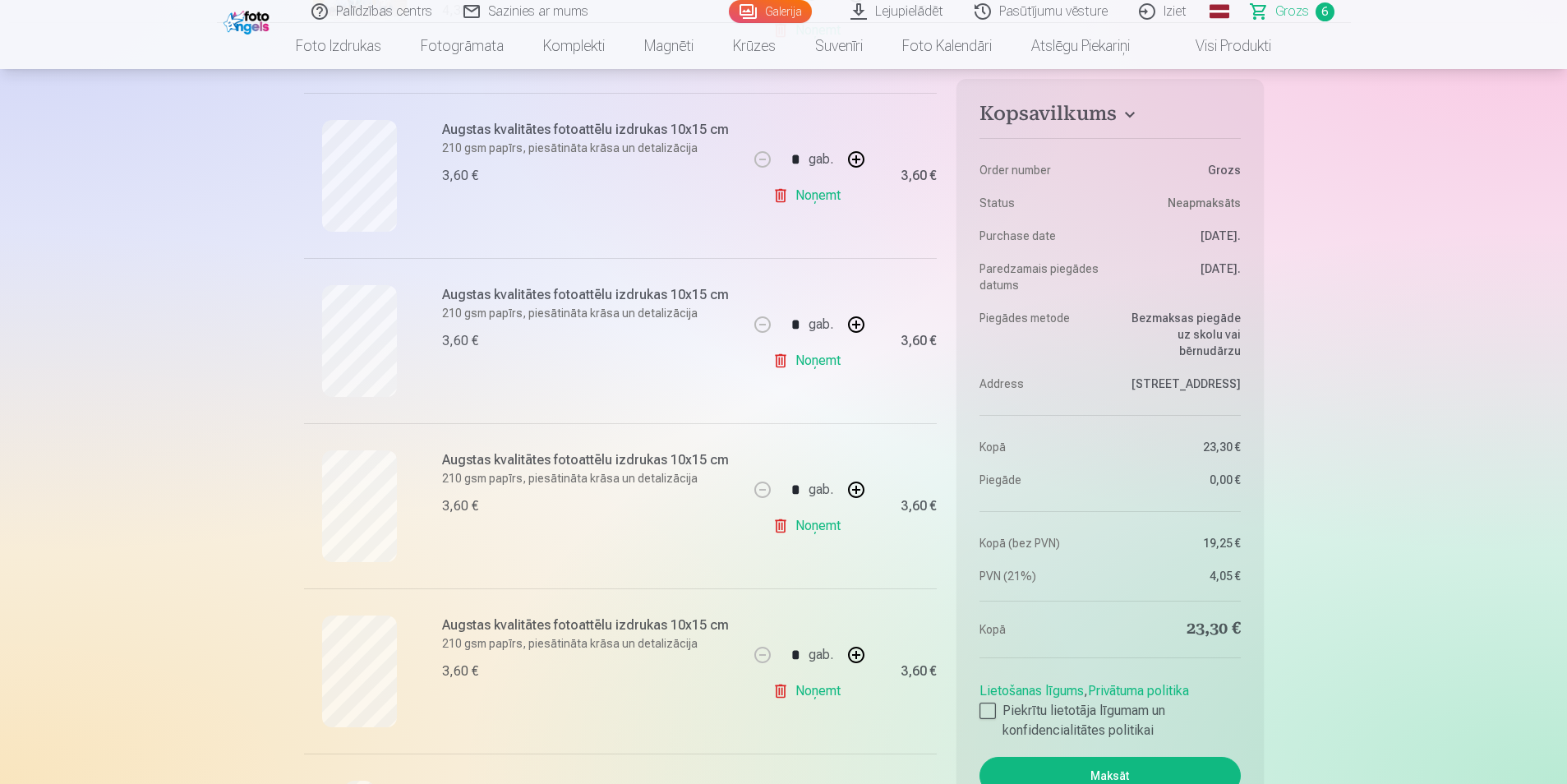
click at [853, 655] on button "button" at bounding box center [855, 654] width 39 height 39
type input "*"
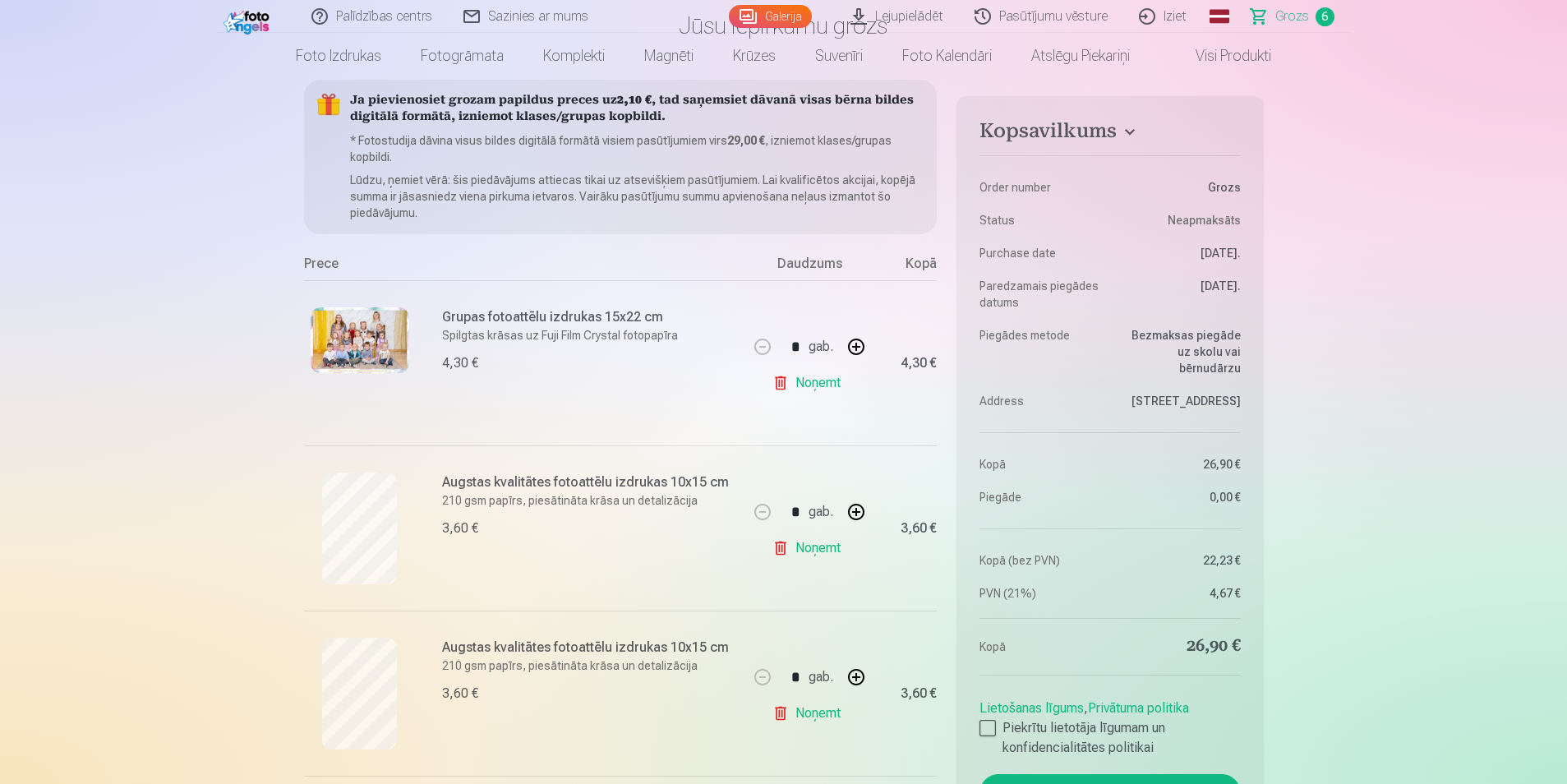
scroll to position [0, 0]
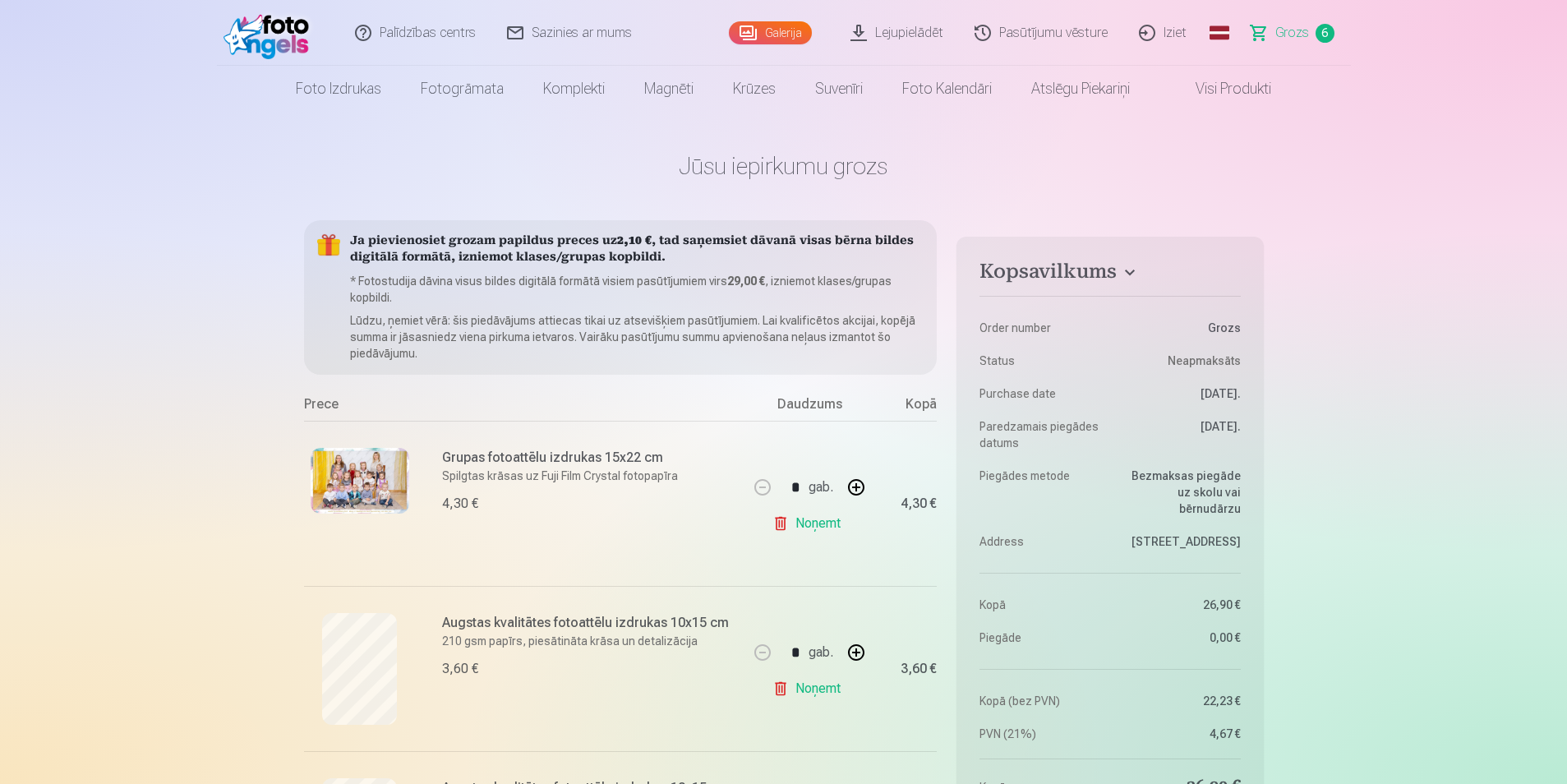
click at [1237, 90] on link "Visi produkti" at bounding box center [1220, 88] width 142 height 46
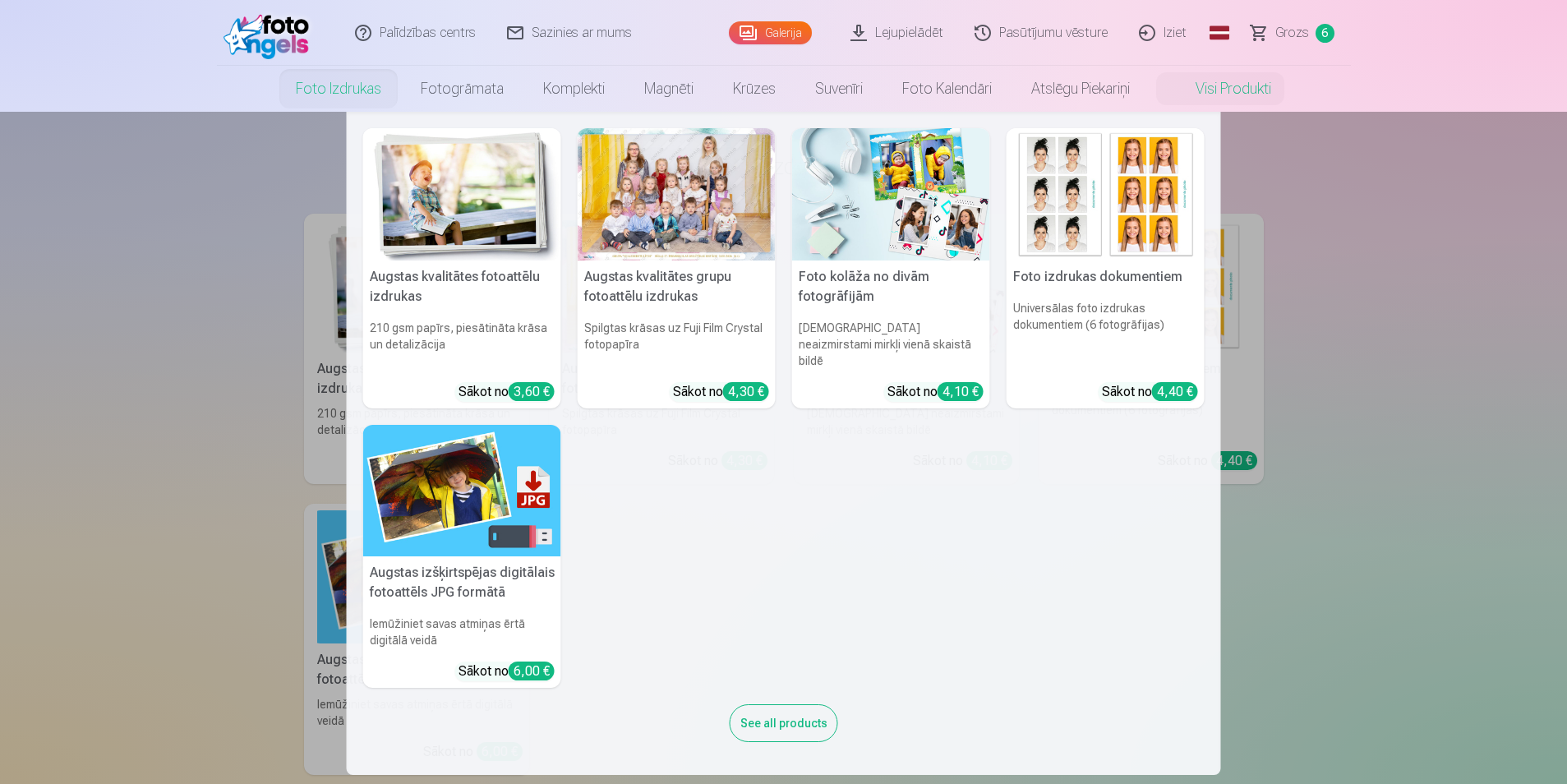
click at [872, 200] on img at bounding box center [892, 194] width 198 height 132
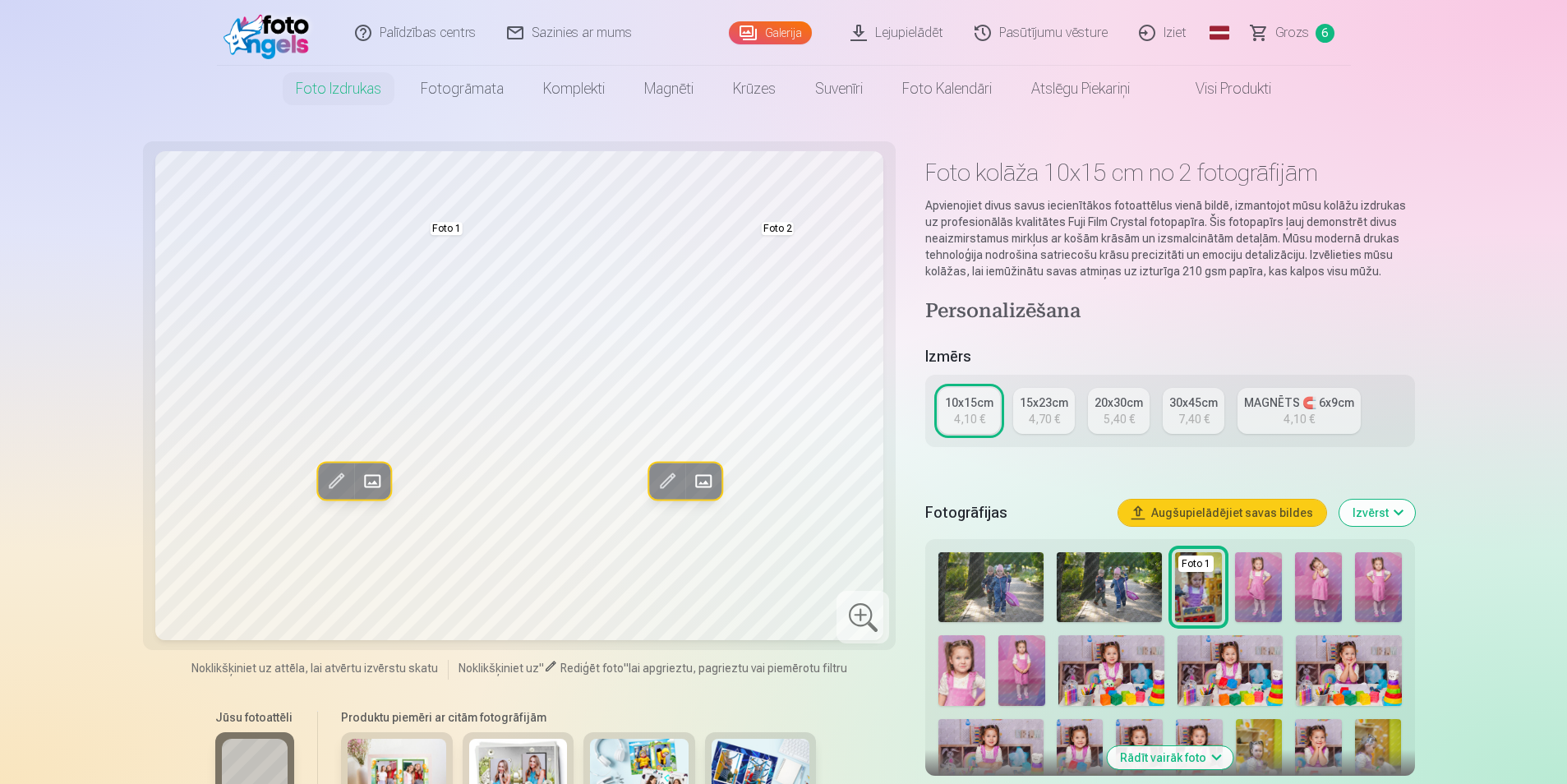
click at [709, 483] on span at bounding box center [702, 480] width 26 height 26
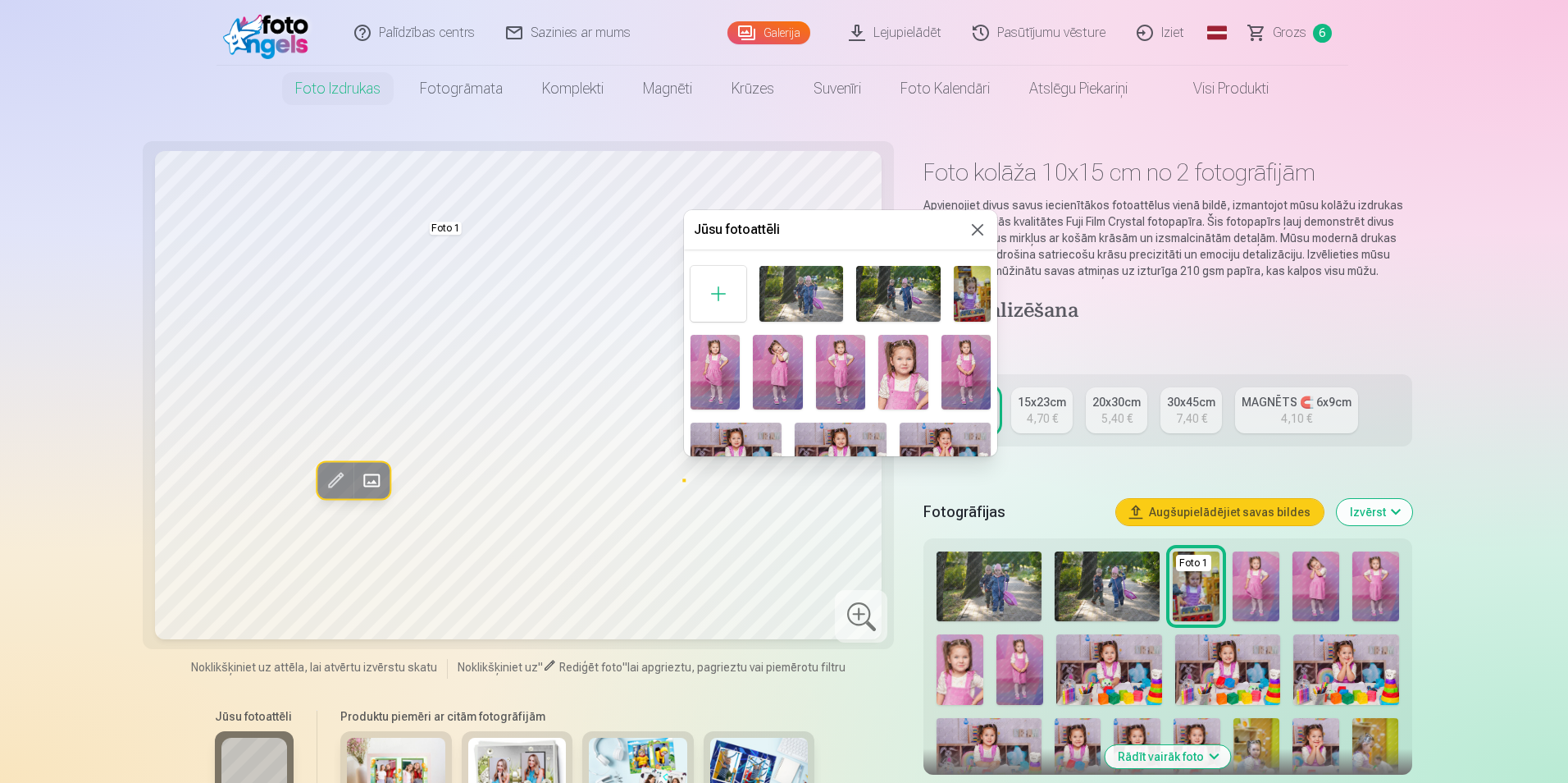
click at [770, 376] on img at bounding box center [777, 372] width 49 height 74
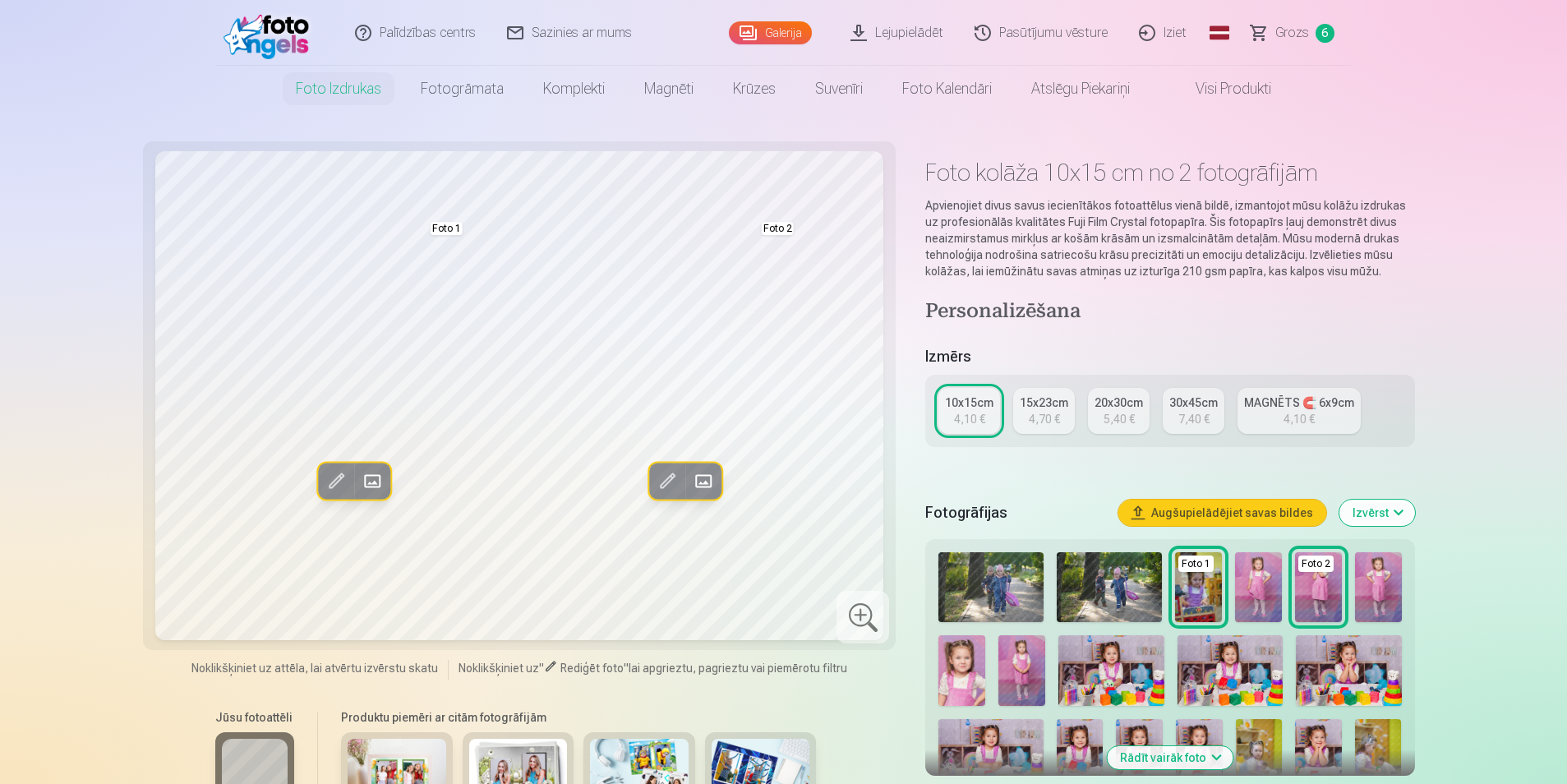
click at [374, 481] on span at bounding box center [372, 480] width 26 height 26
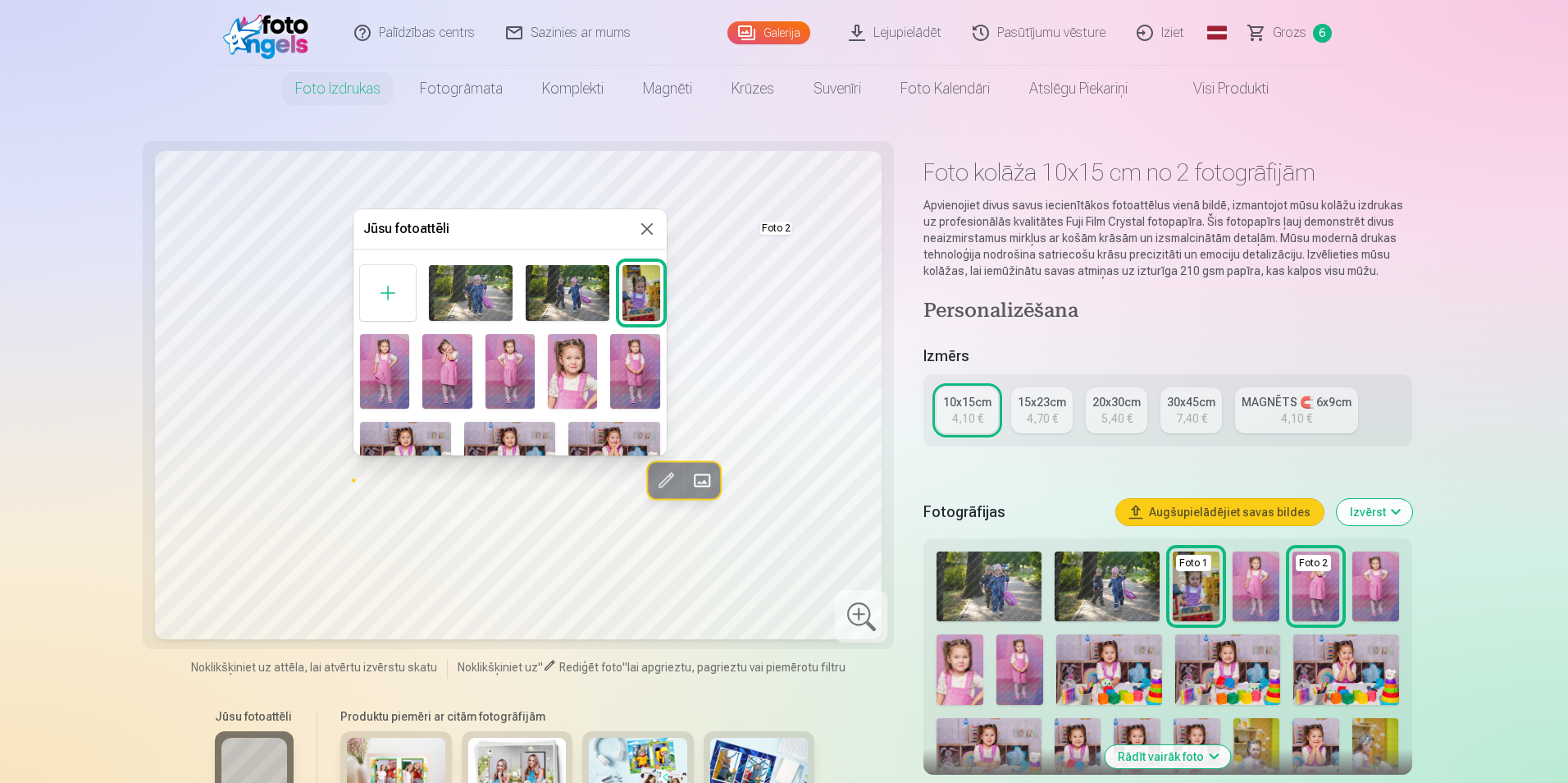
click at [1457, 372] on div at bounding box center [784, 392] width 1568 height 783
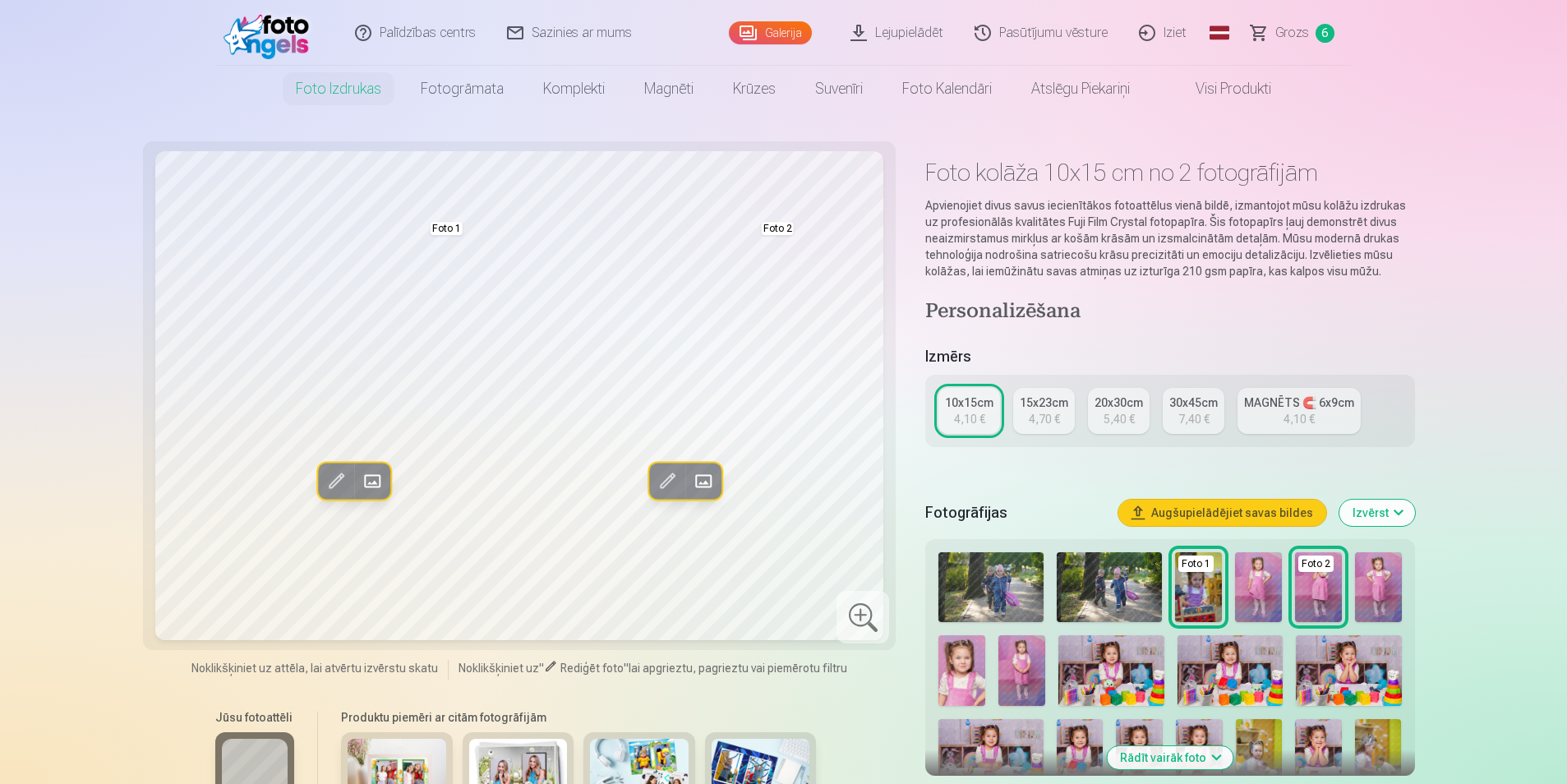
click at [1266, 34] on link "Grozs 6" at bounding box center [1293, 33] width 115 height 65
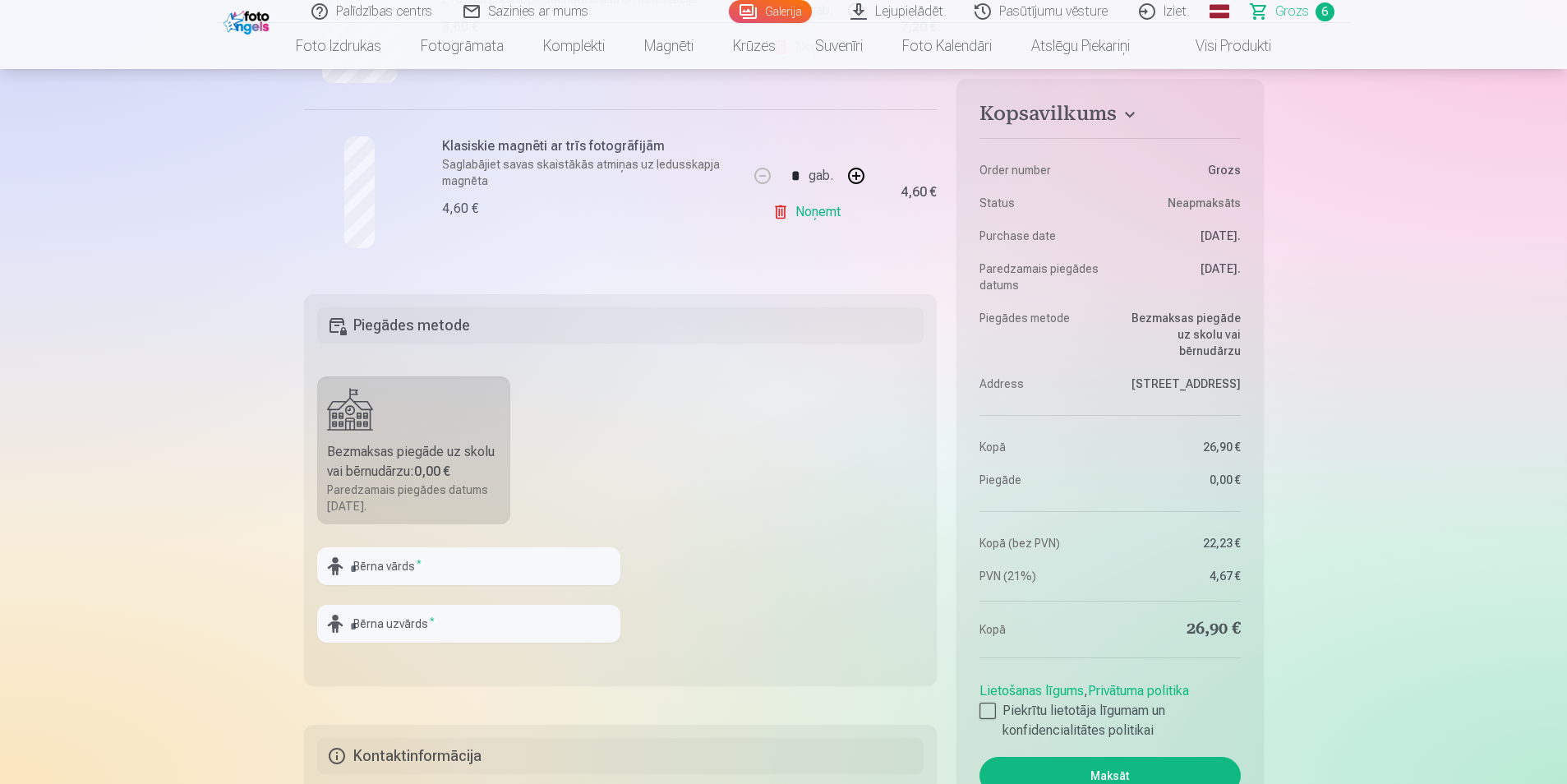
scroll to position [1150, 0]
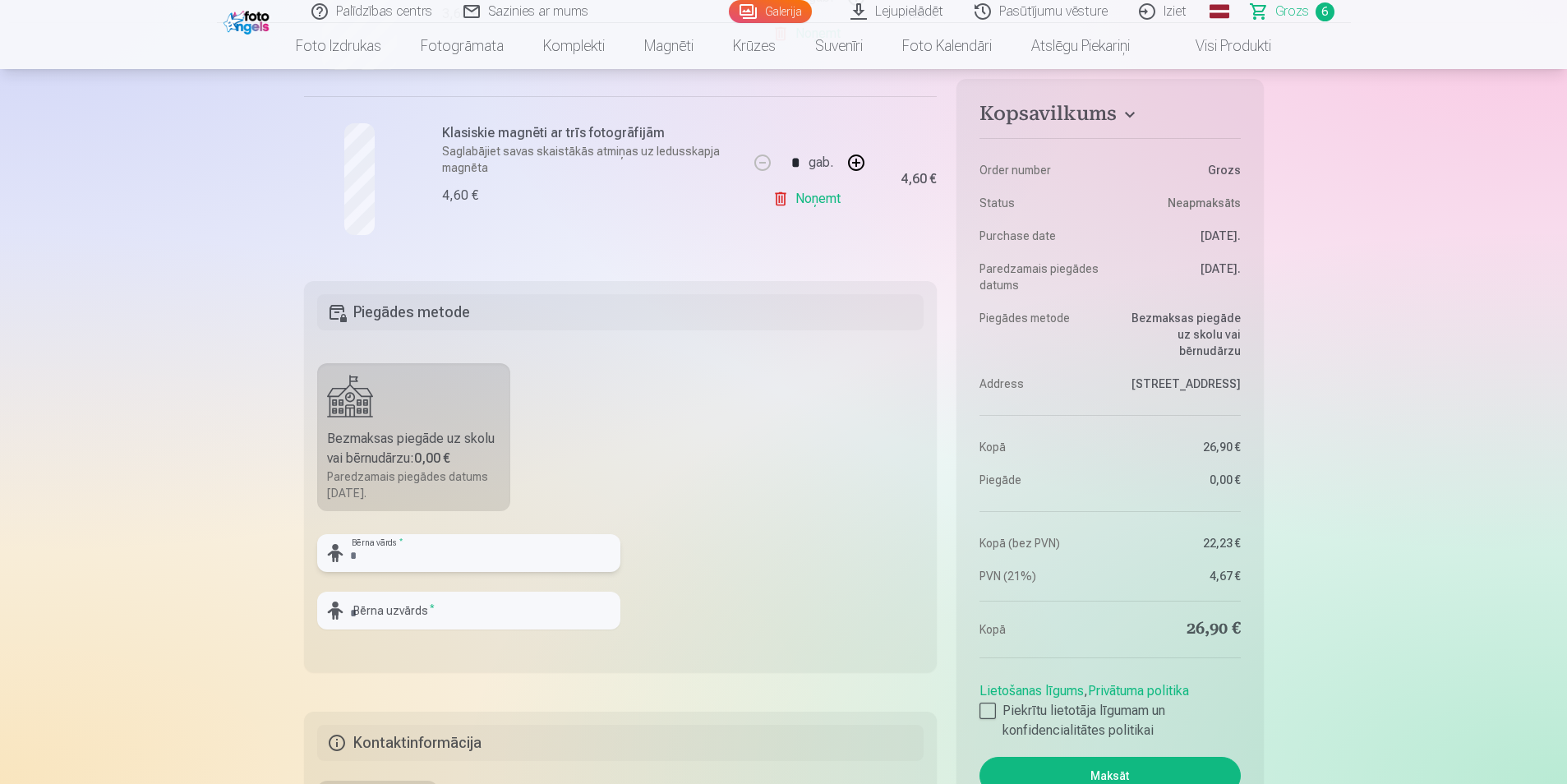
click at [468, 559] on input "text" at bounding box center [468, 553] width 303 height 38
type input "******"
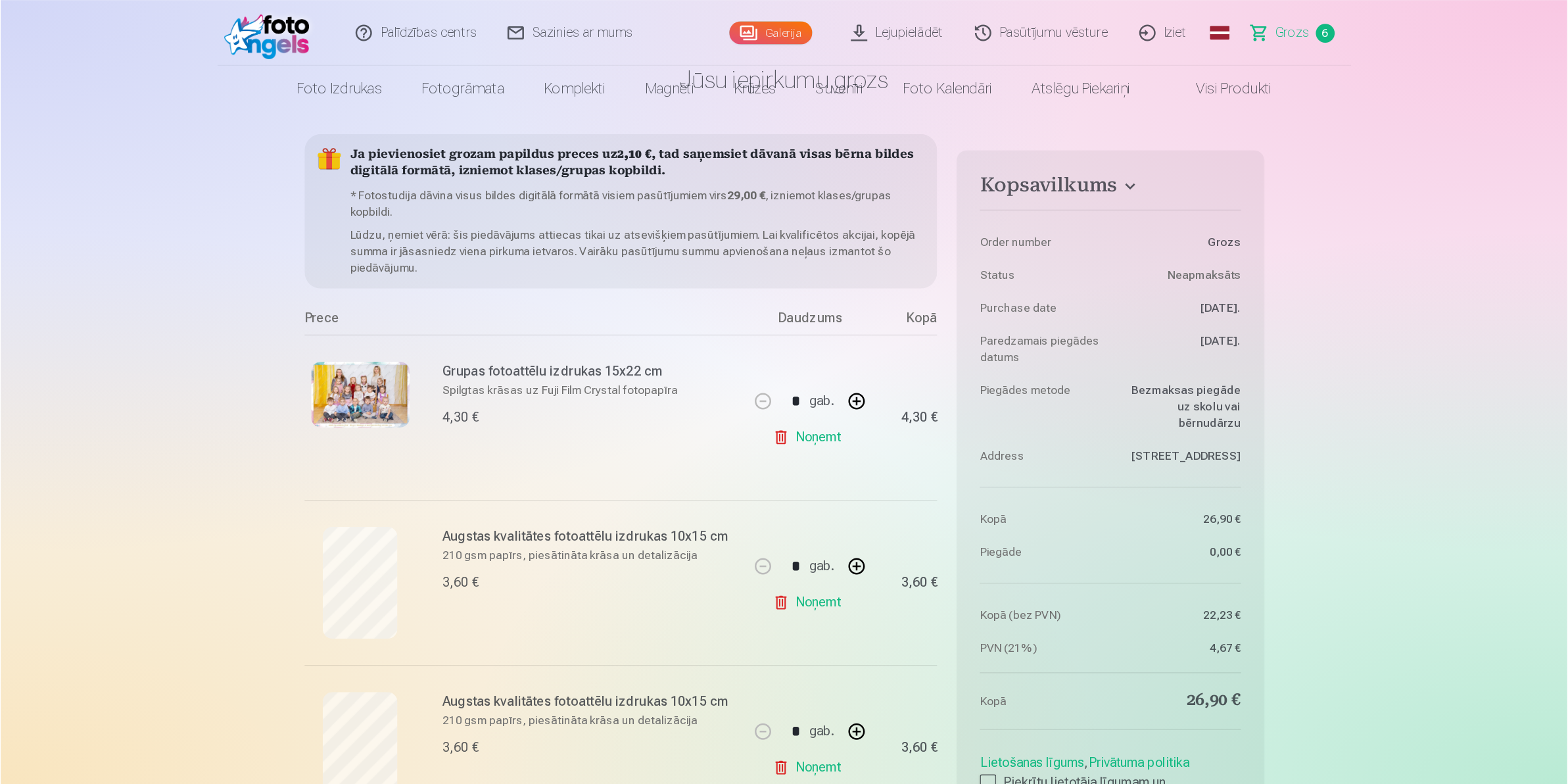
scroll to position [0, 0]
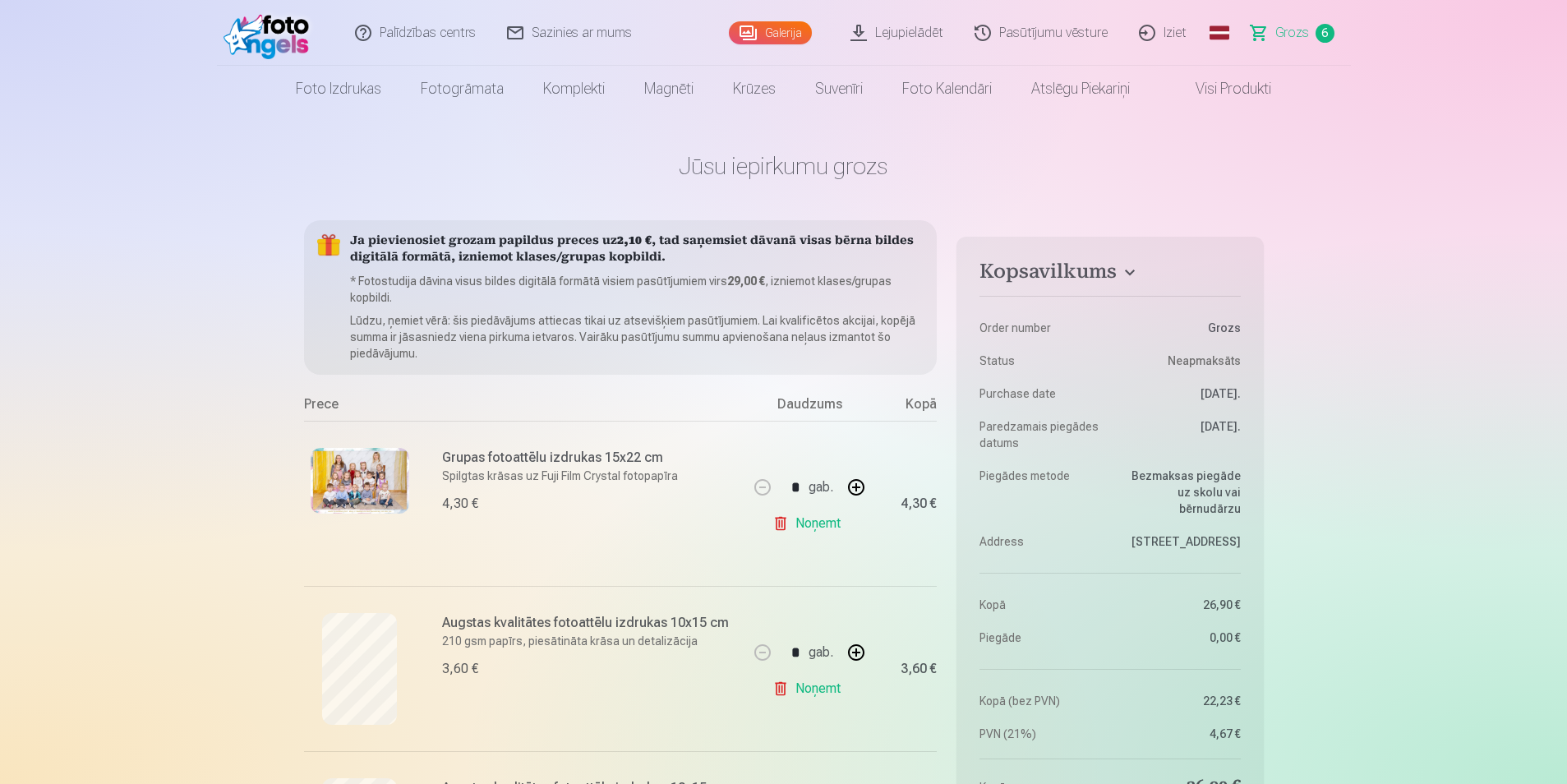
type input "*********"
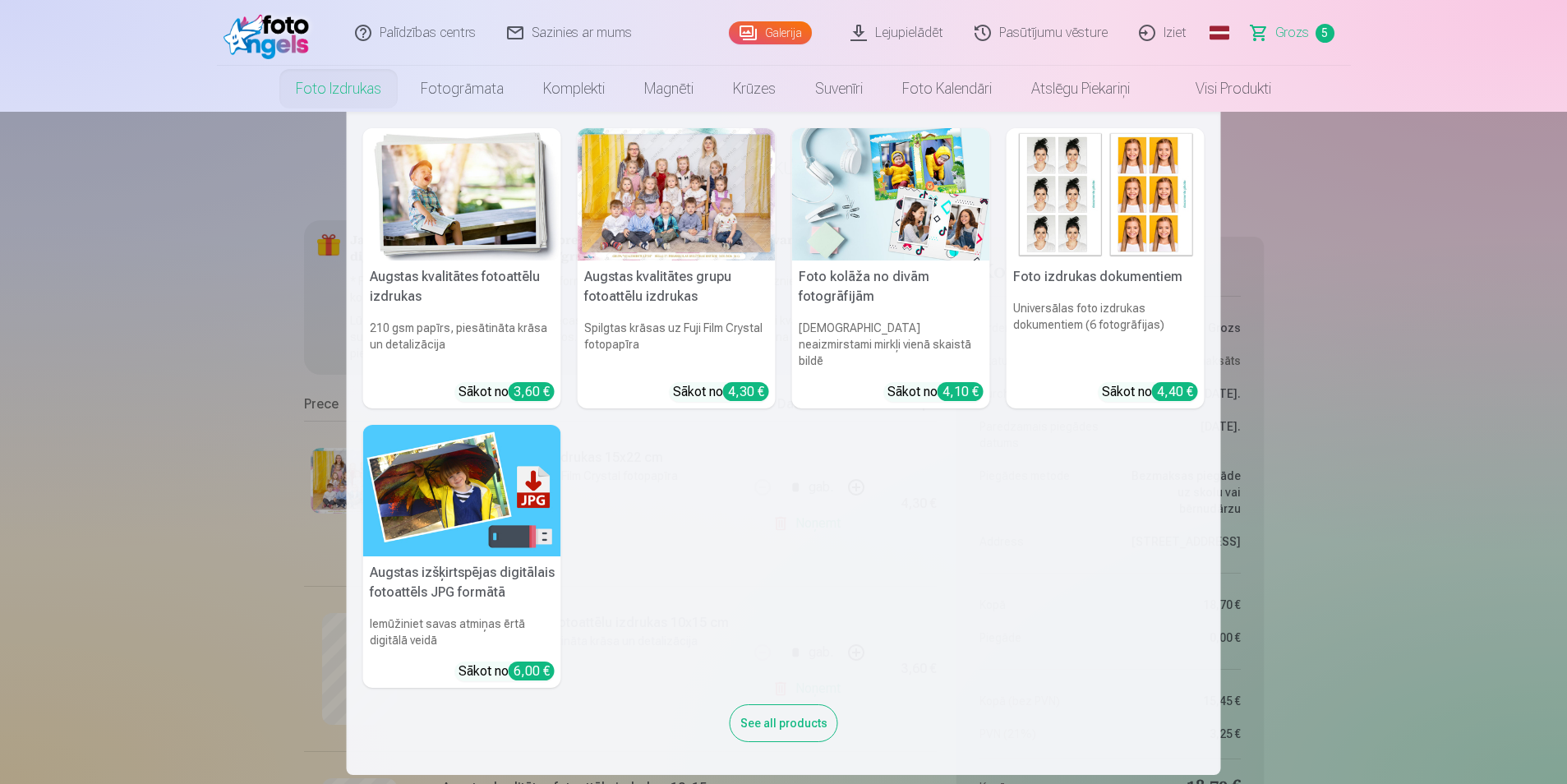
click at [367, 83] on link "Foto izdrukas" at bounding box center [339, 88] width 125 height 46
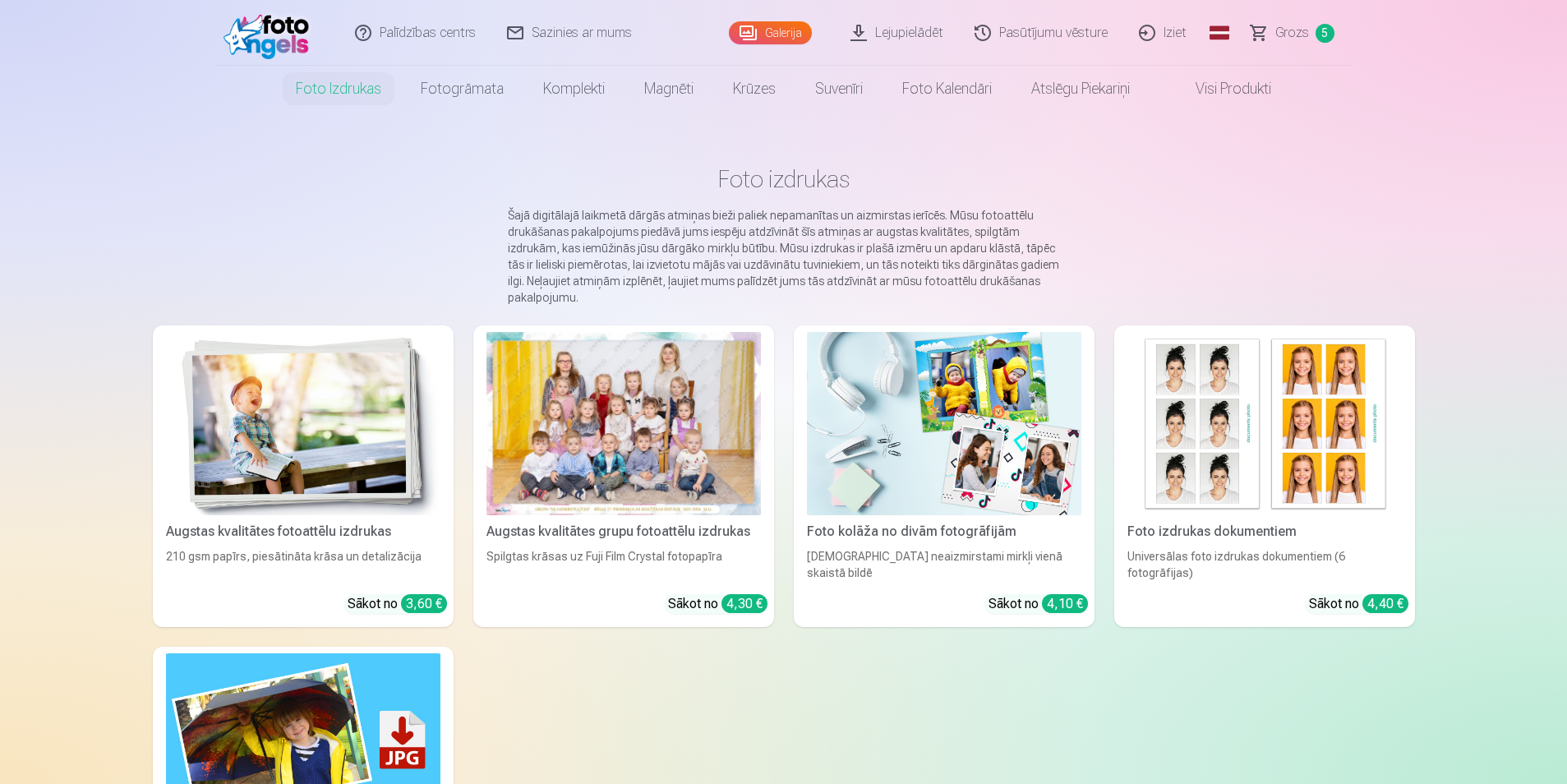
click at [806, 29] on link "Galerija" at bounding box center [770, 33] width 83 height 23
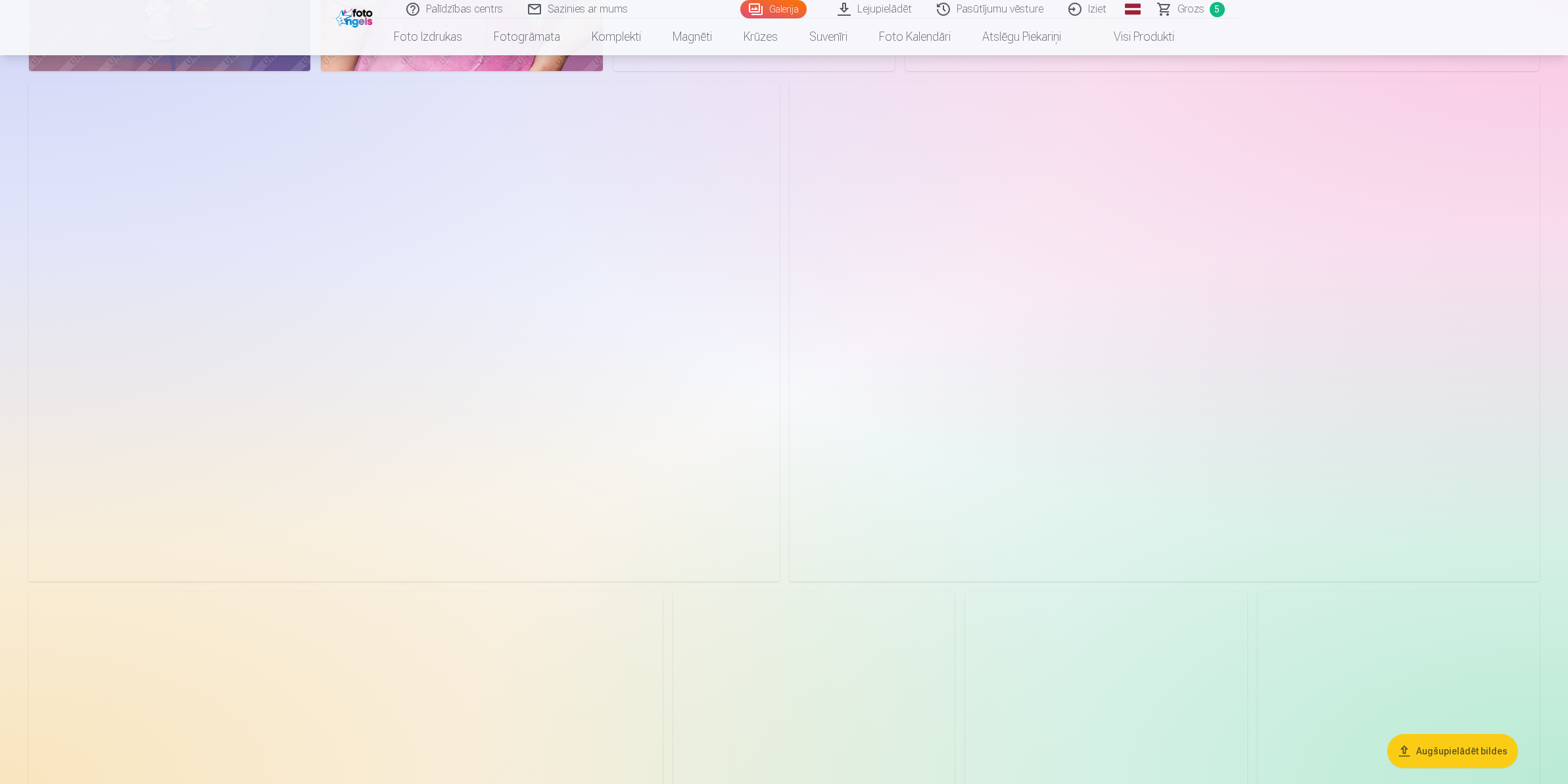
scroll to position [1414, 0]
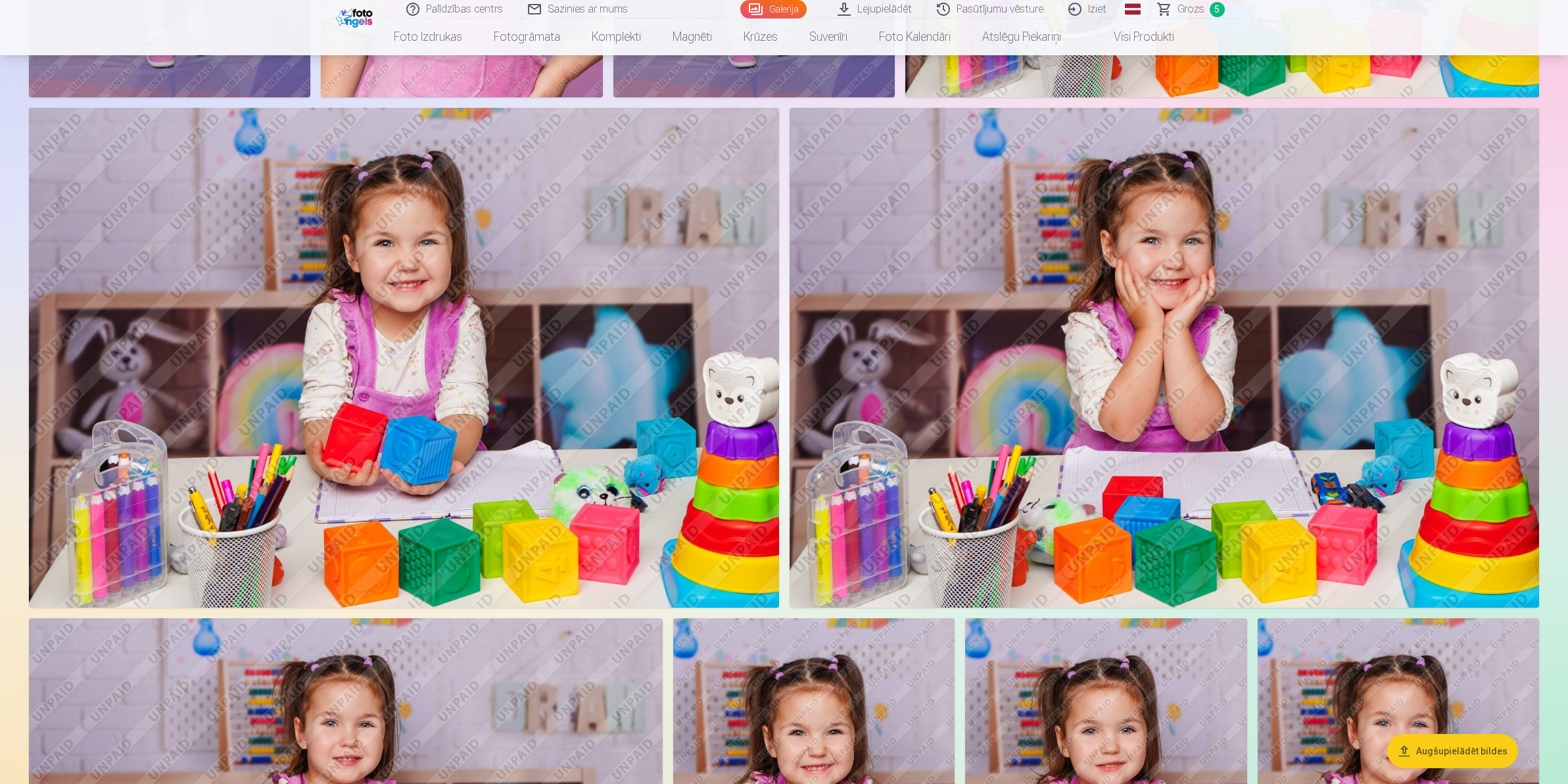
click at [1128, 466] on img at bounding box center [1164, 357] width 750 height 500
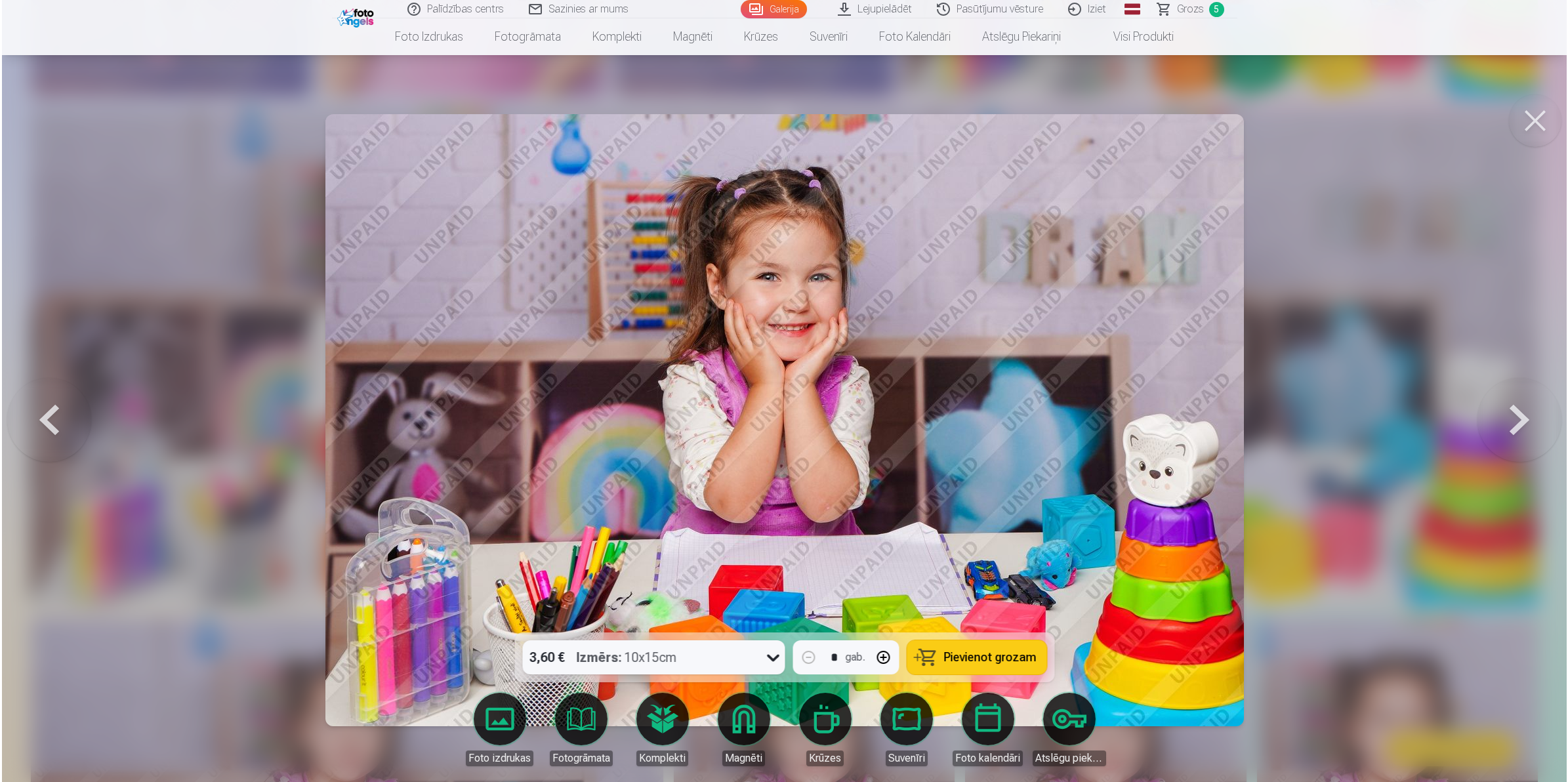
scroll to position [1413, 0]
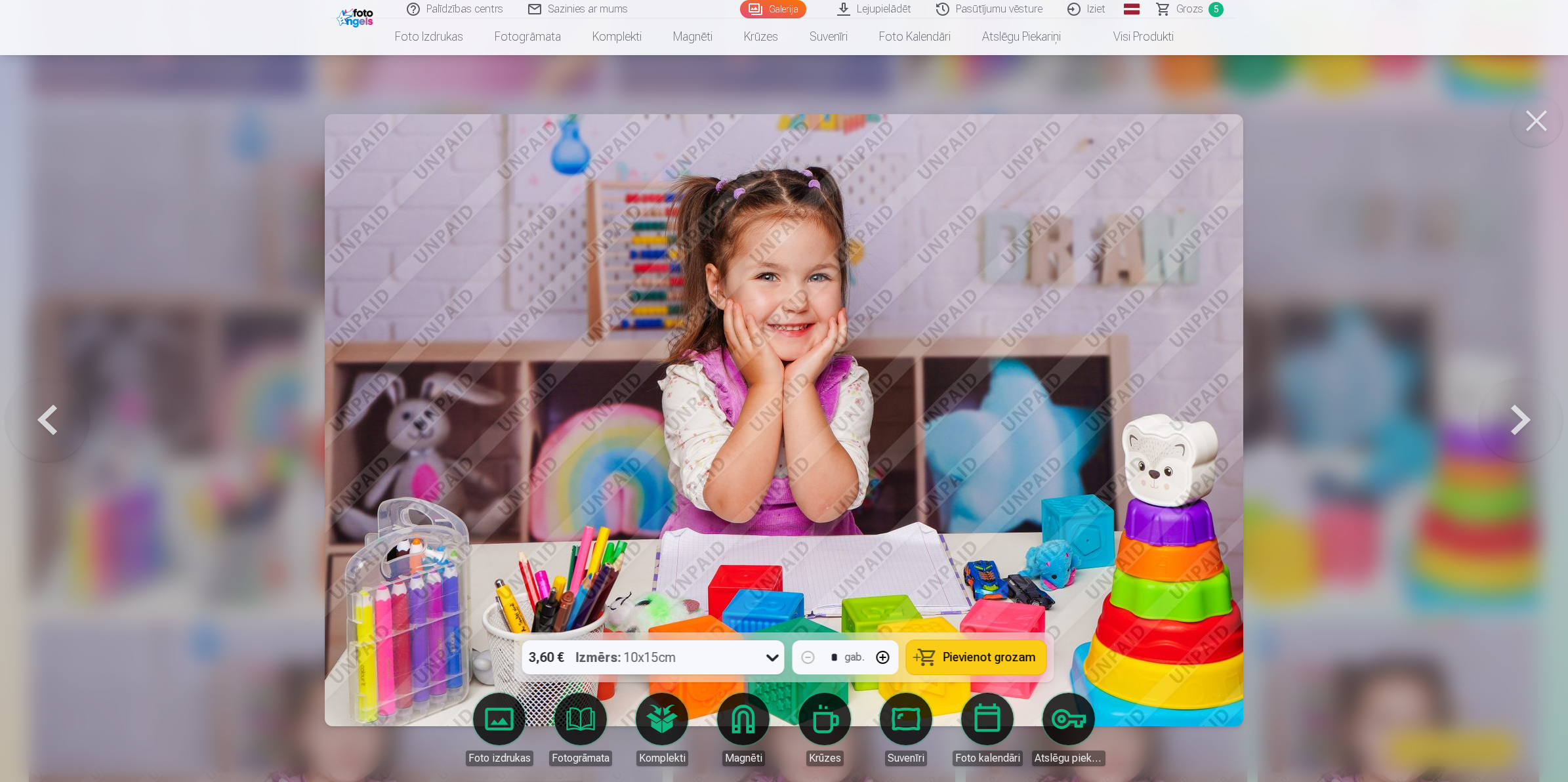
click at [51, 417] on button at bounding box center [47, 420] width 84 height 399
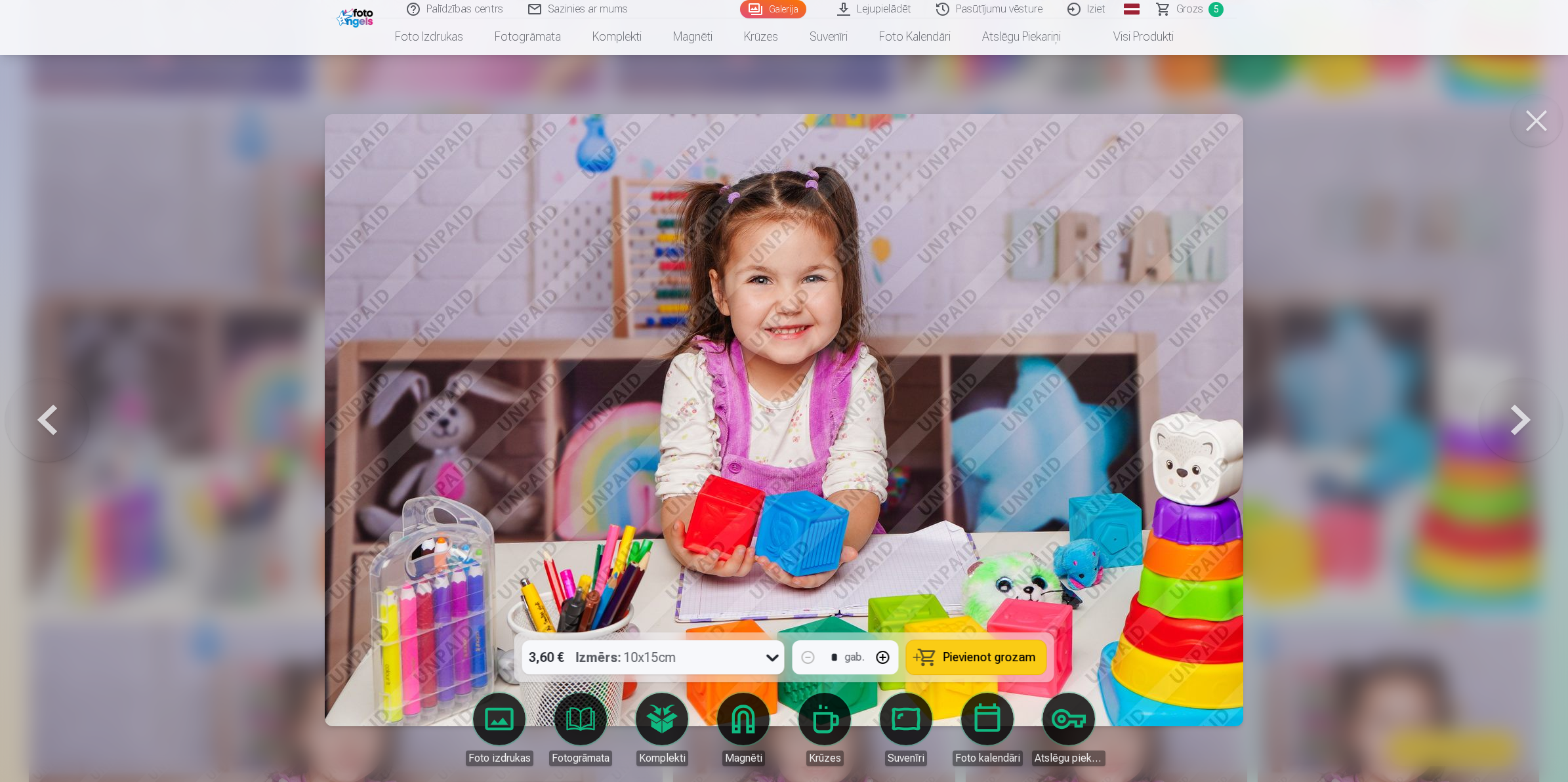
click at [46, 425] on button at bounding box center [47, 420] width 84 height 399
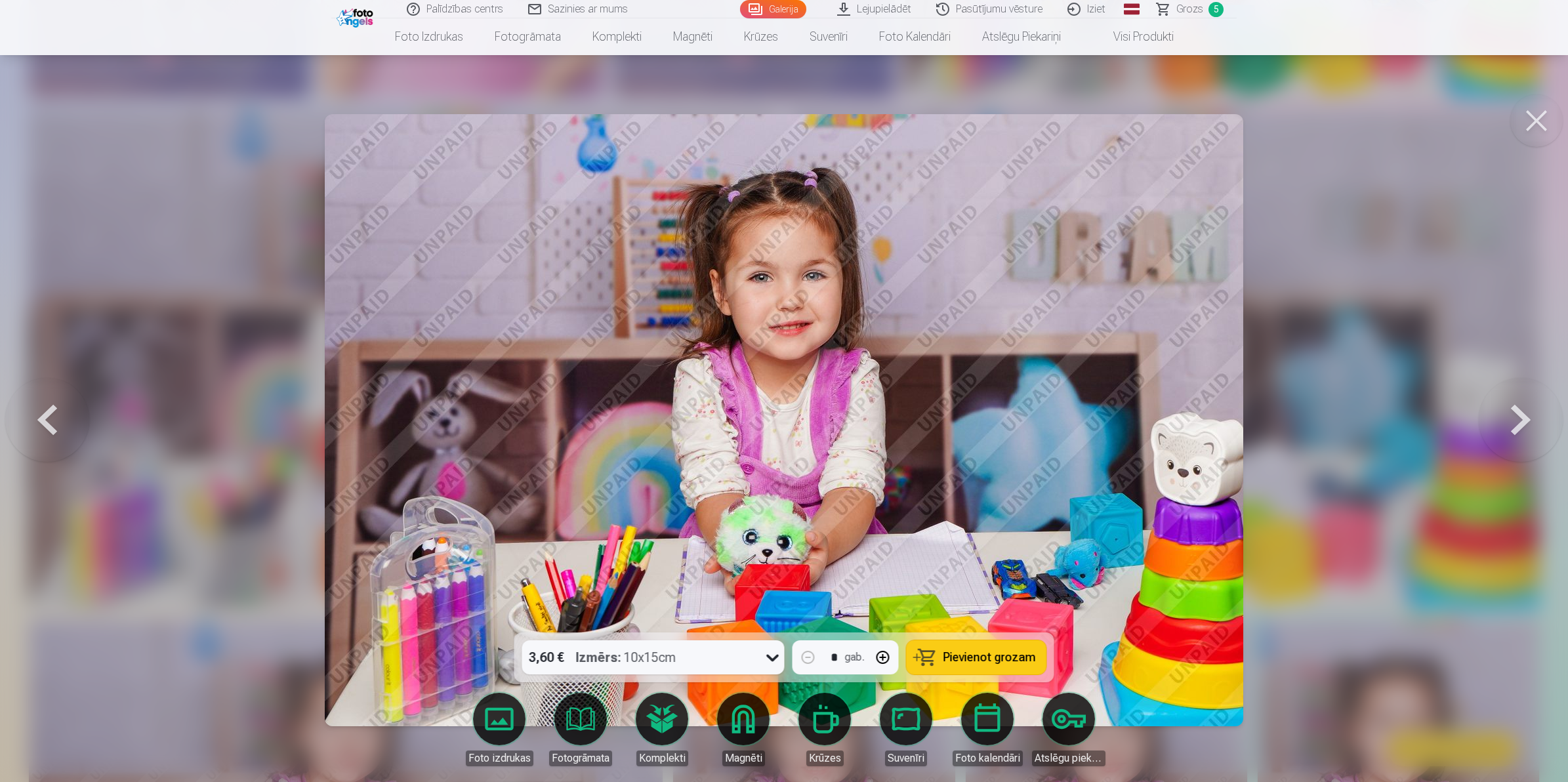
click at [1250, 412] on button at bounding box center [1521, 420] width 84 height 399
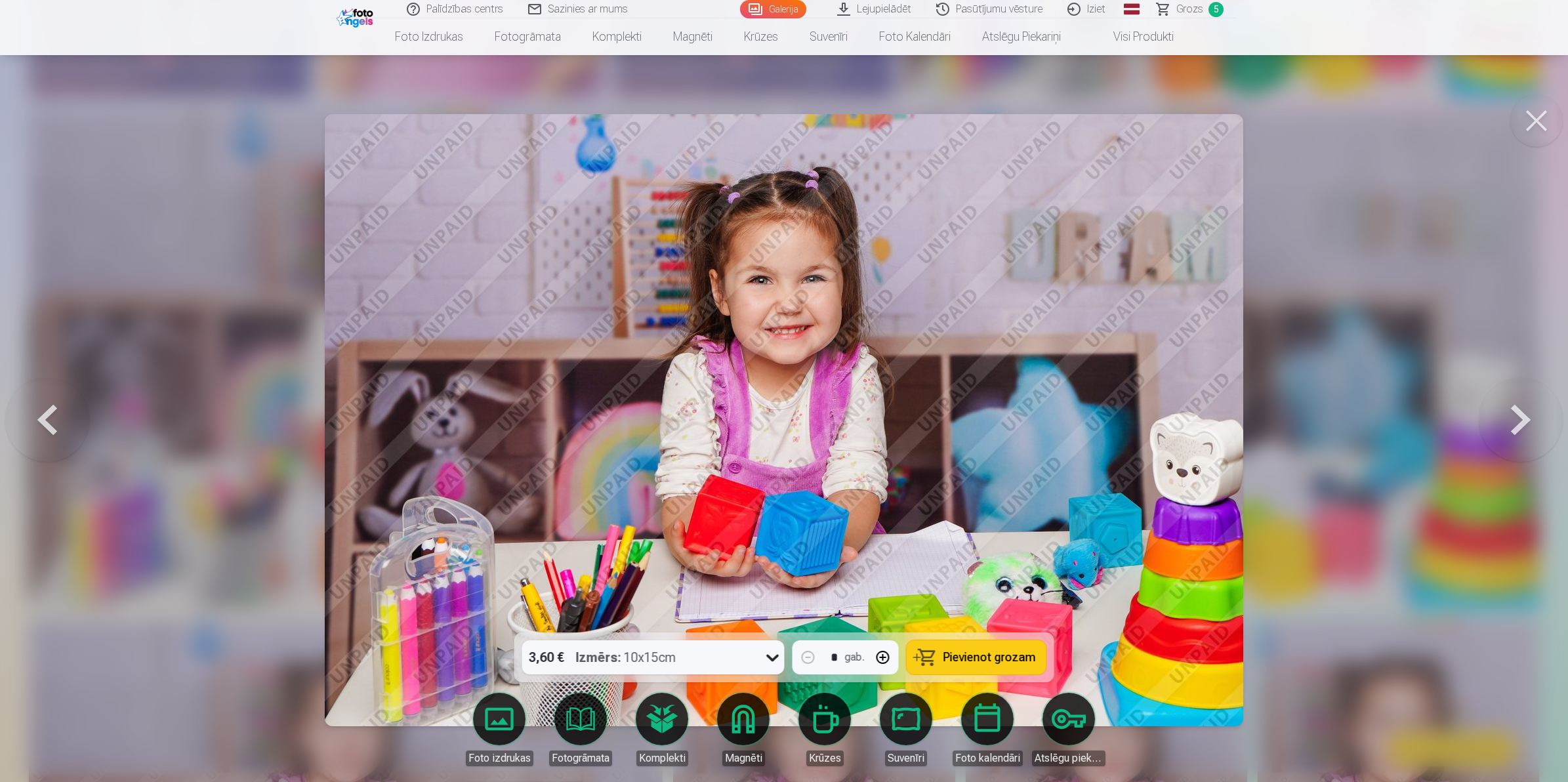
click at [992, 625] on span "Pievienot grozam" at bounding box center [990, 657] width 93 height 12
click at [1199, 10] on span "Grozs" at bounding box center [1190, 9] width 27 height 16
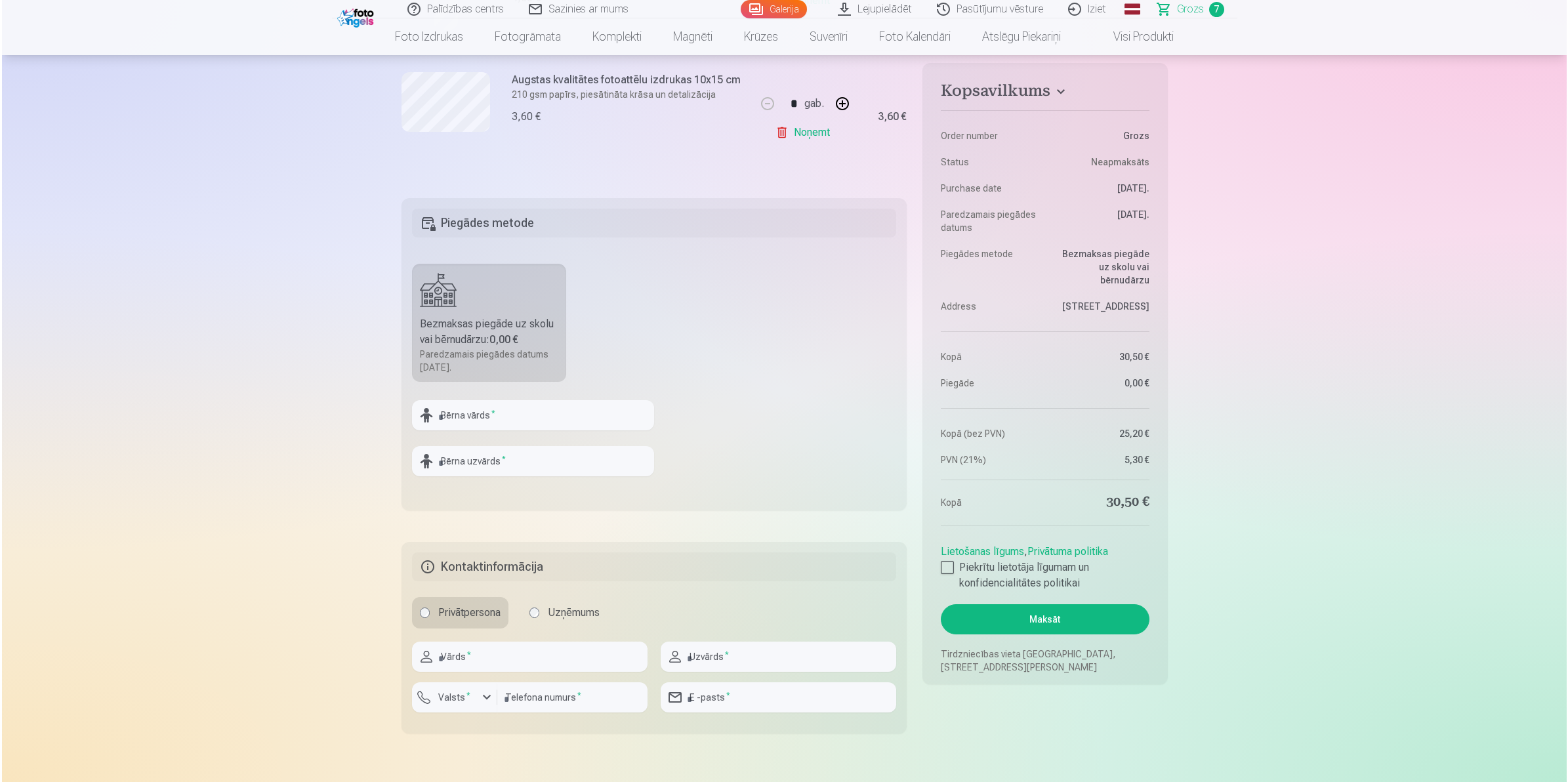
scroll to position [1066, 0]
click at [510, 427] on input "text" at bounding box center [531, 413] width 242 height 30
type input "******"
type input "*"
type input "*********"
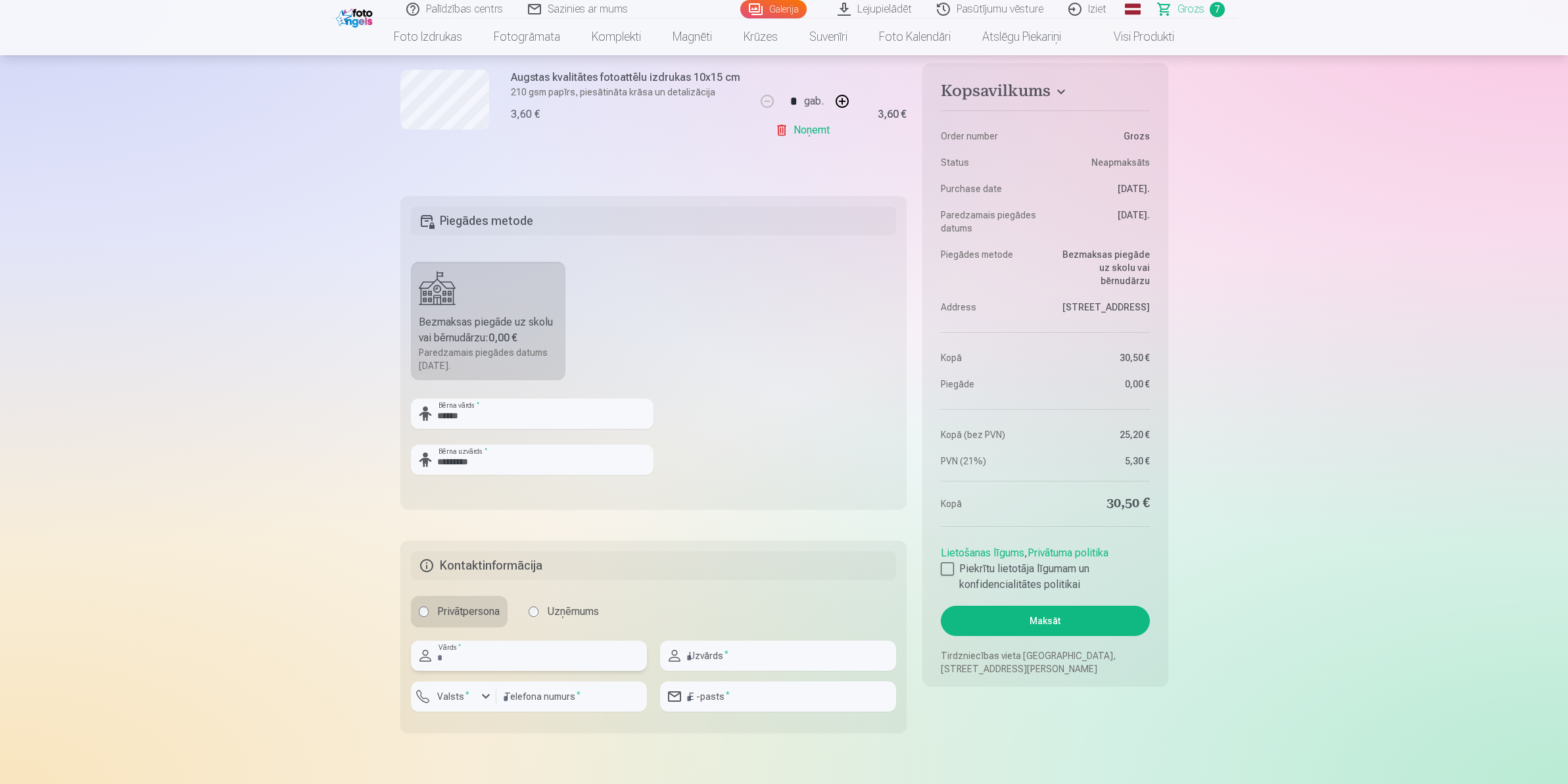
click at [503, 627] on input "text" at bounding box center [529, 656] width 236 height 31
type input "****"
type input "*********"
click at [613, 627] on input "number" at bounding box center [571, 697] width 150 height 31
type input "********"
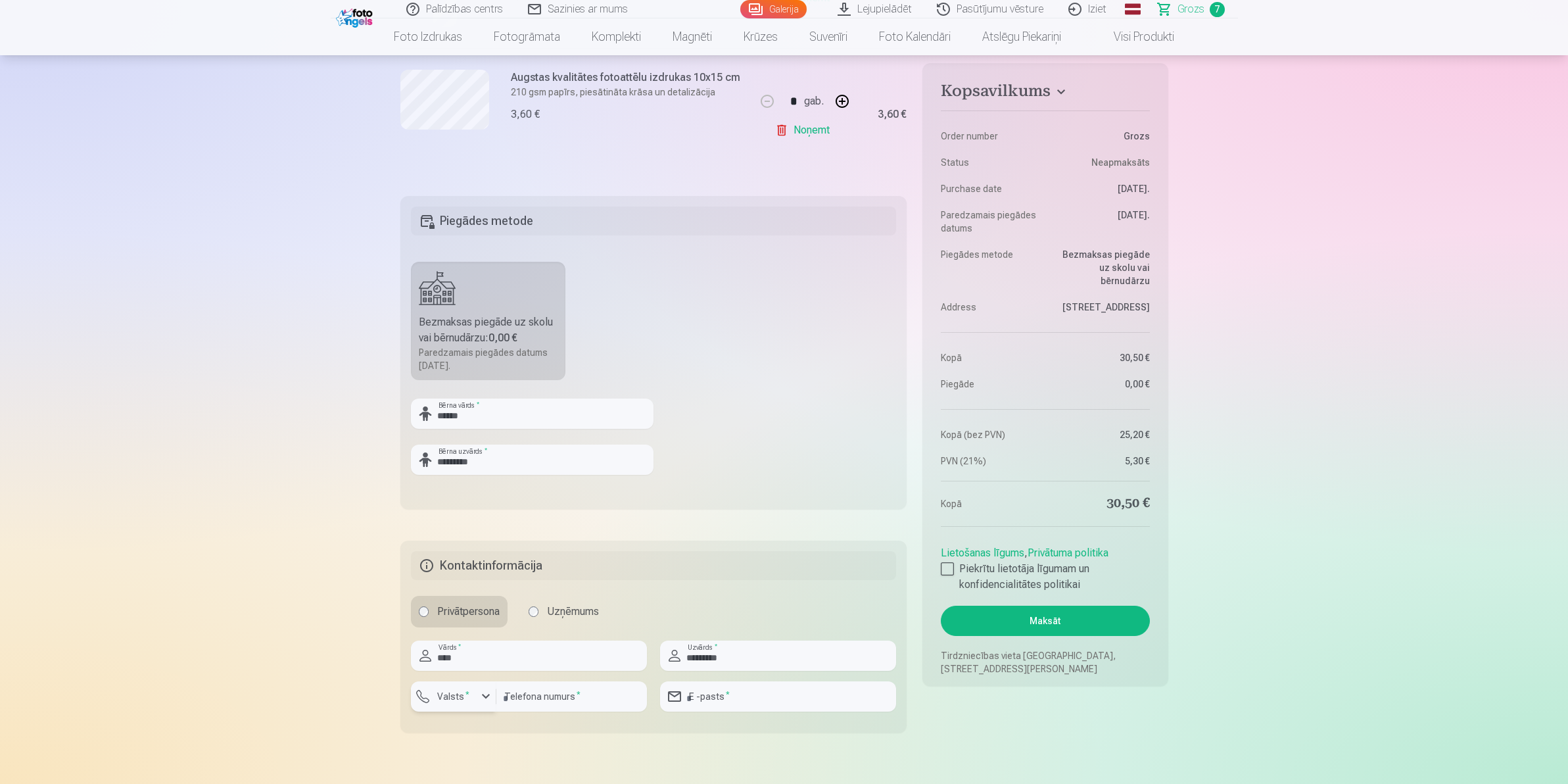
click at [446, 627] on label "Valsts *" at bounding box center [453, 697] width 43 height 13
click at [489, 627] on li "+371 Latvija" at bounding box center [503, 759] width 163 height 26
click at [707, 627] on input "email" at bounding box center [778, 697] width 236 height 31
type input "**********"
click at [1057, 571] on label "Piekrītu lietotāja līgumam un konfidencialitātes politikai" at bounding box center [1044, 576] width 208 height 31
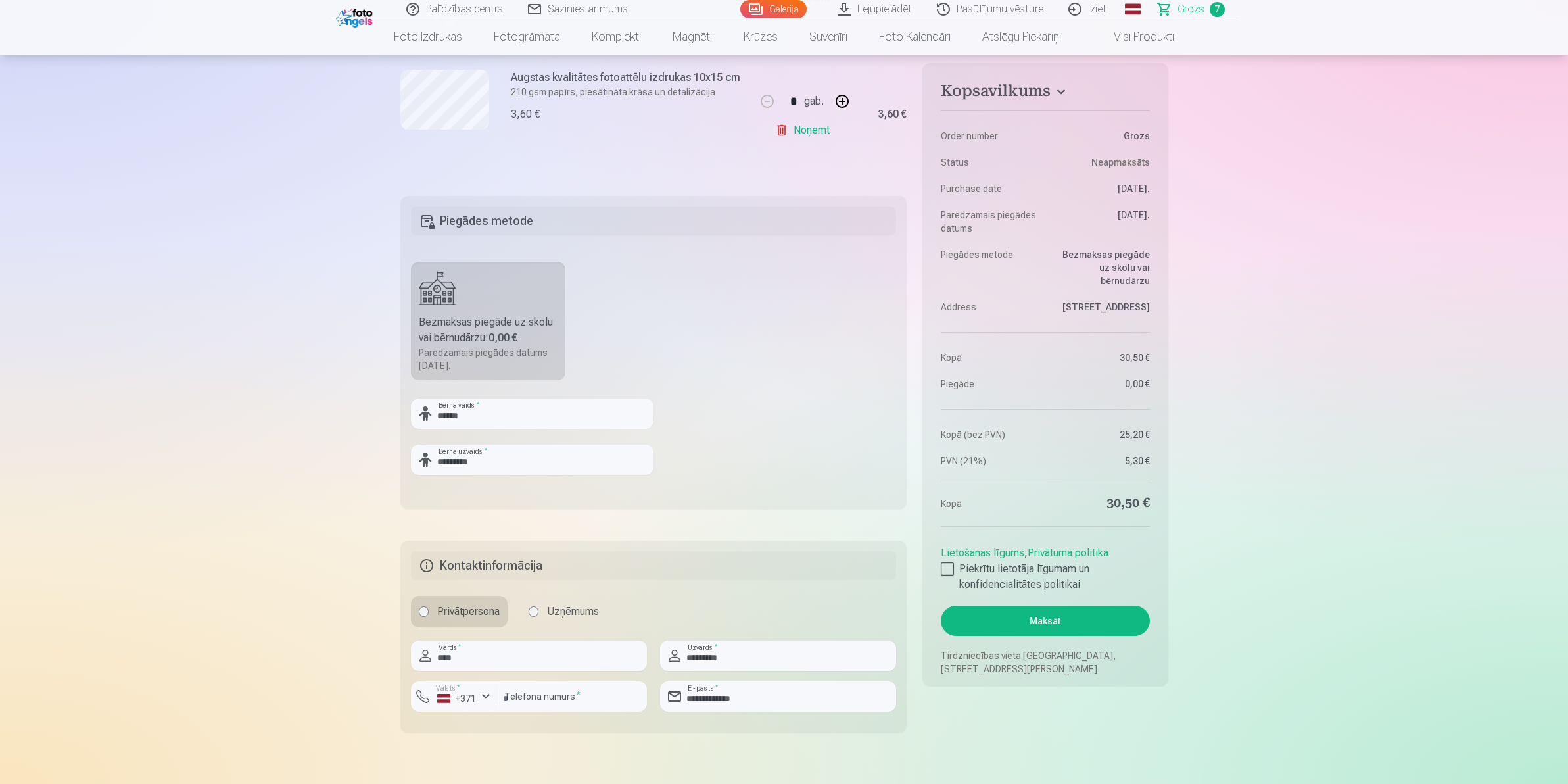
click at [1059, 623] on button "Maksāt" at bounding box center [1044, 621] width 208 height 31
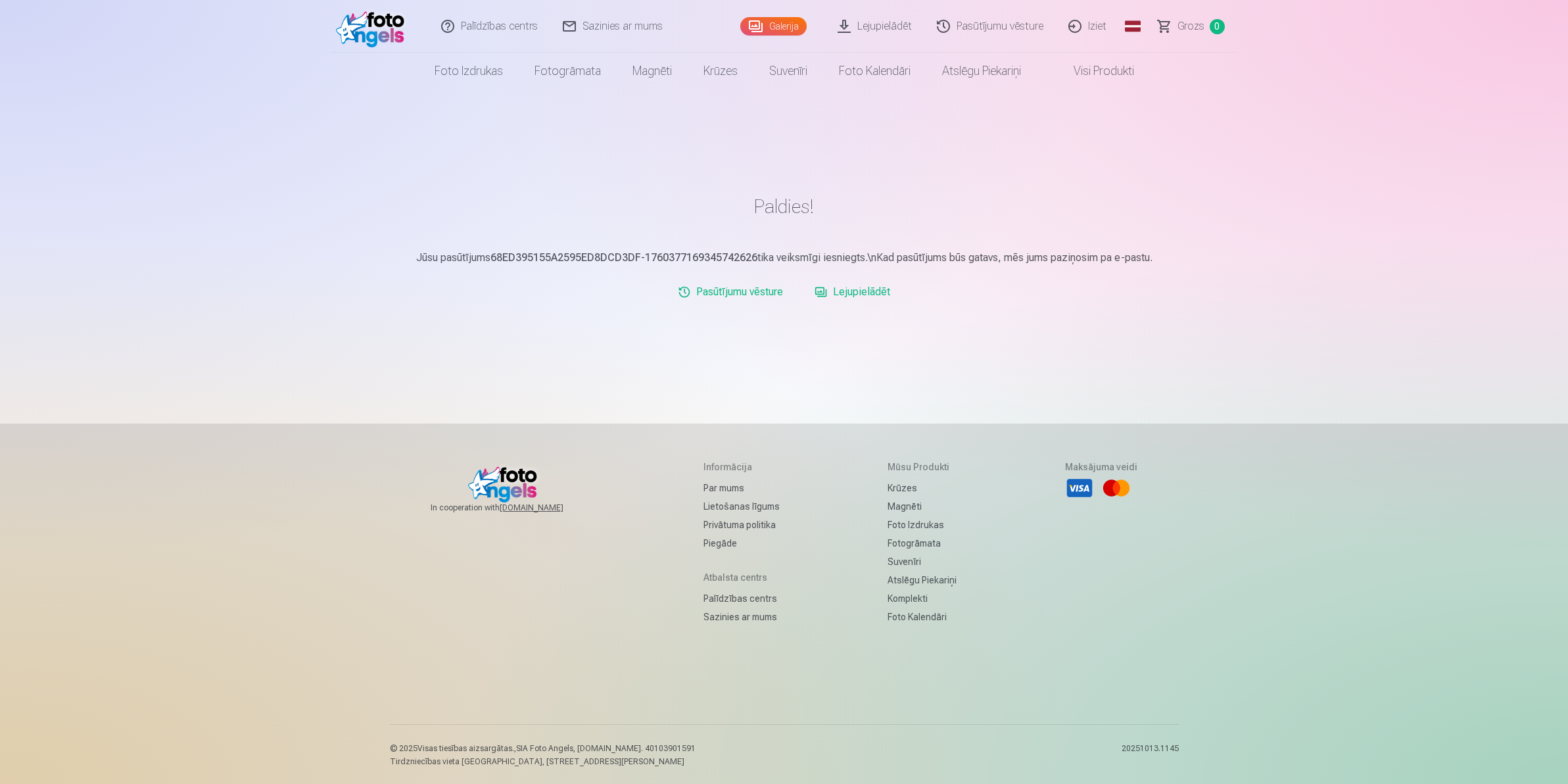
click at [852, 293] on link "Lejupielādēt" at bounding box center [852, 292] width 86 height 26
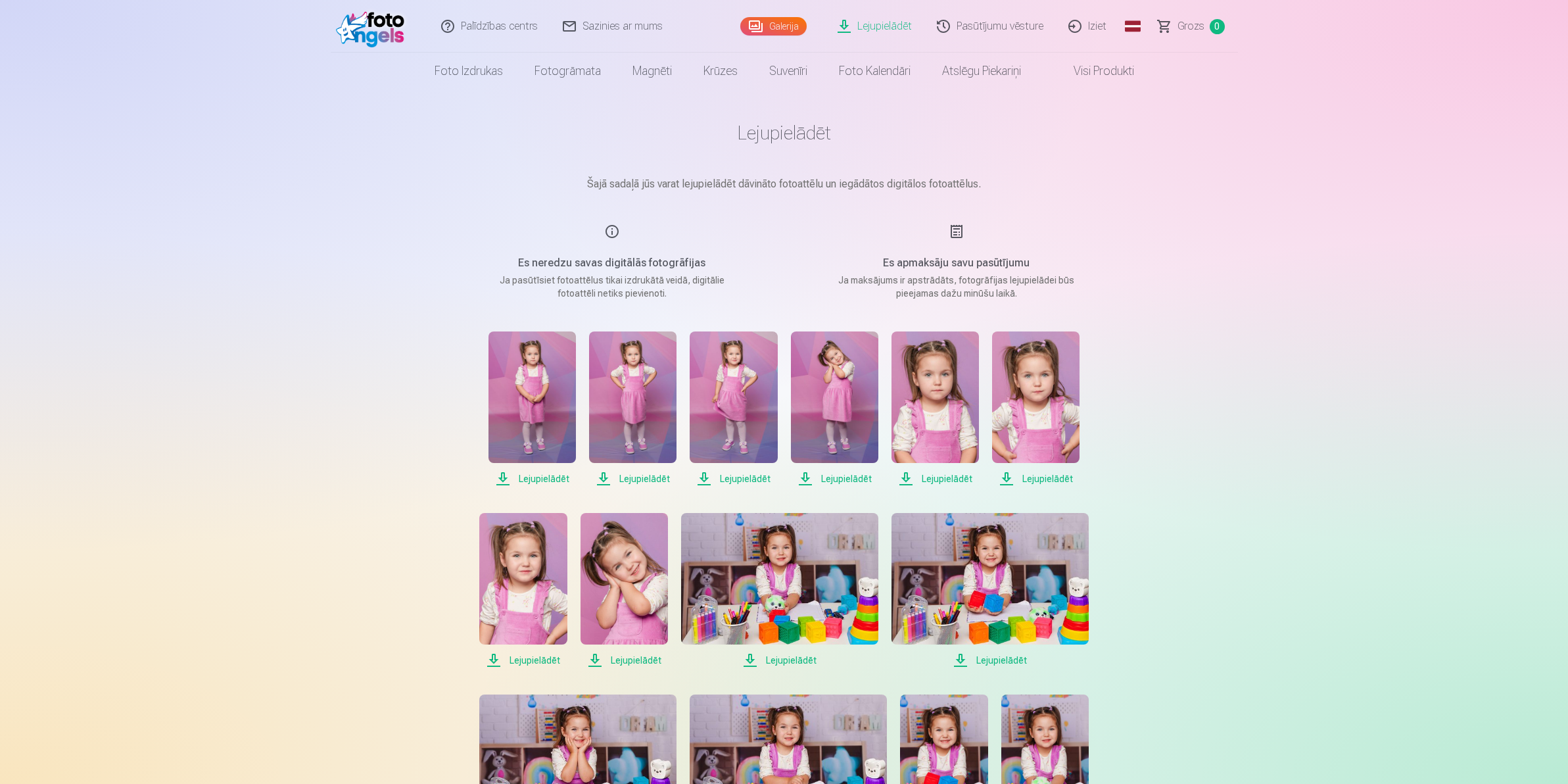
click at [531, 481] on span "Lejupielādēt" at bounding box center [532, 479] width 87 height 16
click at [623, 474] on span "Lejupielādēt" at bounding box center [633, 479] width 87 height 16
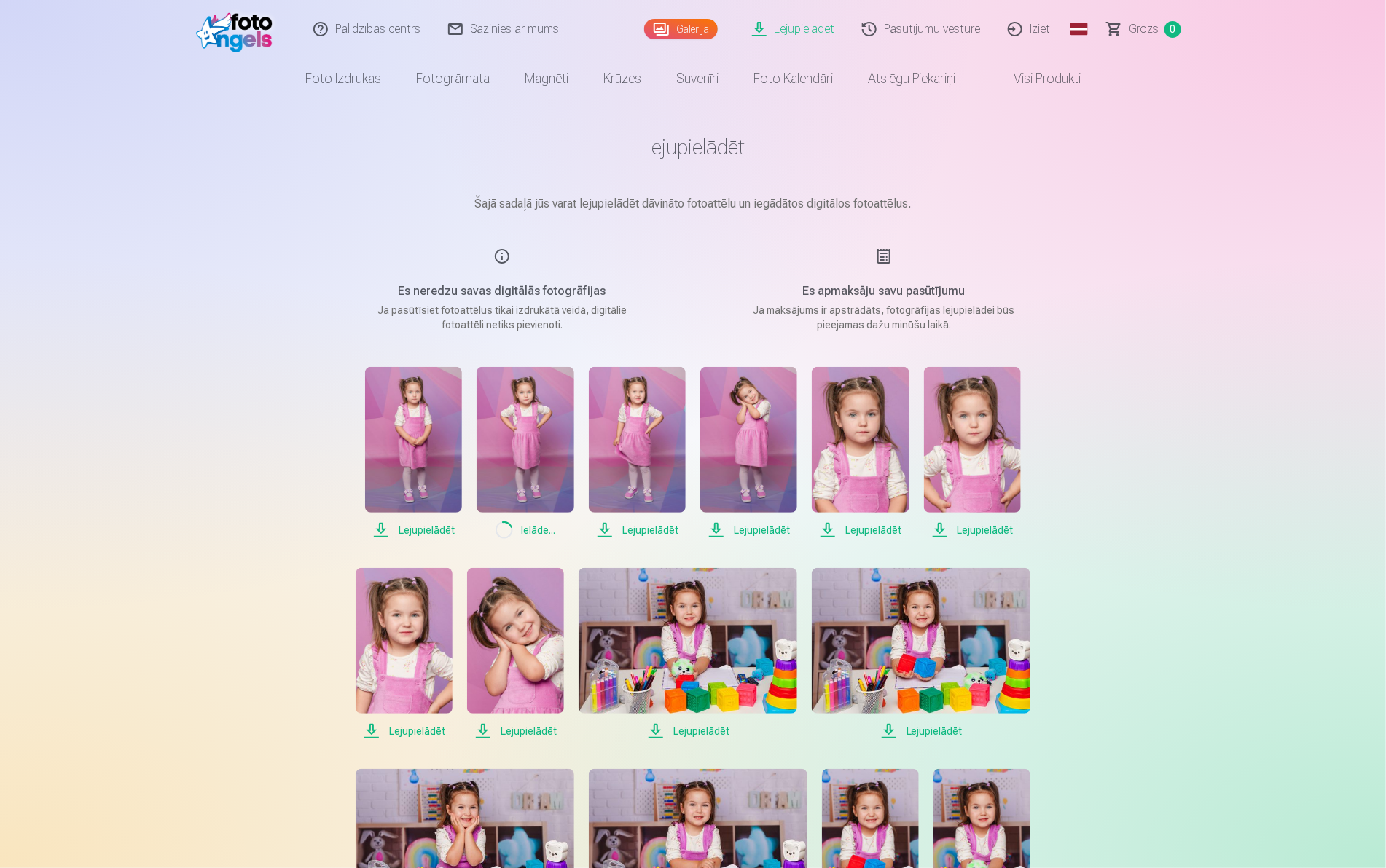
click at [812, 522] on span "Lejupielādēt" at bounding box center [860, 530] width 97 height 18
click at [762, 526] on span "Lejupielādēt" at bounding box center [749, 530] width 97 height 18
click at [649, 532] on span "Lejupielādēt" at bounding box center [637, 530] width 97 height 18
click at [855, 533] on span "Lejupielādēt" at bounding box center [860, 530] width 97 height 18
click at [882, 533] on span "Lejupielādēt" at bounding box center [860, 530] width 97 height 18
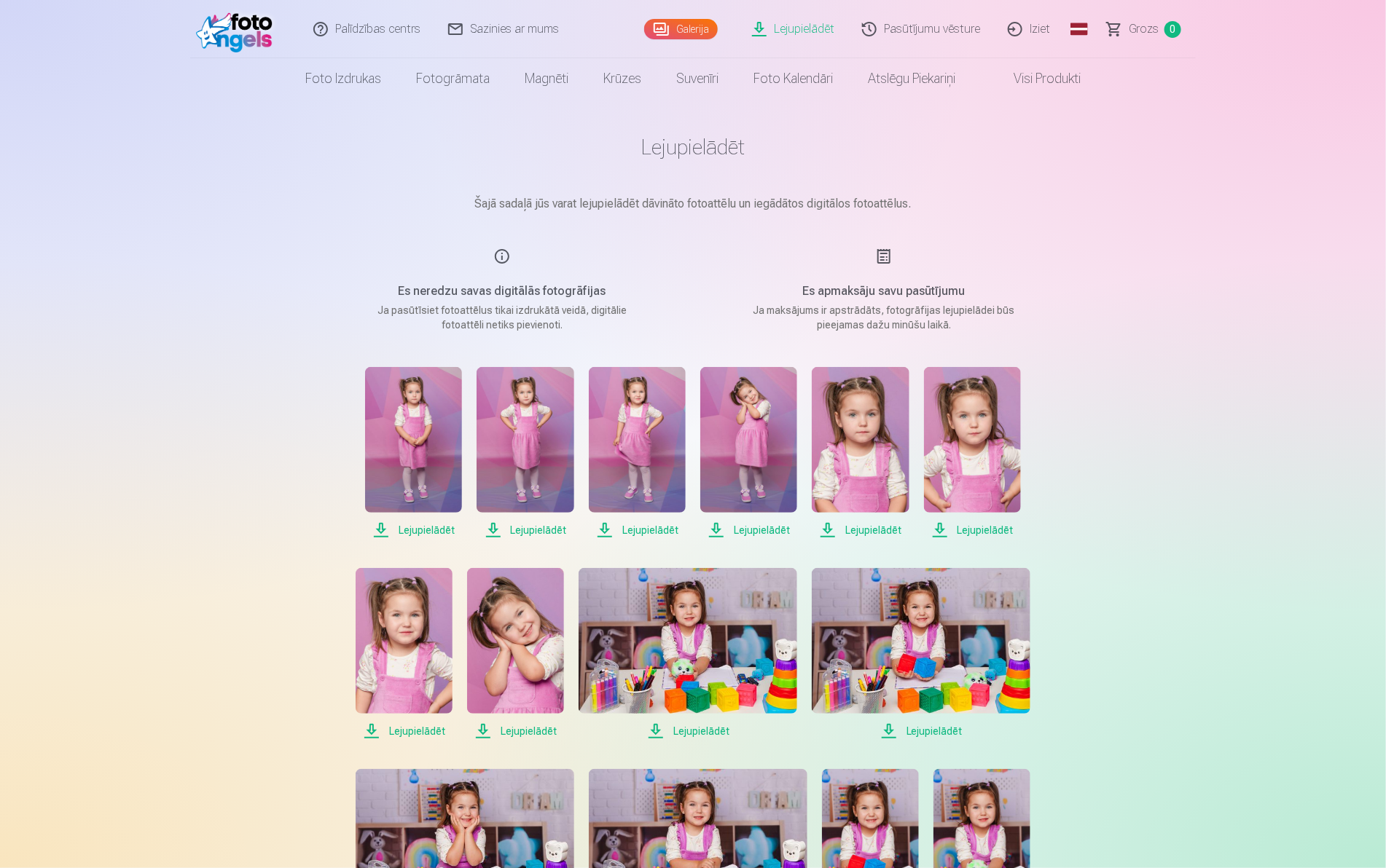
click at [890, 530] on span "Lejupielādēt" at bounding box center [860, 530] width 97 height 18
click at [876, 529] on span "Lejupielādēt" at bounding box center [860, 530] width 97 height 18
click at [973, 528] on span "Lejupielādēt" at bounding box center [972, 530] width 97 height 18
click at [926, 734] on span "Lejupielādēt" at bounding box center [921, 731] width 219 height 18
click at [701, 732] on span "Lejupielādēt" at bounding box center [688, 731] width 219 height 18
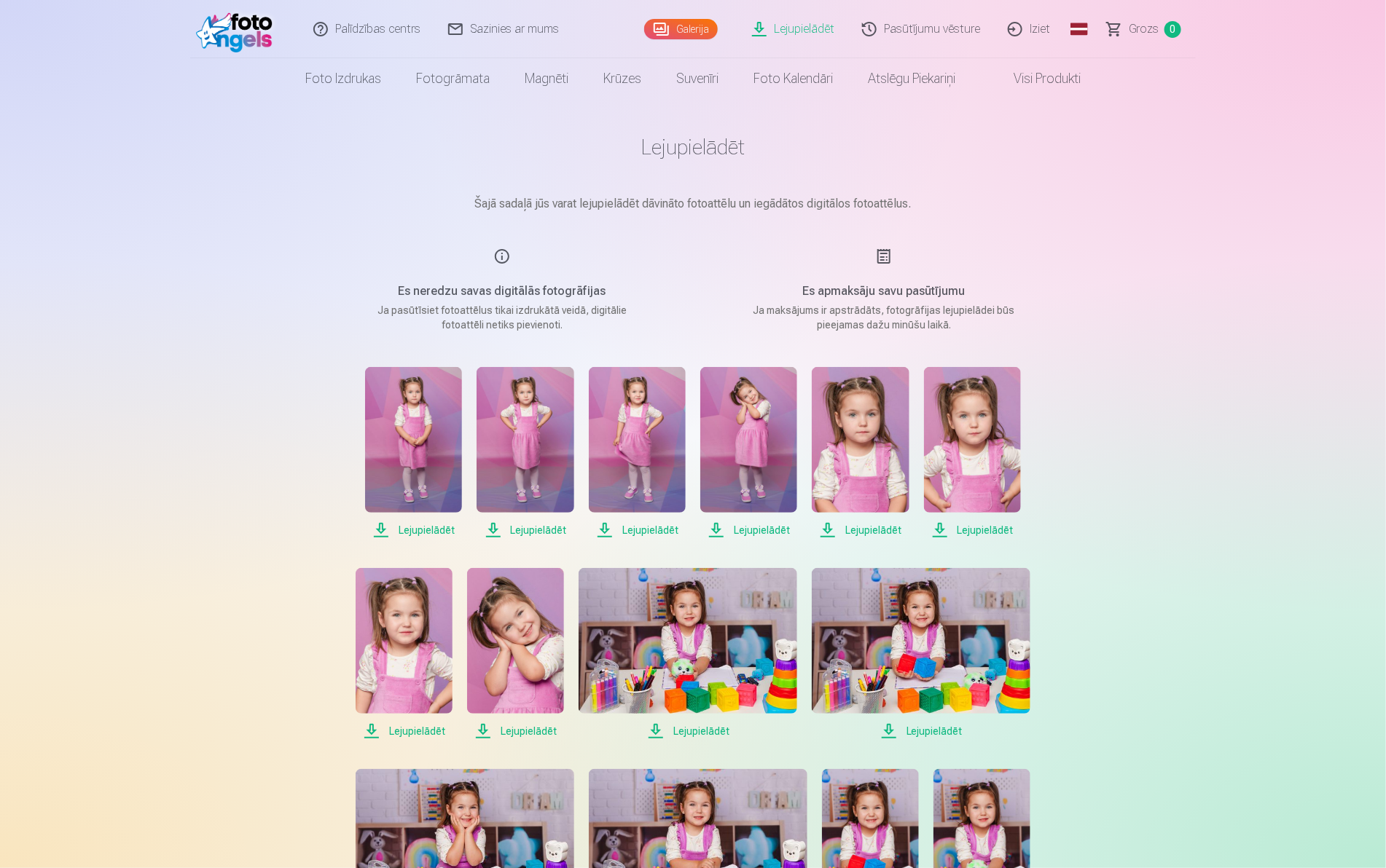
click at [515, 730] on span "Lejupielādēt" at bounding box center [515, 731] width 97 height 18
click at [406, 730] on span "Lejupielādēt" at bounding box center [404, 731] width 97 height 18
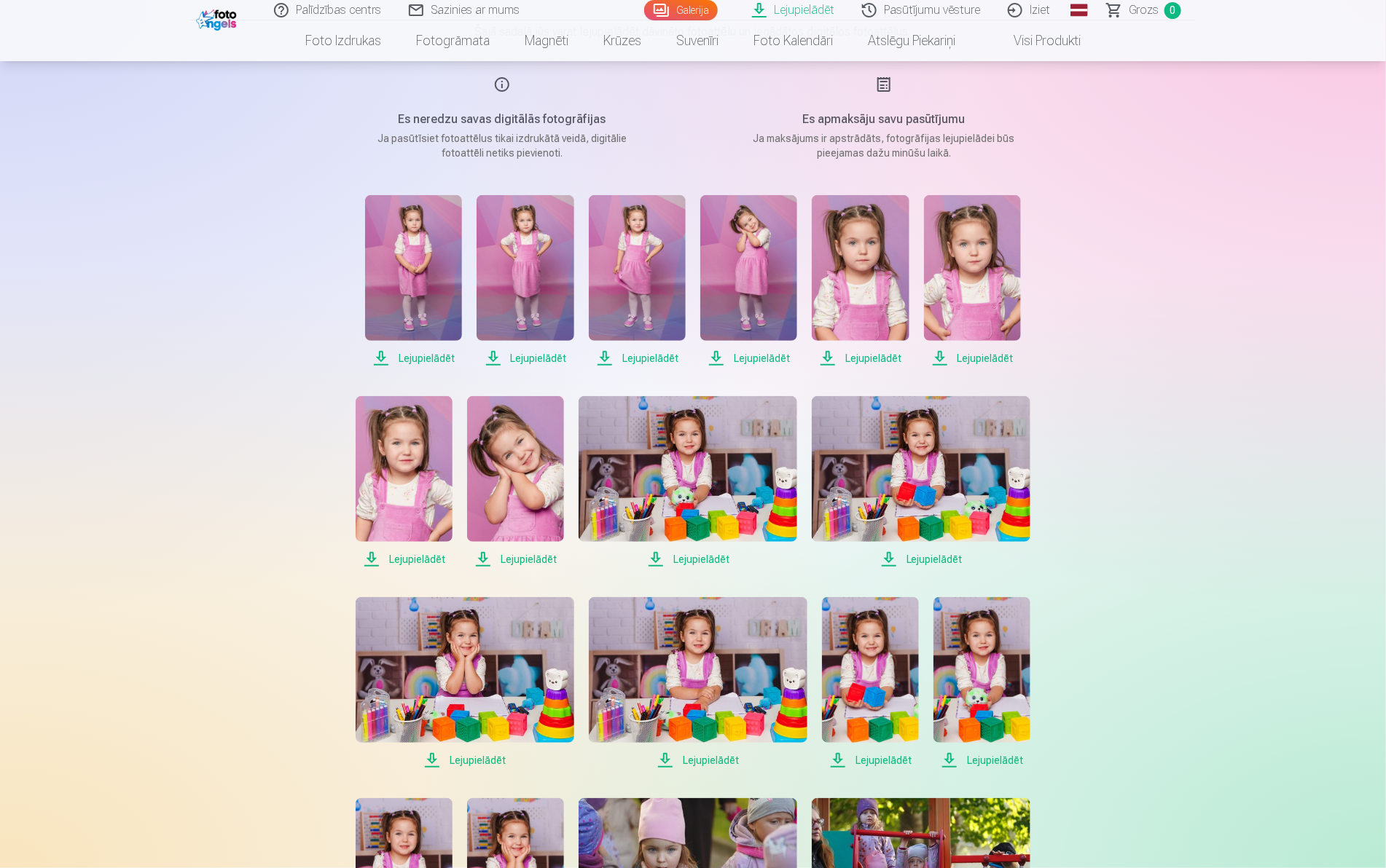
scroll to position [273, 0]
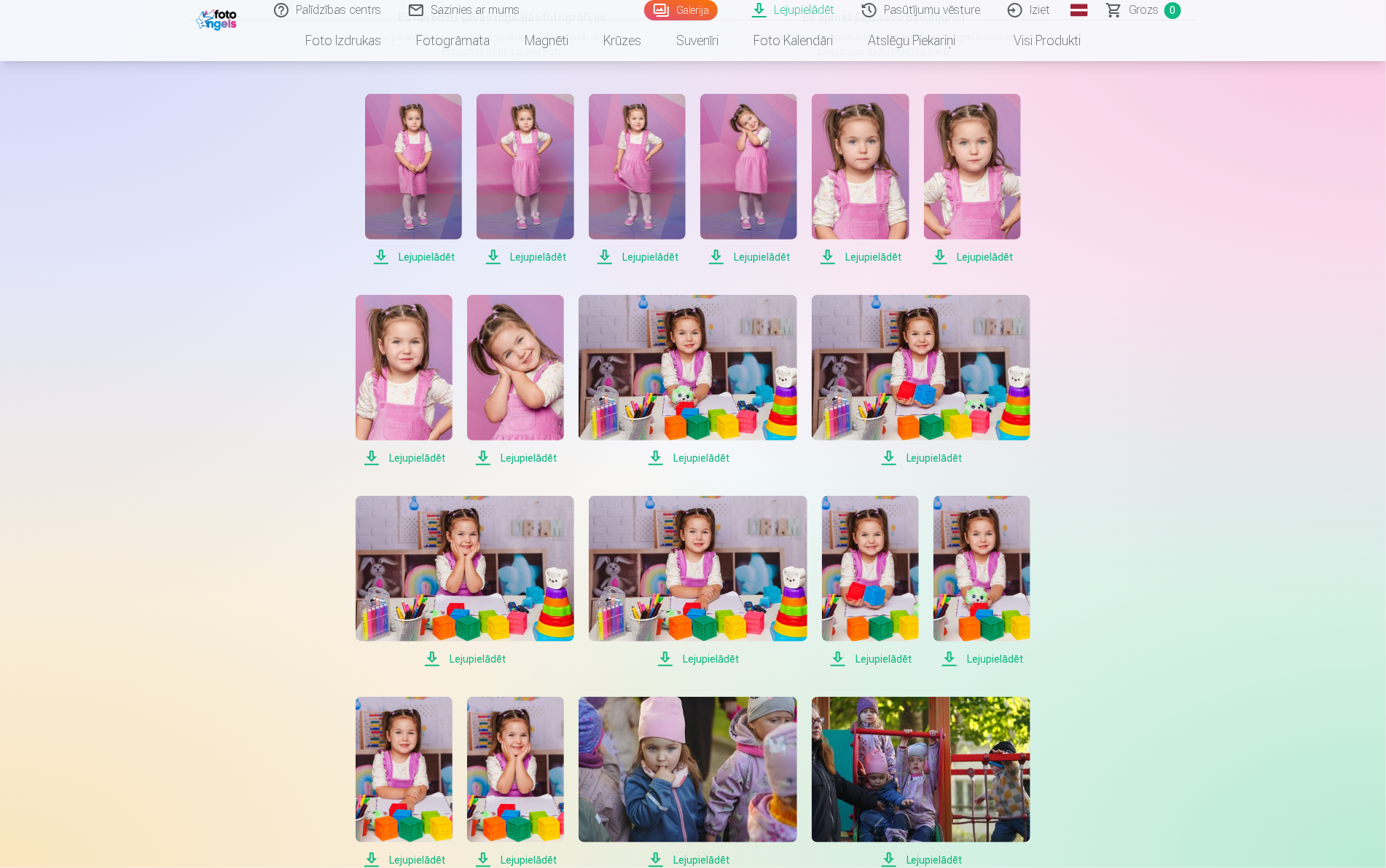
click at [489, 661] on span "Lejupielādēt" at bounding box center [465, 659] width 219 height 18
click at [703, 660] on span "Lejupielādēt" at bounding box center [698, 659] width 219 height 18
click at [891, 656] on span "Lejupielādēt" at bounding box center [870, 659] width 97 height 18
click at [978, 664] on span "Lejupielādēt" at bounding box center [982, 659] width 97 height 18
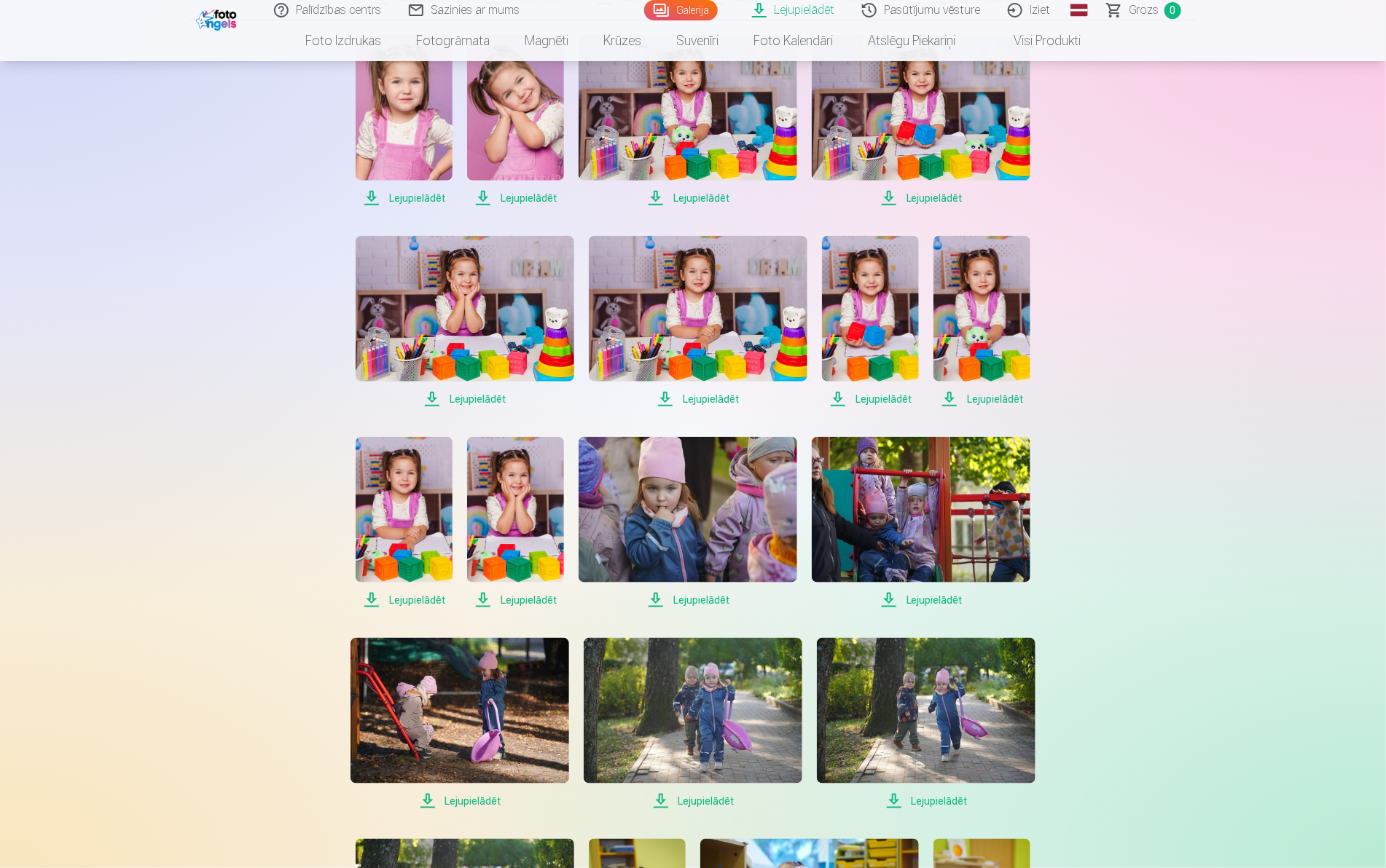
scroll to position [546, 0]
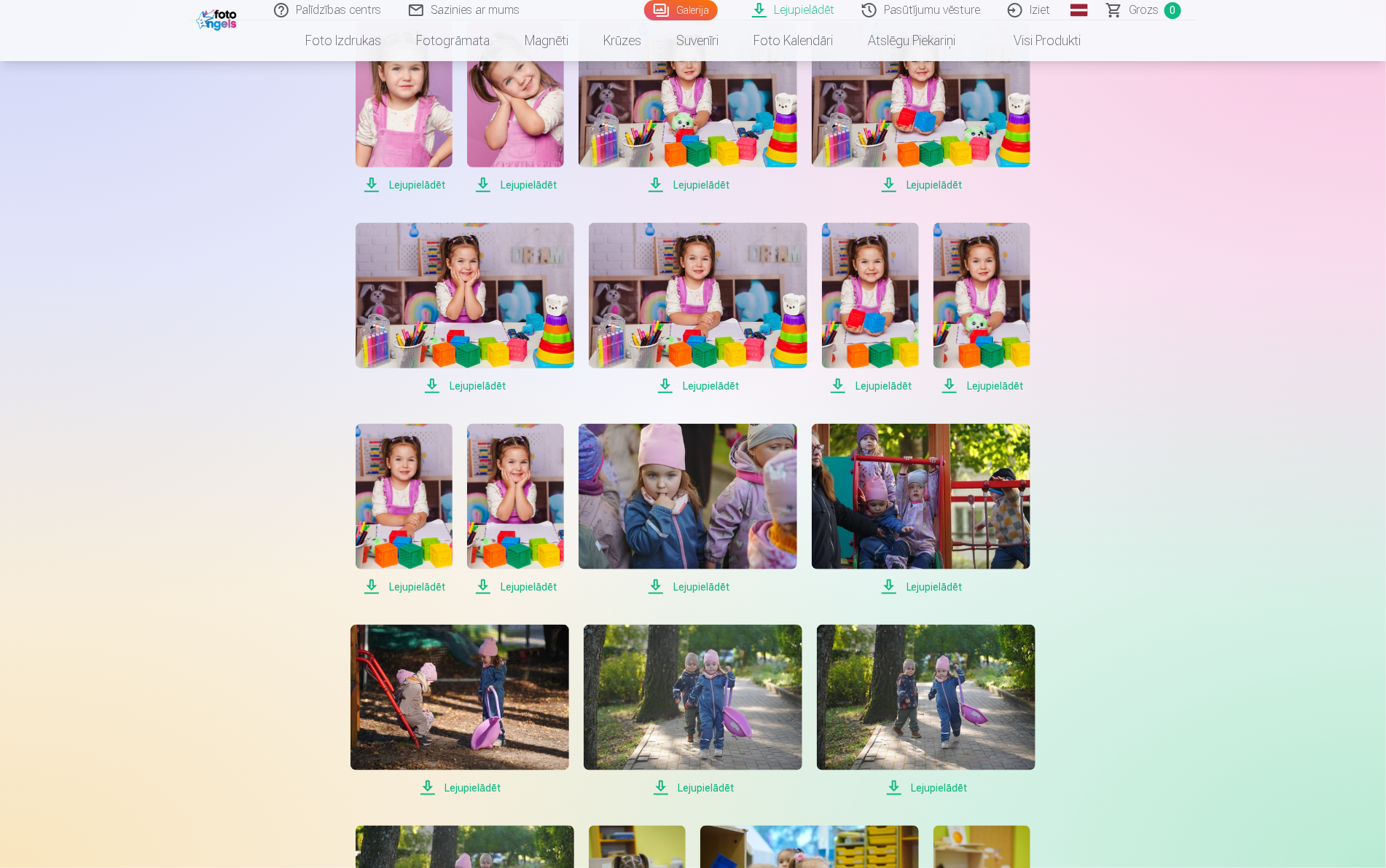
click at [425, 587] on span "Lejupielādēt" at bounding box center [404, 587] width 97 height 18
click at [521, 587] on span "Lejupielādēt" at bounding box center [515, 587] width 97 height 18
click at [707, 587] on span "Lejupielādēt" at bounding box center [688, 587] width 219 height 18
click at [938, 581] on span "Lejupielādēt" at bounding box center [921, 587] width 219 height 18
click at [945, 780] on span "Lejupielādēt" at bounding box center [926, 788] width 219 height 18
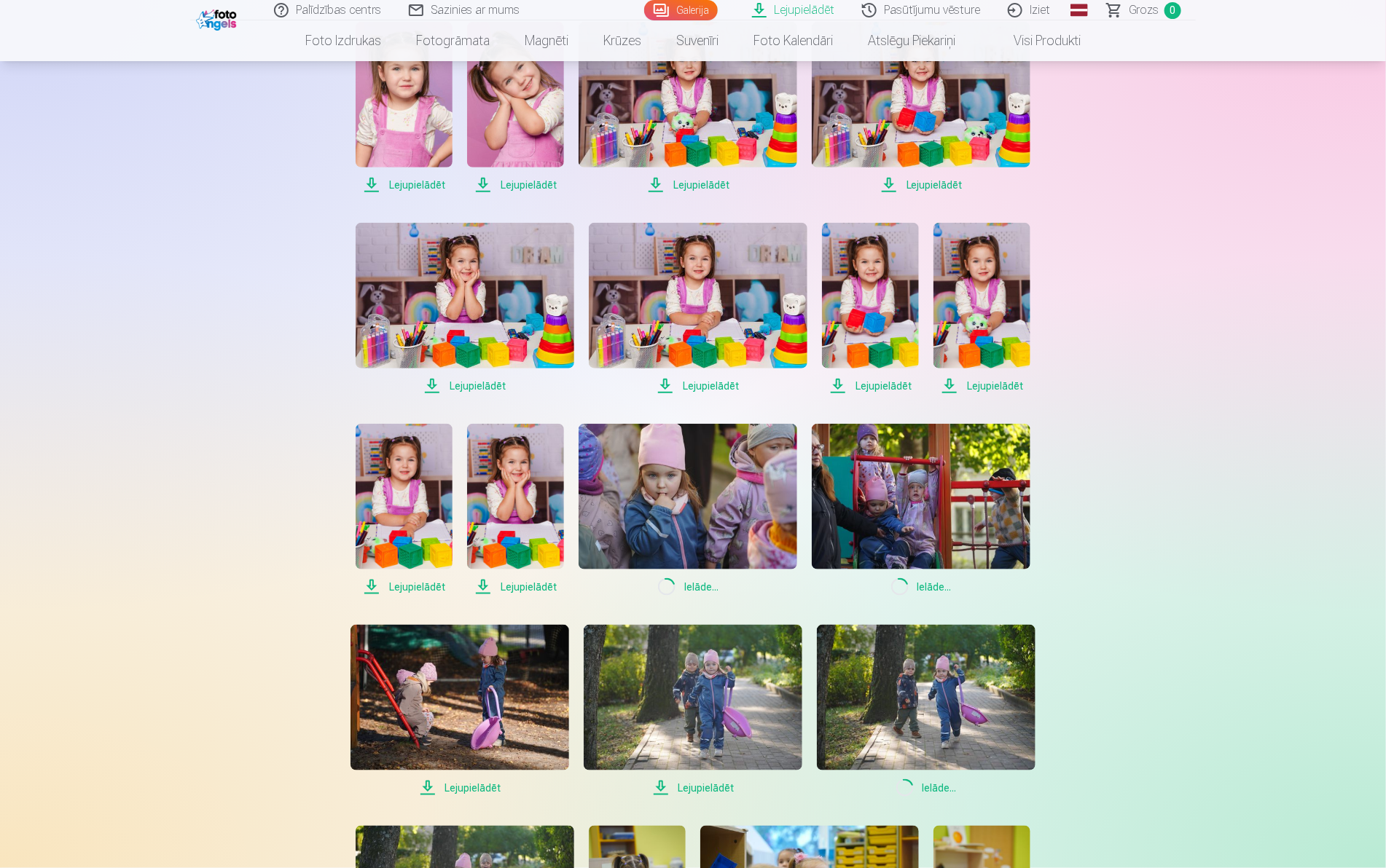
click at [695, 787] on span "Lejupielādēt" at bounding box center [693, 788] width 219 height 18
click at [472, 784] on span "Lejupielādēt" at bounding box center [460, 788] width 219 height 18
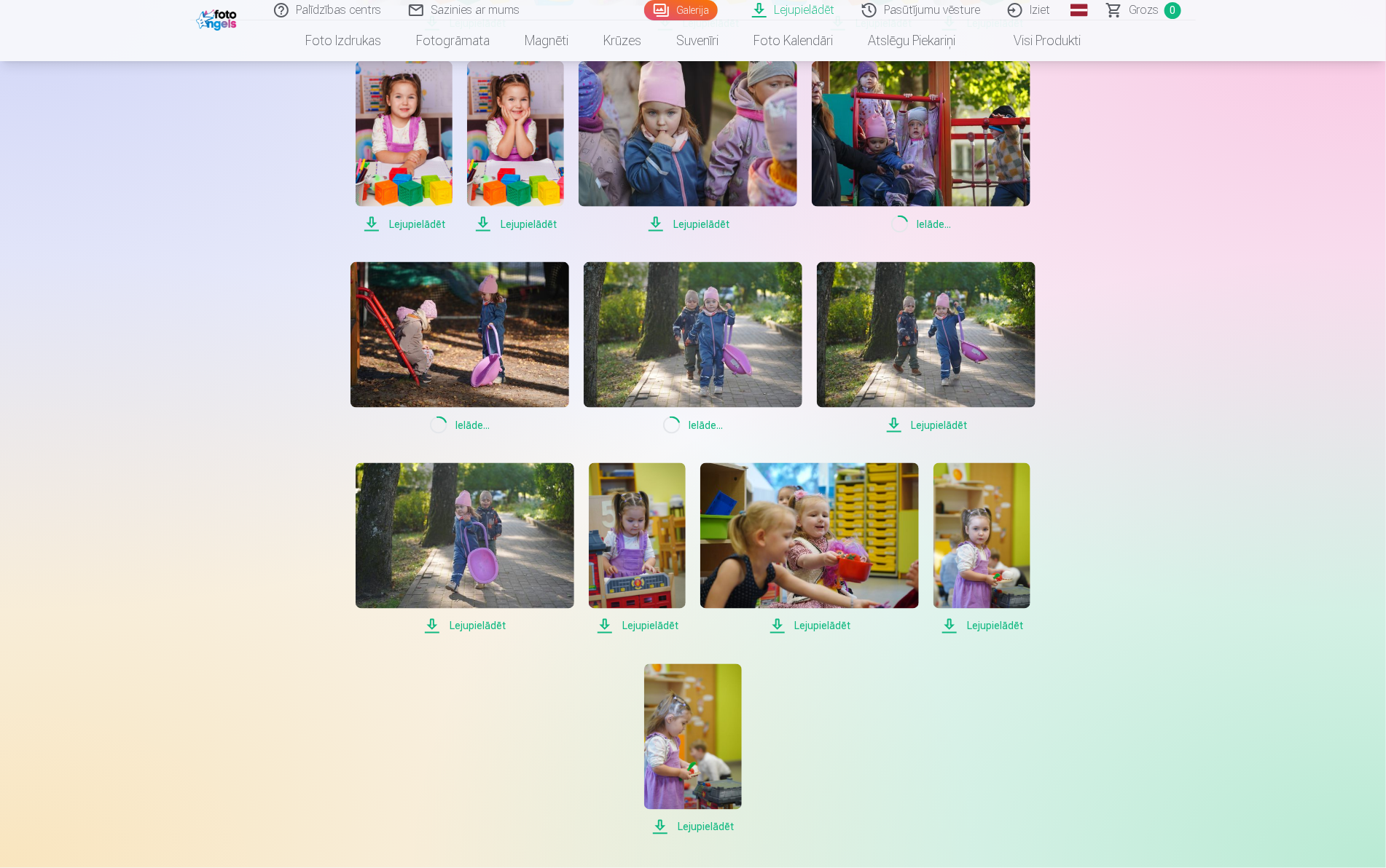
scroll to position [910, 0]
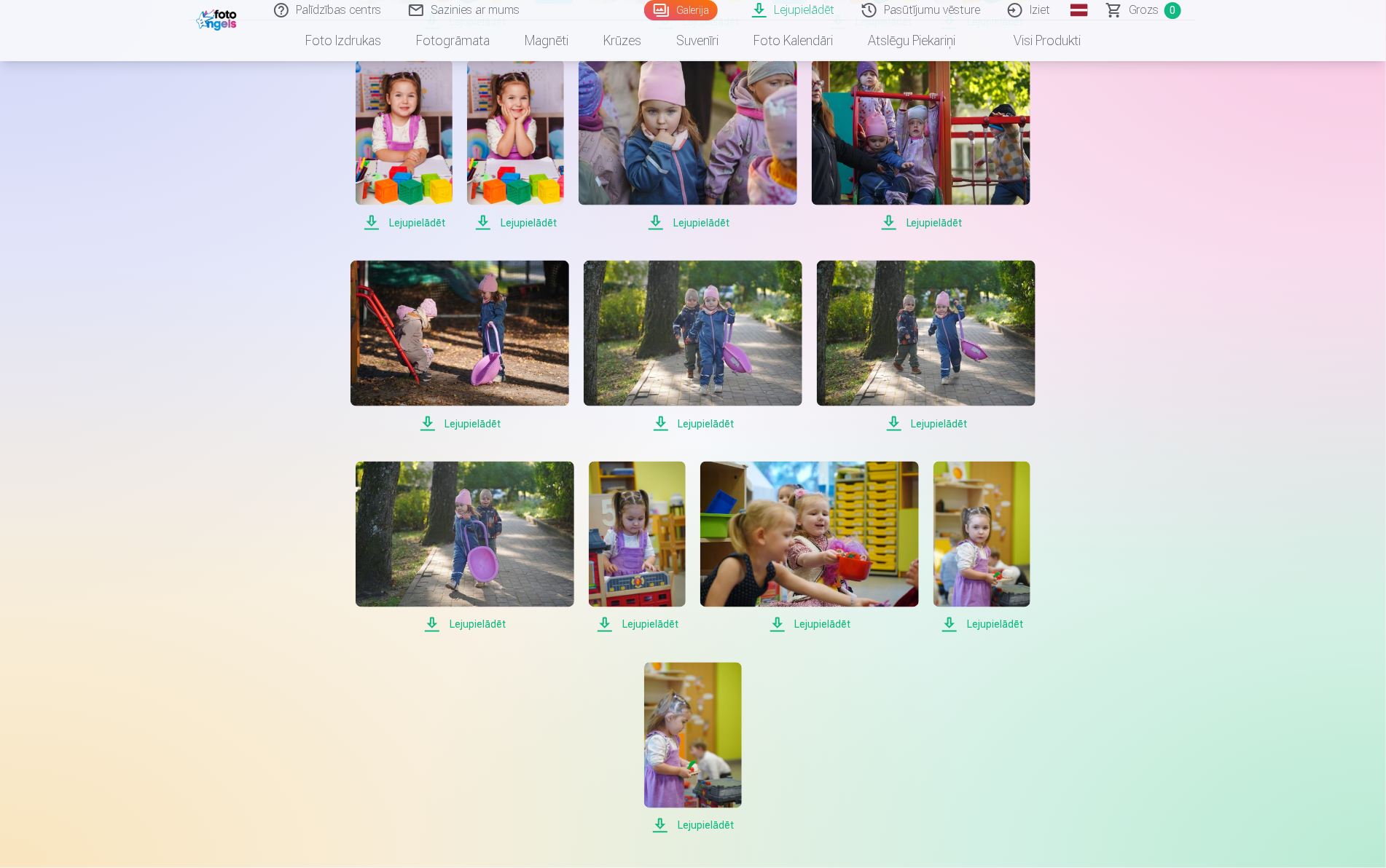
click at [476, 627] on span "Lejupielādēt" at bounding box center [465, 625] width 219 height 18
click at [645, 626] on span "Lejupielādēt" at bounding box center [637, 625] width 97 height 18
click at [979, 623] on span "Lejupielādēt" at bounding box center [982, 625] width 97 height 18
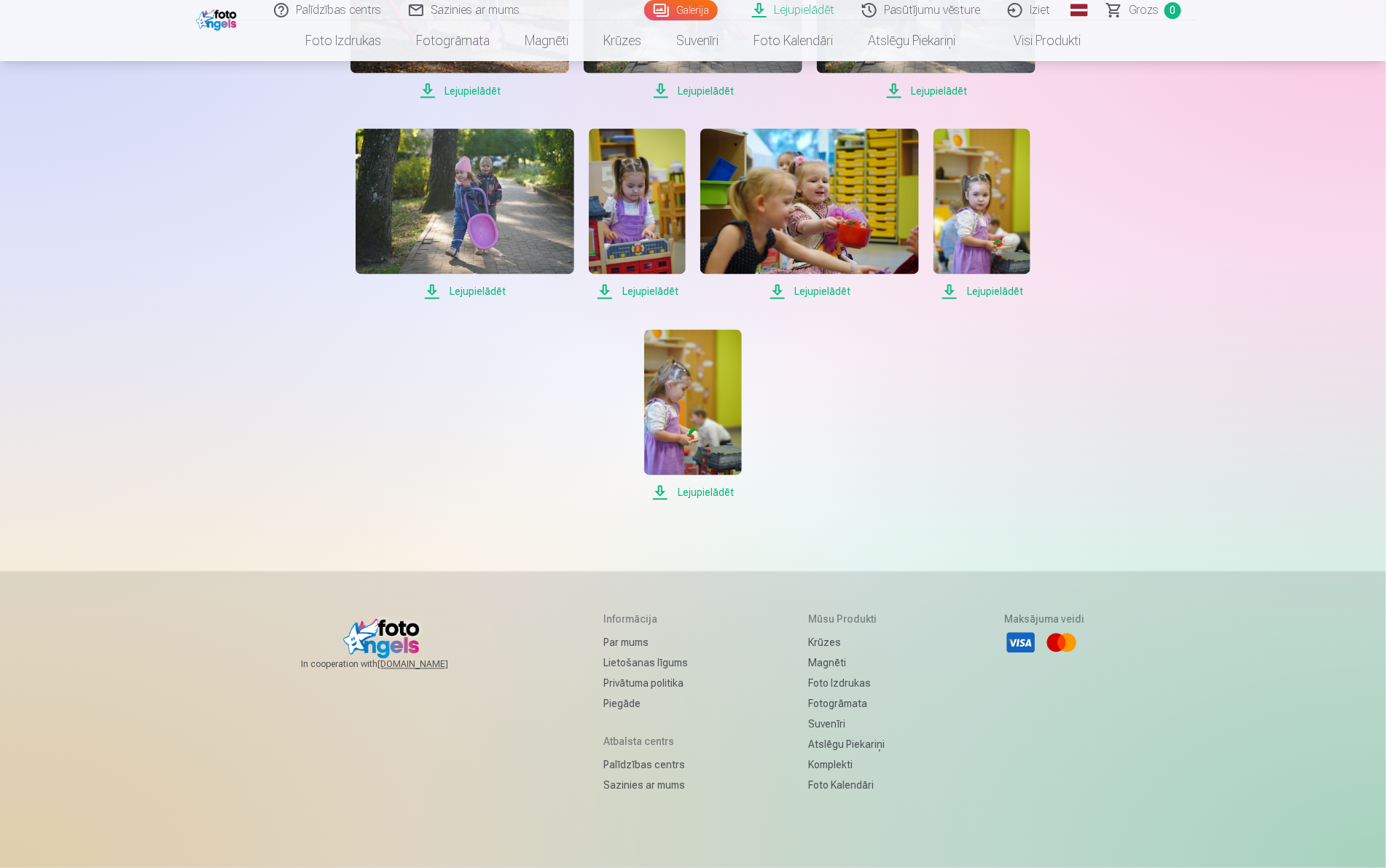
scroll to position [1274, 0]
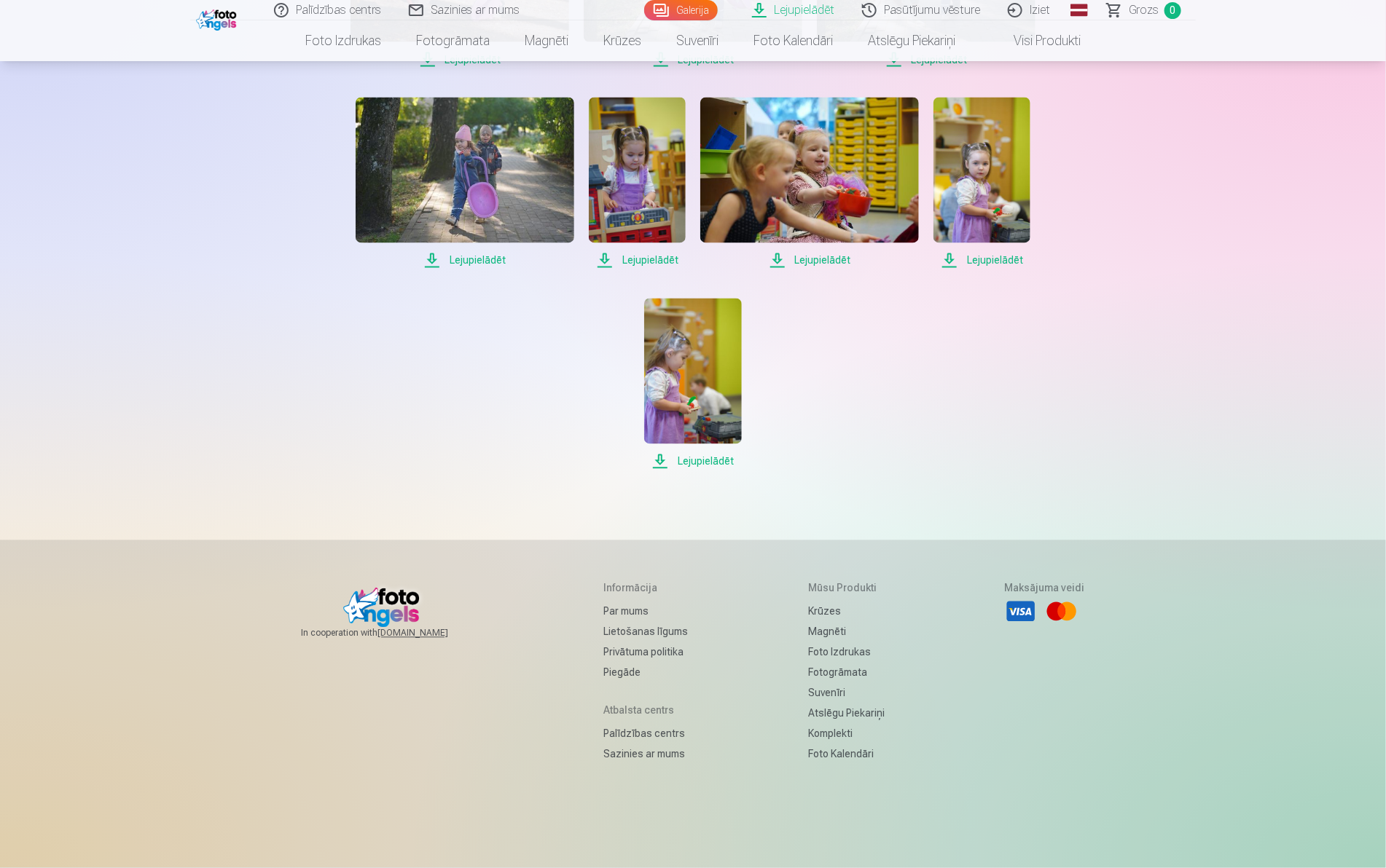
click at [649, 263] on span "Lejupielādēt" at bounding box center [637, 261] width 97 height 18
click at [982, 264] on span "Lejupielādēt" at bounding box center [982, 261] width 97 height 18
click at [707, 457] on span "Lejupielādēt" at bounding box center [692, 462] width 97 height 18
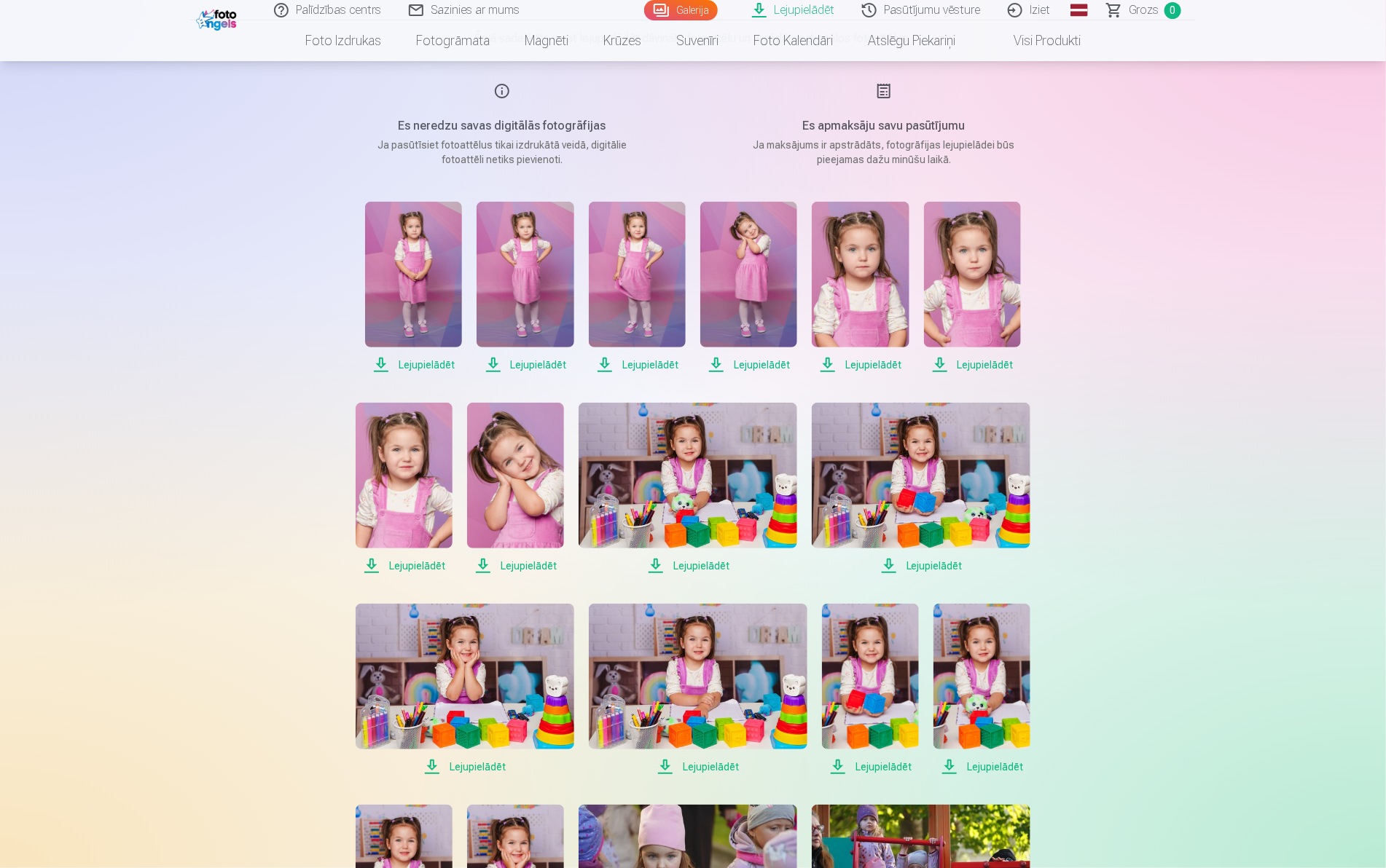
scroll to position [0, 0]
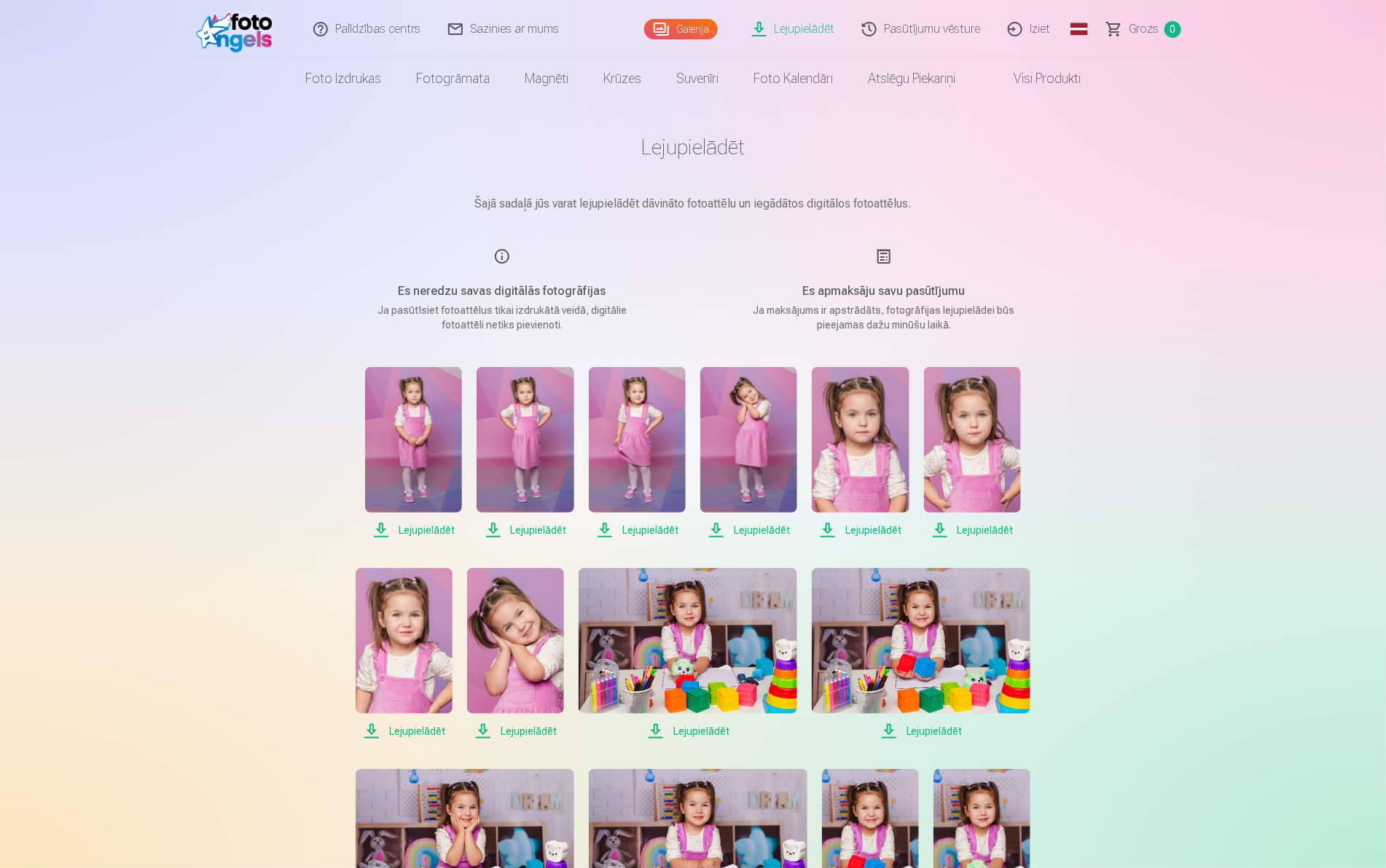
click at [703, 24] on link "Galerija" at bounding box center [680, 29] width 73 height 20
